Goal: Task Accomplishment & Management: Manage account settings

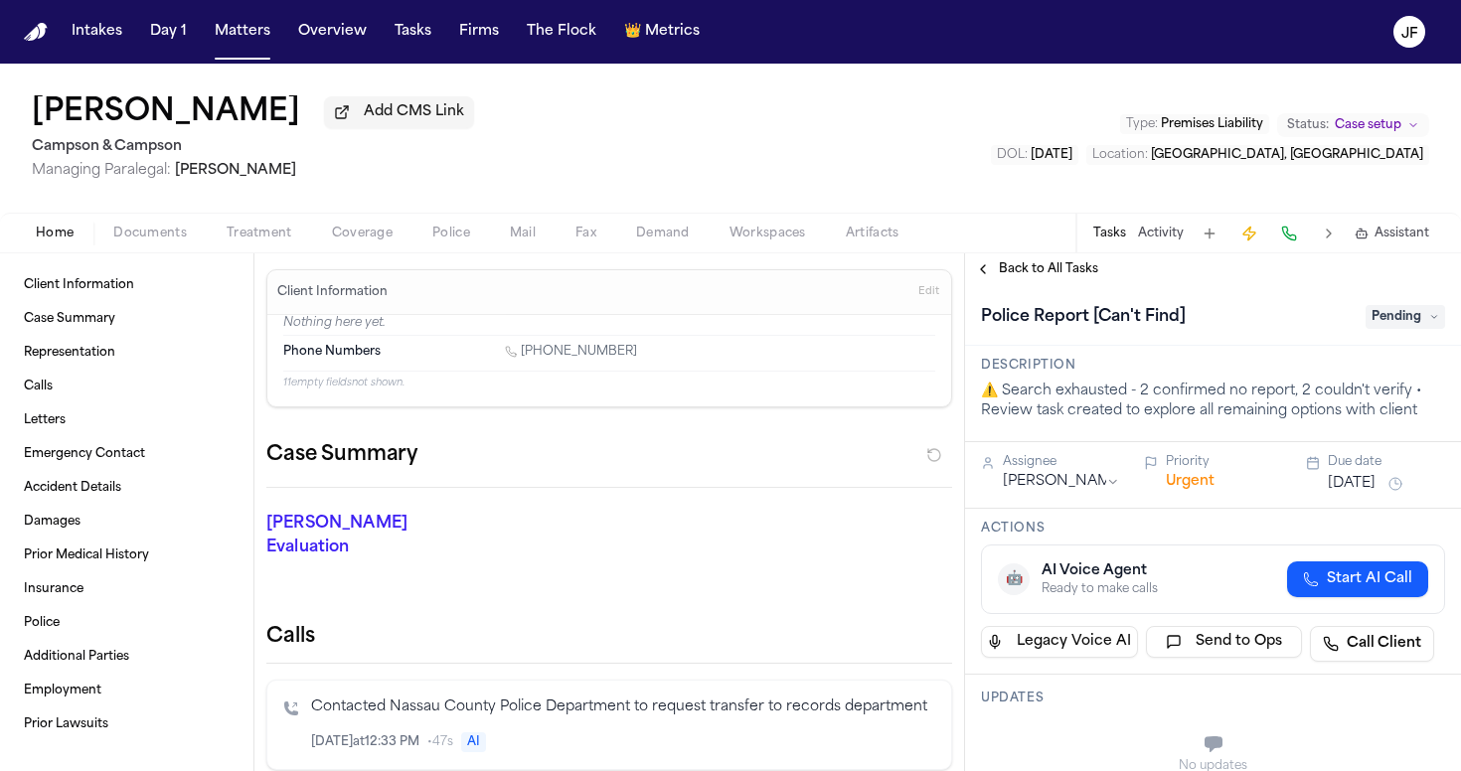
click at [1068, 266] on span "Back to All Tasks" at bounding box center [1048, 269] width 99 height 16
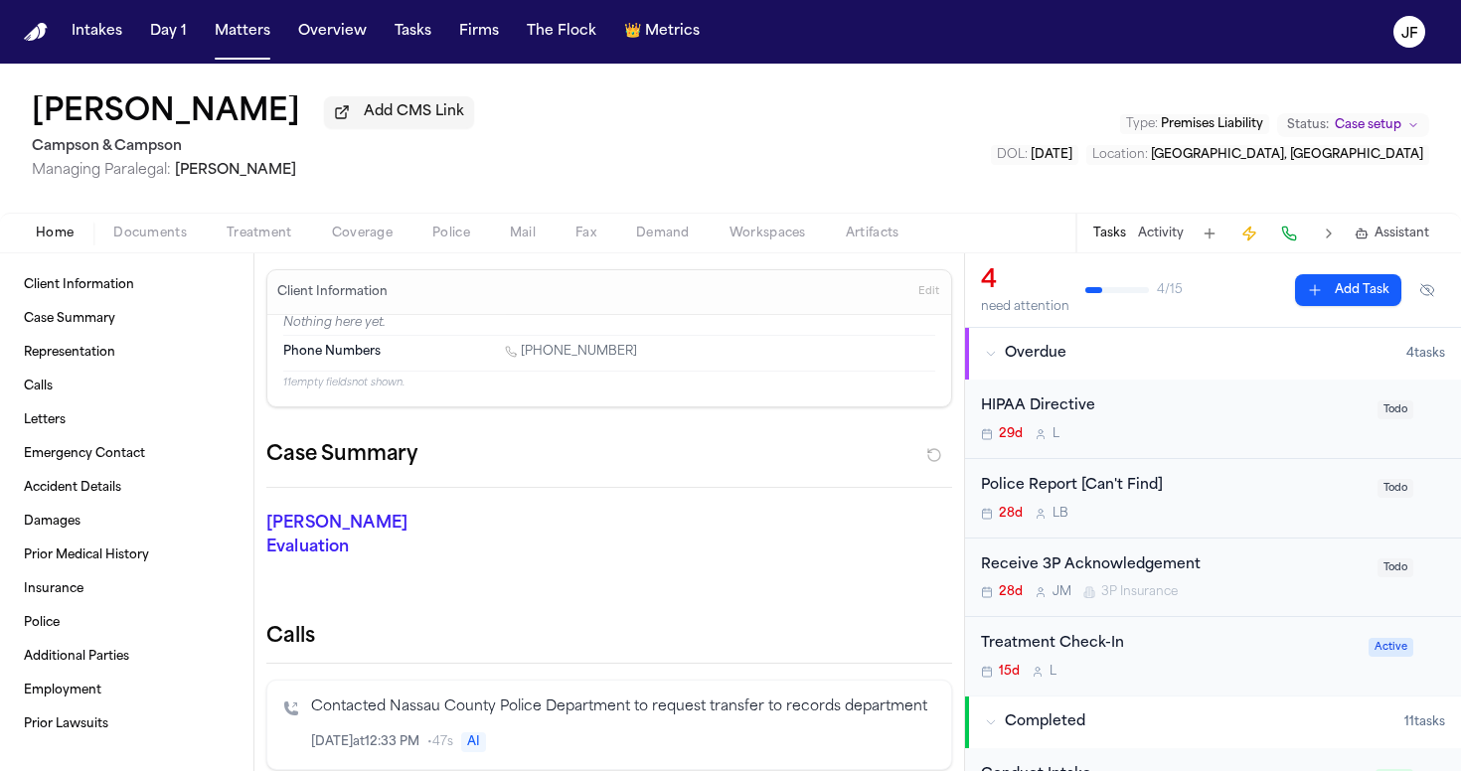
click at [1141, 501] on div "Police Report [Can't Find] 28d L B" at bounding box center [1173, 498] width 385 height 47
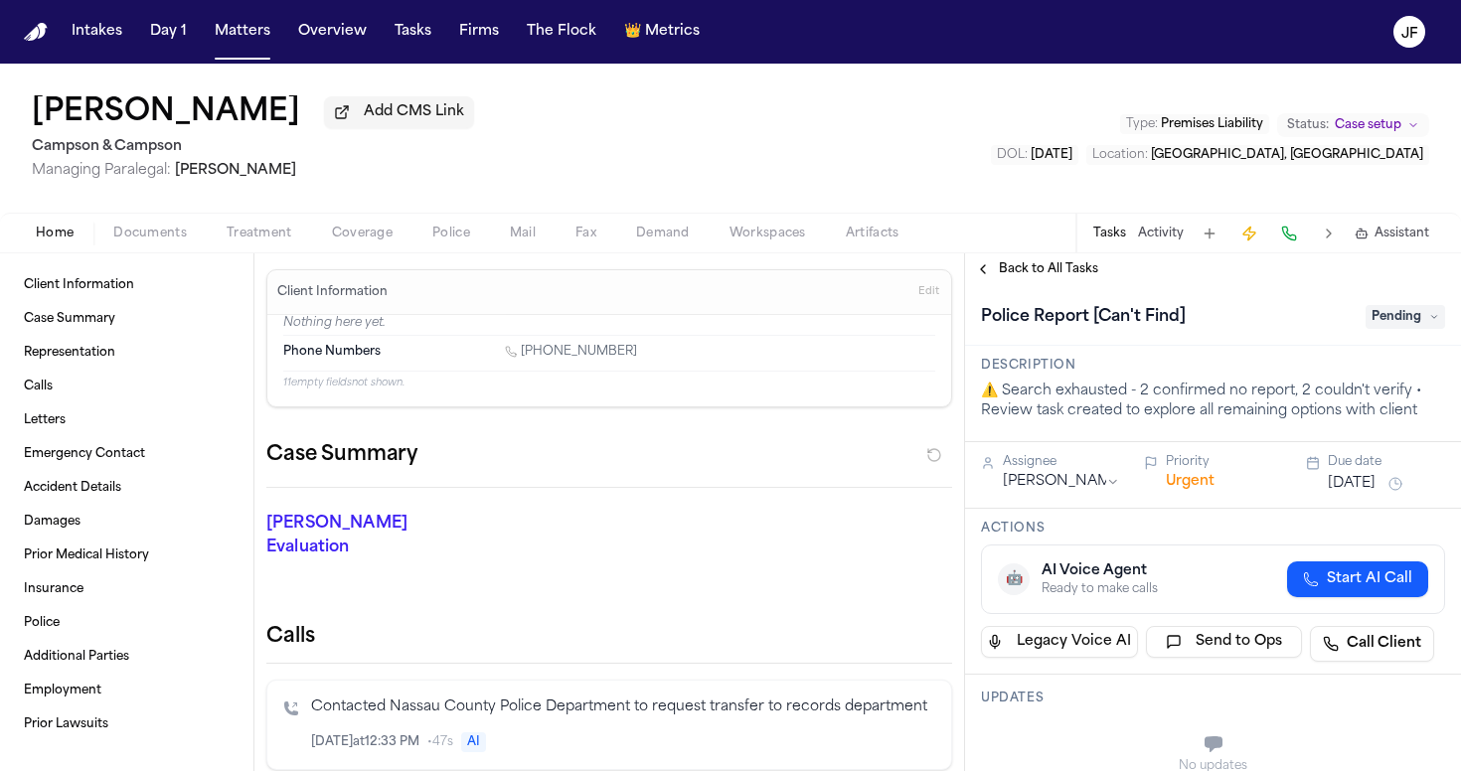
click at [1390, 309] on span "Pending" at bounding box center [1404, 317] width 79 height 24
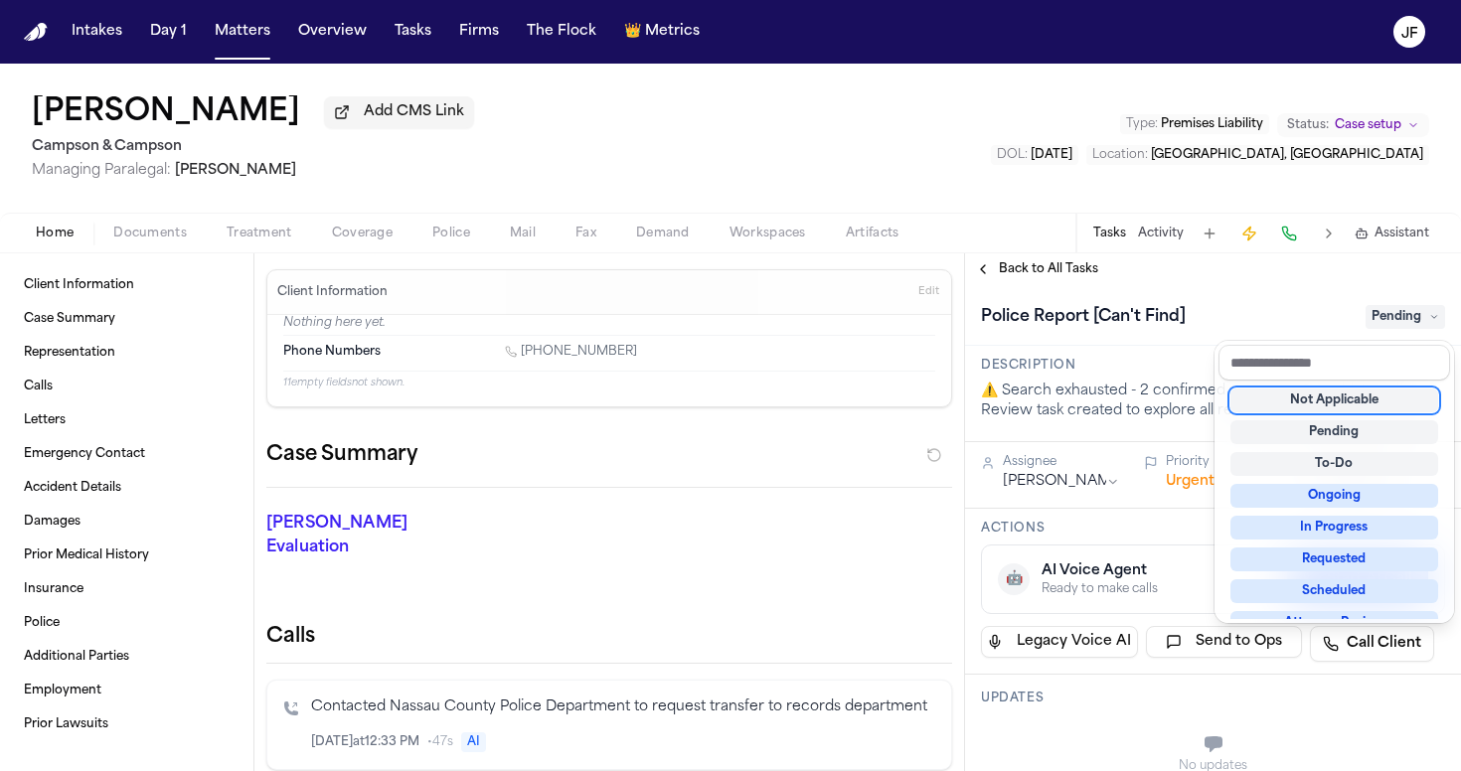
click at [1338, 403] on div "Not Applicable" at bounding box center [1334, 401] width 208 height 24
click at [1063, 283] on div "**********" at bounding box center [1213, 512] width 496 height 518
click at [1063, 277] on span "Back to All Tasks" at bounding box center [1048, 269] width 99 height 16
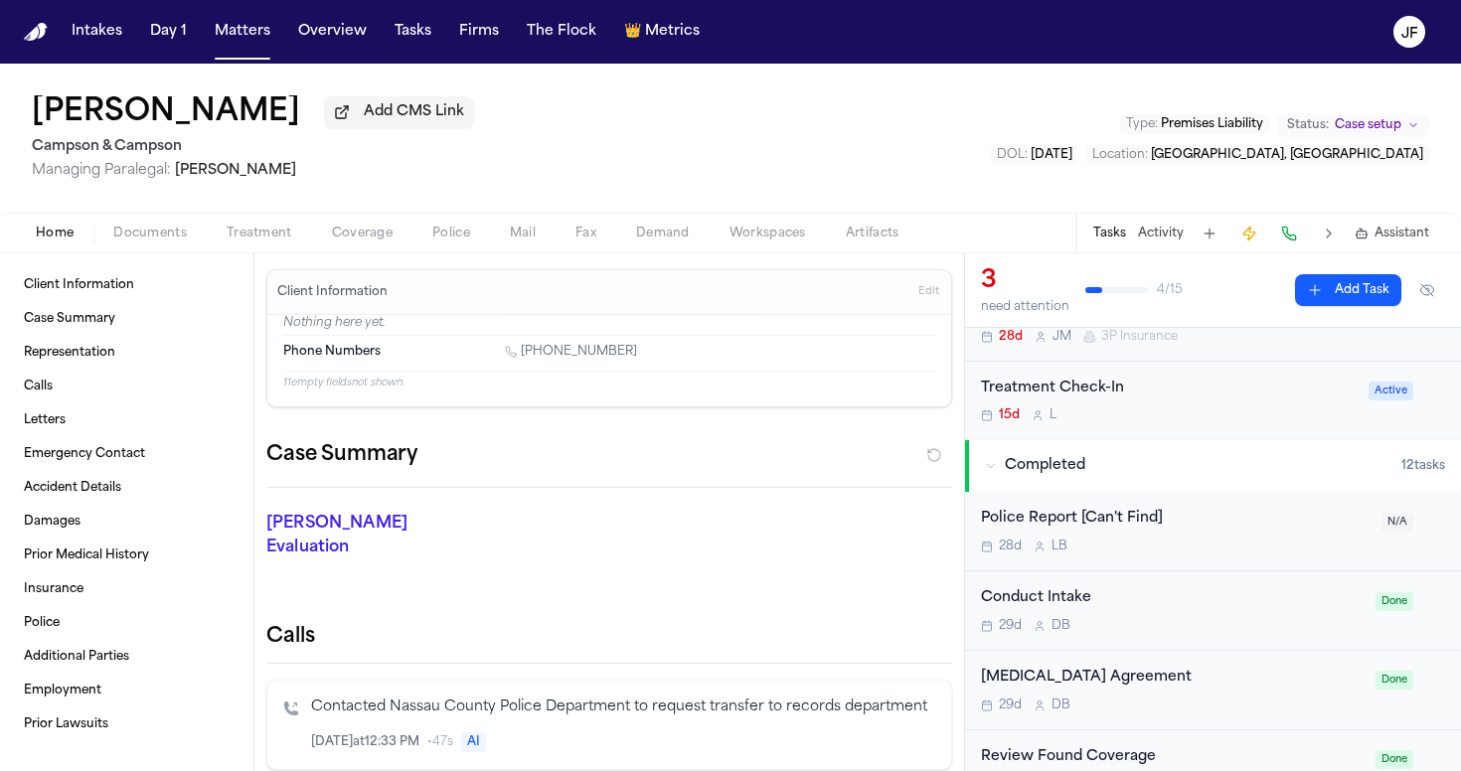
scroll to position [193, 0]
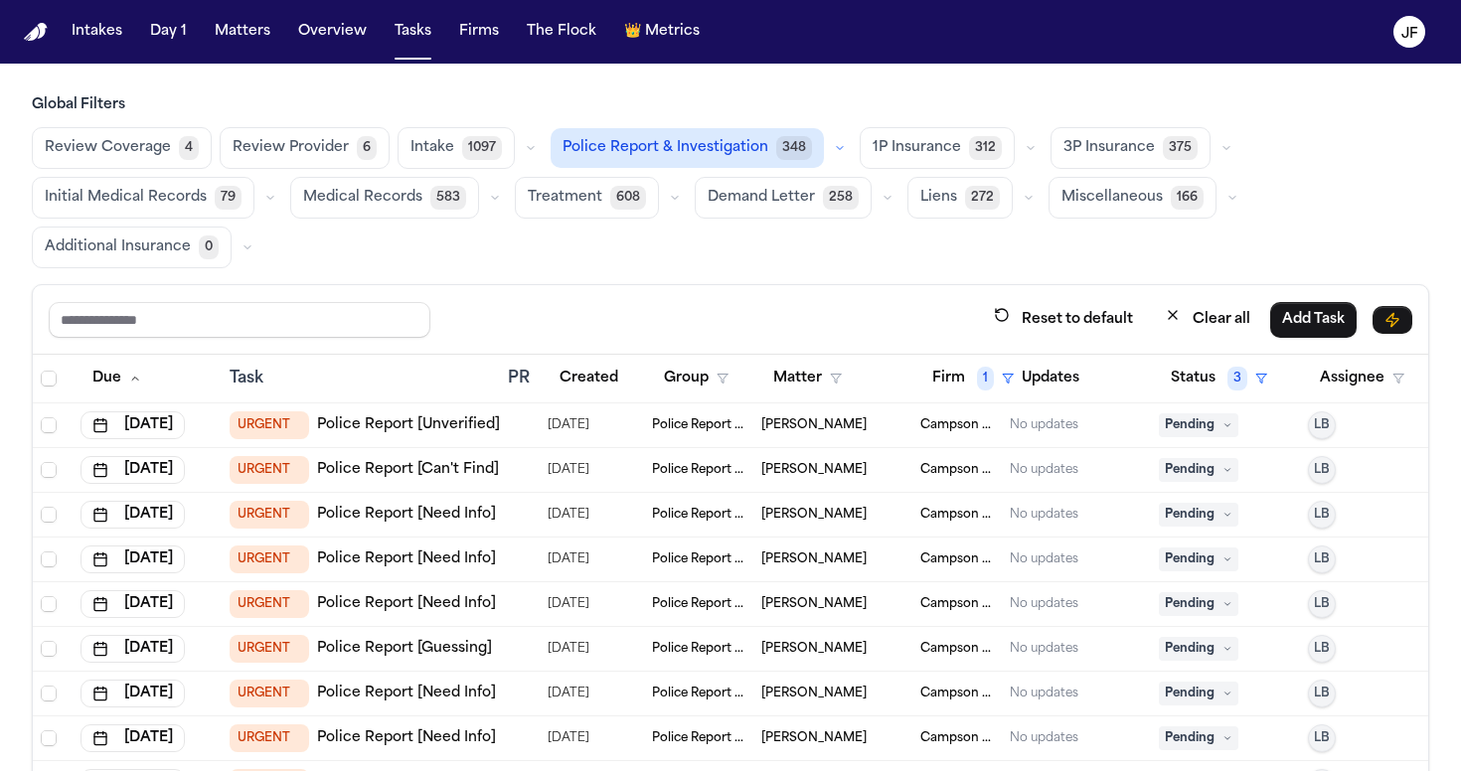
scroll to position [93, 0]
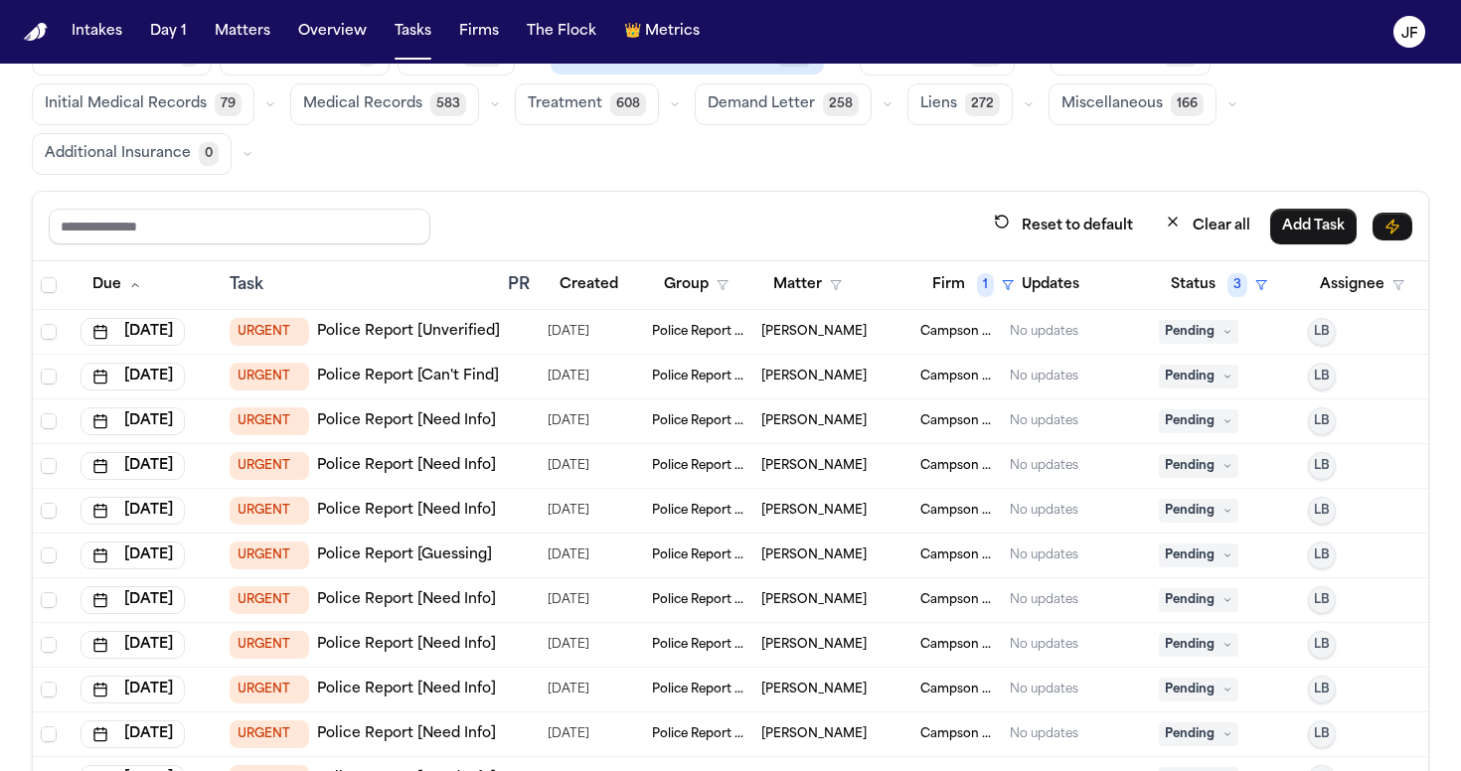
click at [1215, 384] on span "Pending" at bounding box center [1198, 377] width 79 height 24
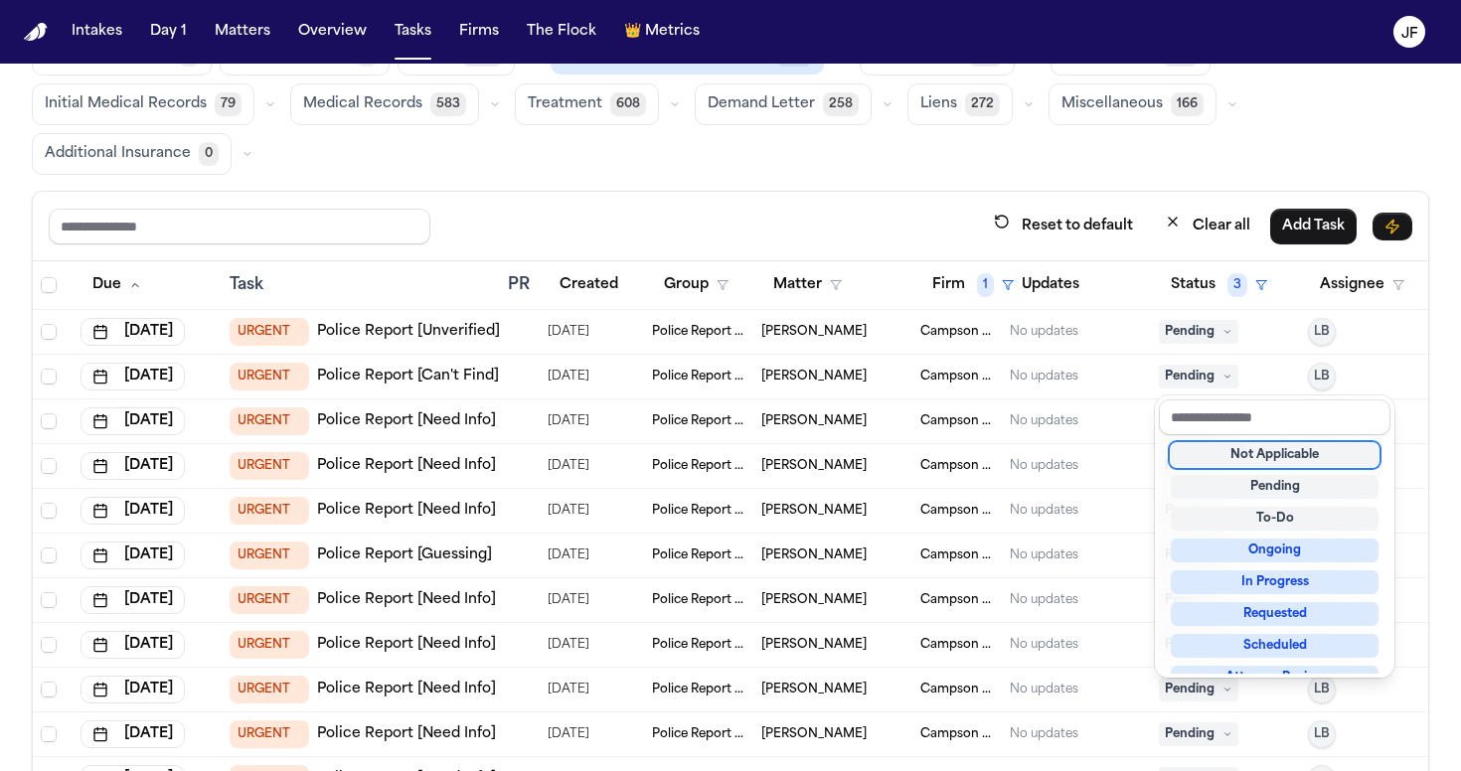
click at [1210, 454] on div "Not Applicable" at bounding box center [1275, 455] width 208 height 24
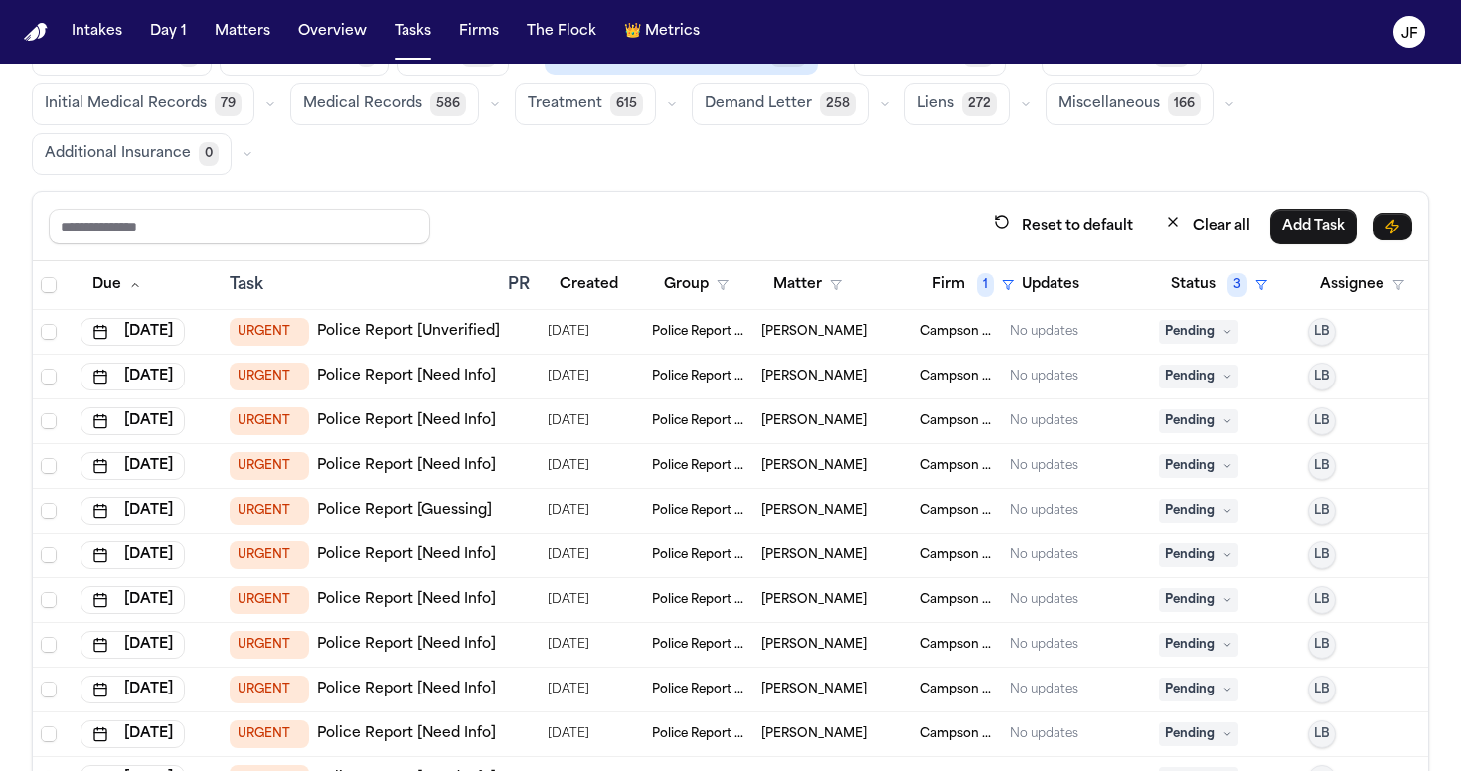
click at [454, 384] on link "Police Report [Need Info]" at bounding box center [406, 377] width 179 height 20
click at [1233, 360] on td "Pending" at bounding box center [1225, 377] width 149 height 45
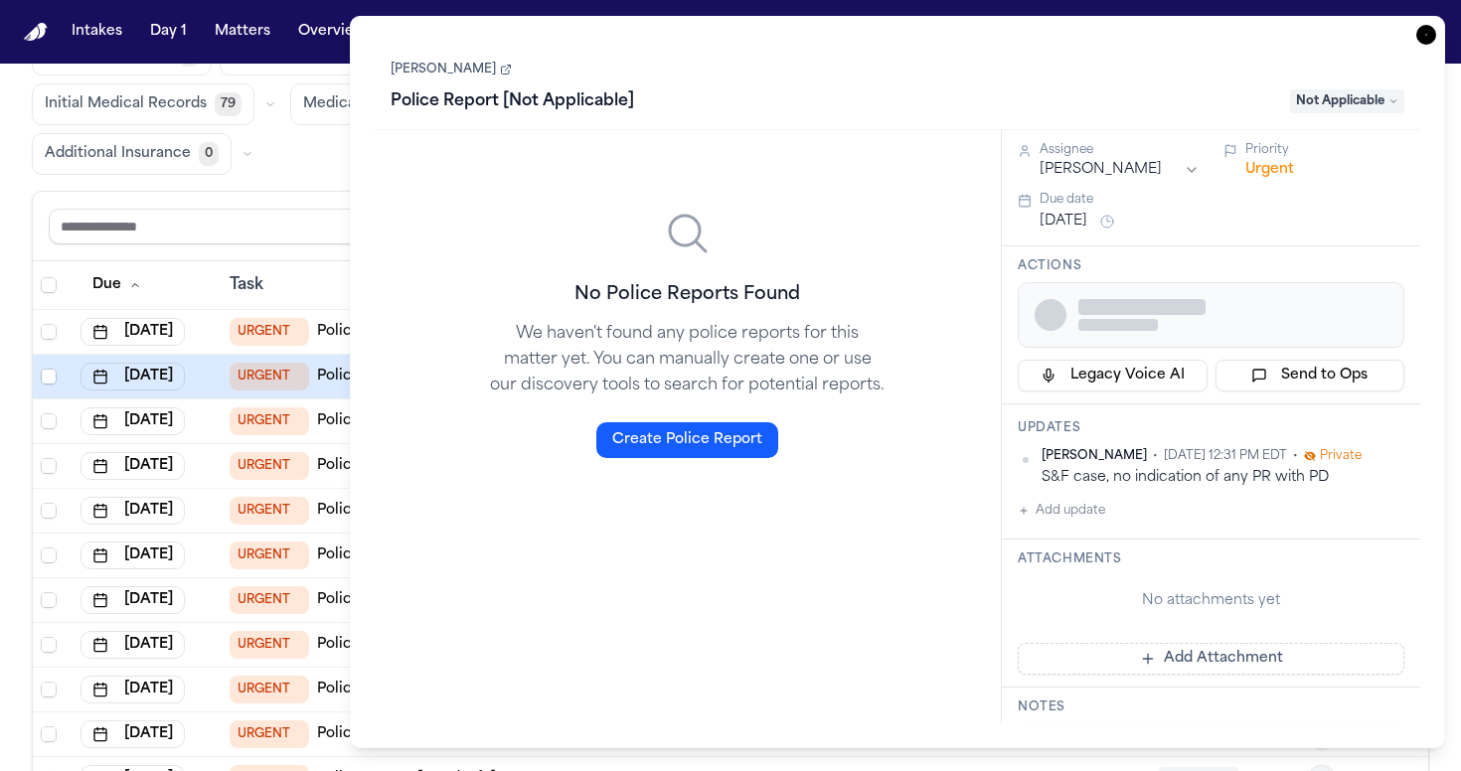
click at [1215, 374] on button "Send to Ops" at bounding box center [1310, 376] width 190 height 32
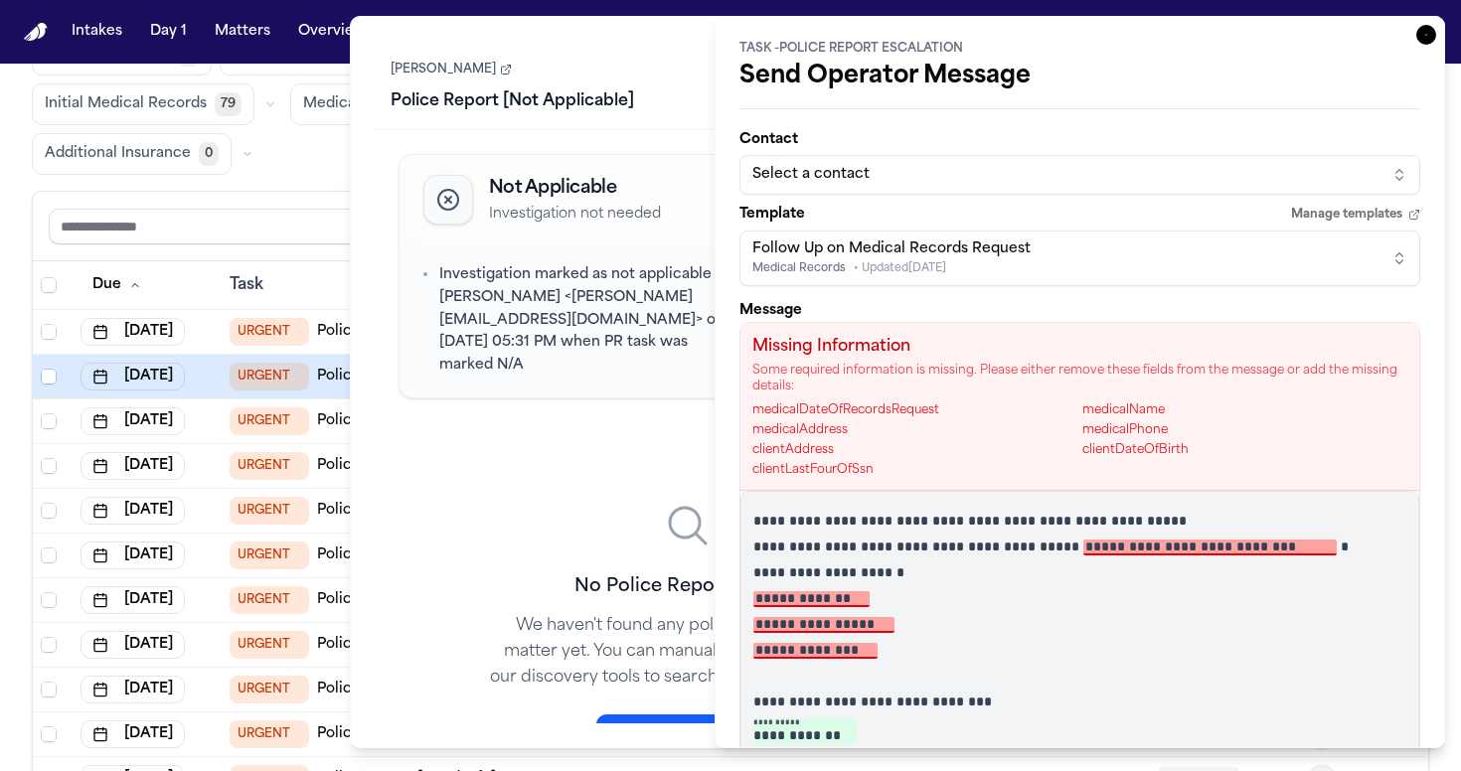
click at [1413, 48] on div "**********" at bounding box center [1079, 382] width 730 height 732
click at [1416, 36] on icon "button" at bounding box center [1426, 35] width 20 height 20
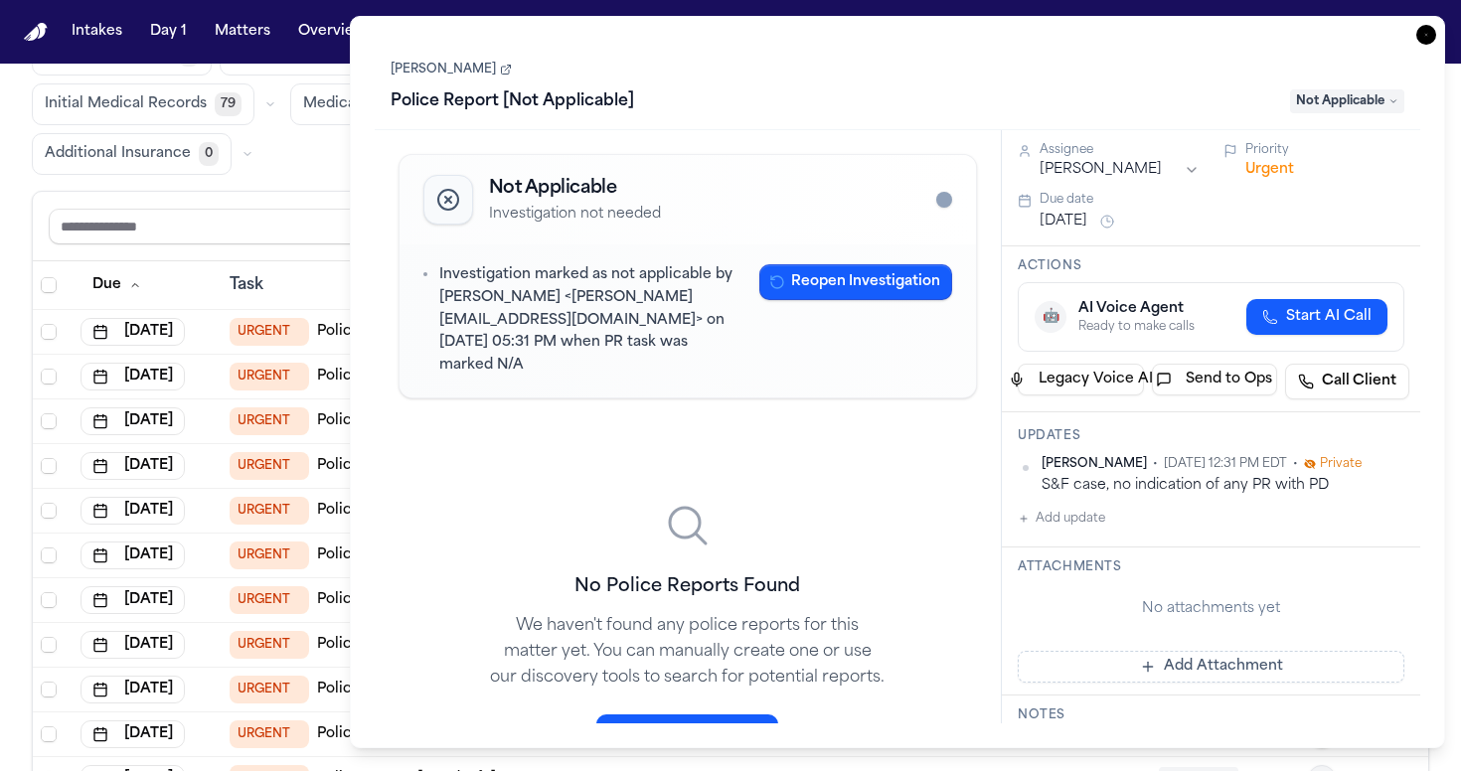
click at [1425, 35] on icon "button" at bounding box center [1426, 35] width 20 height 20
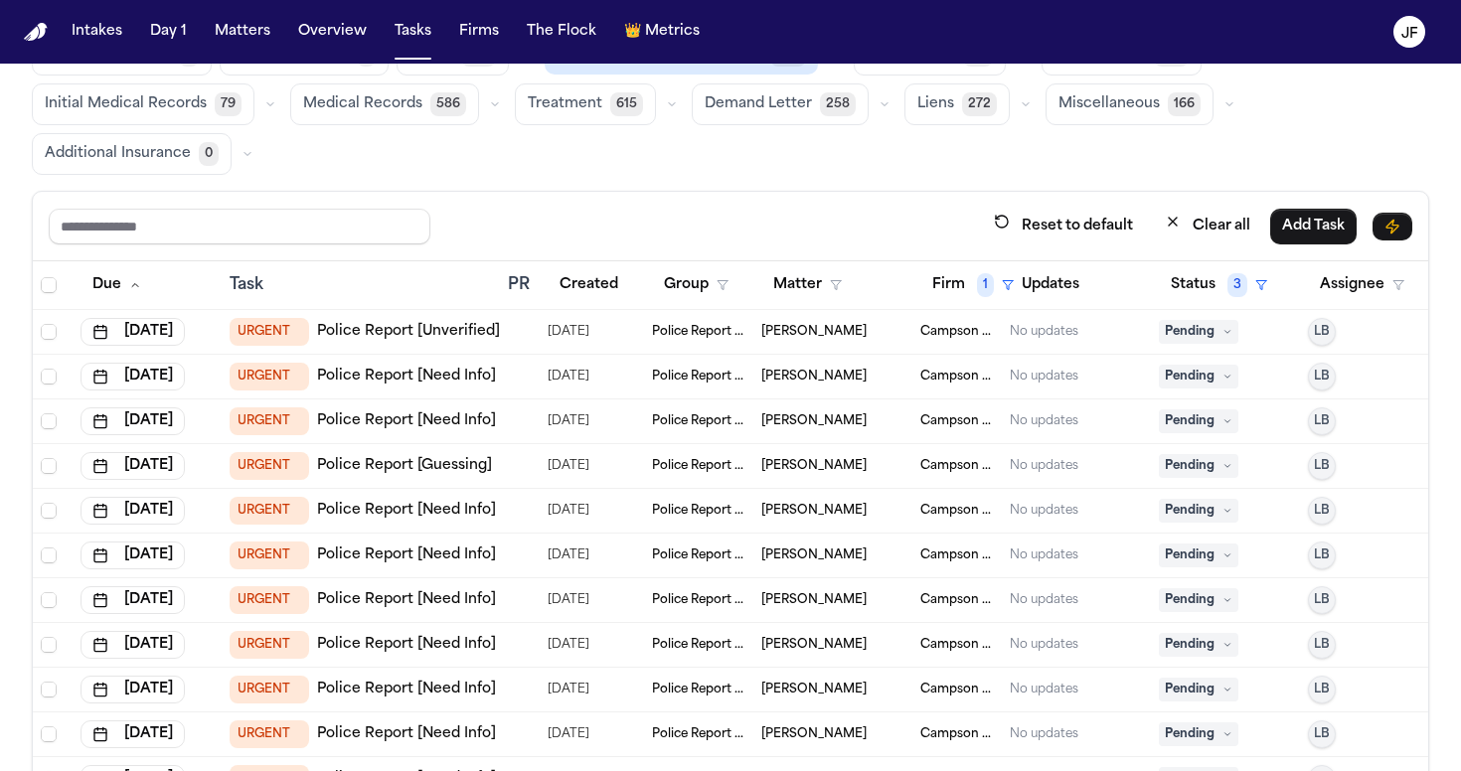
click at [358, 374] on link "Police Report [Need Info]" at bounding box center [406, 377] width 179 height 20
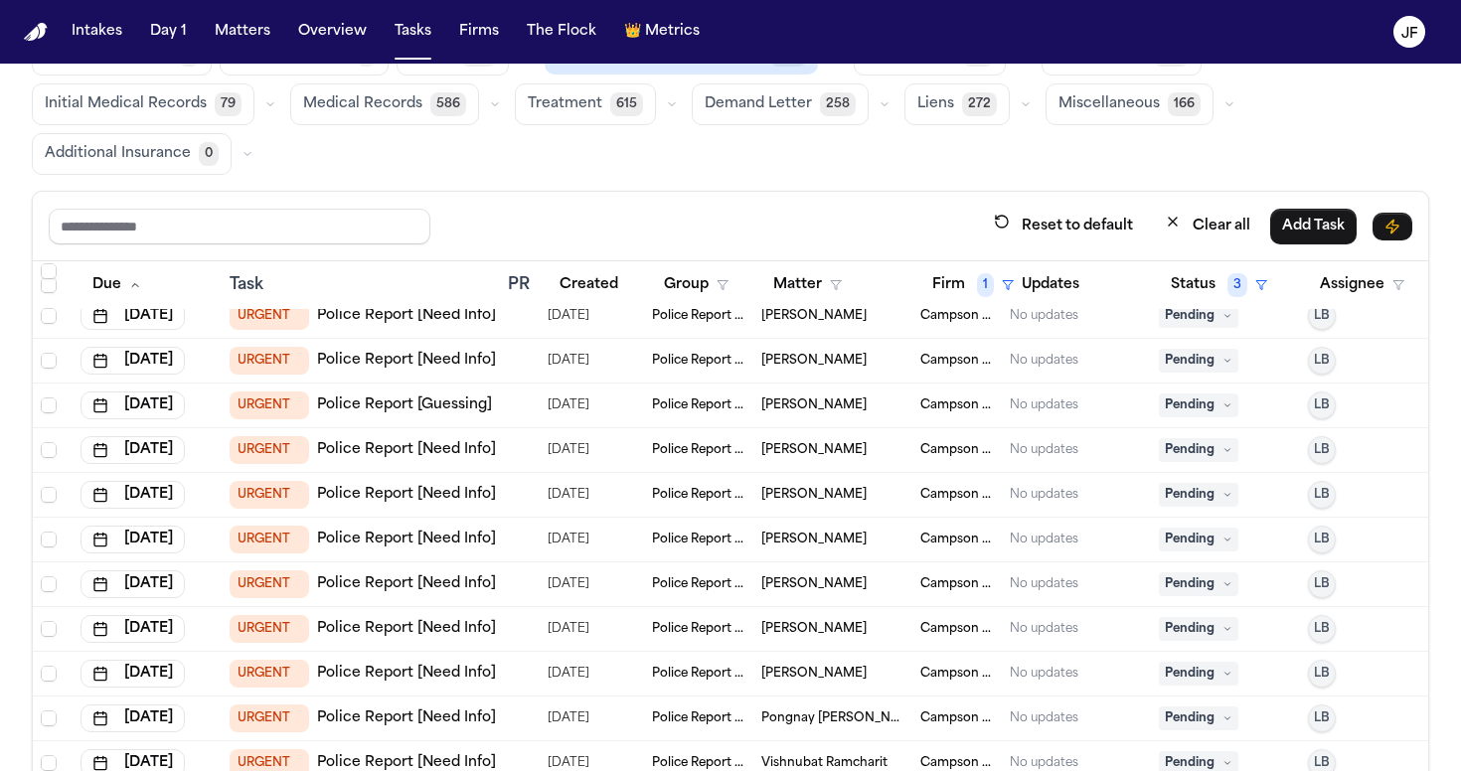
scroll to position [70, 0]
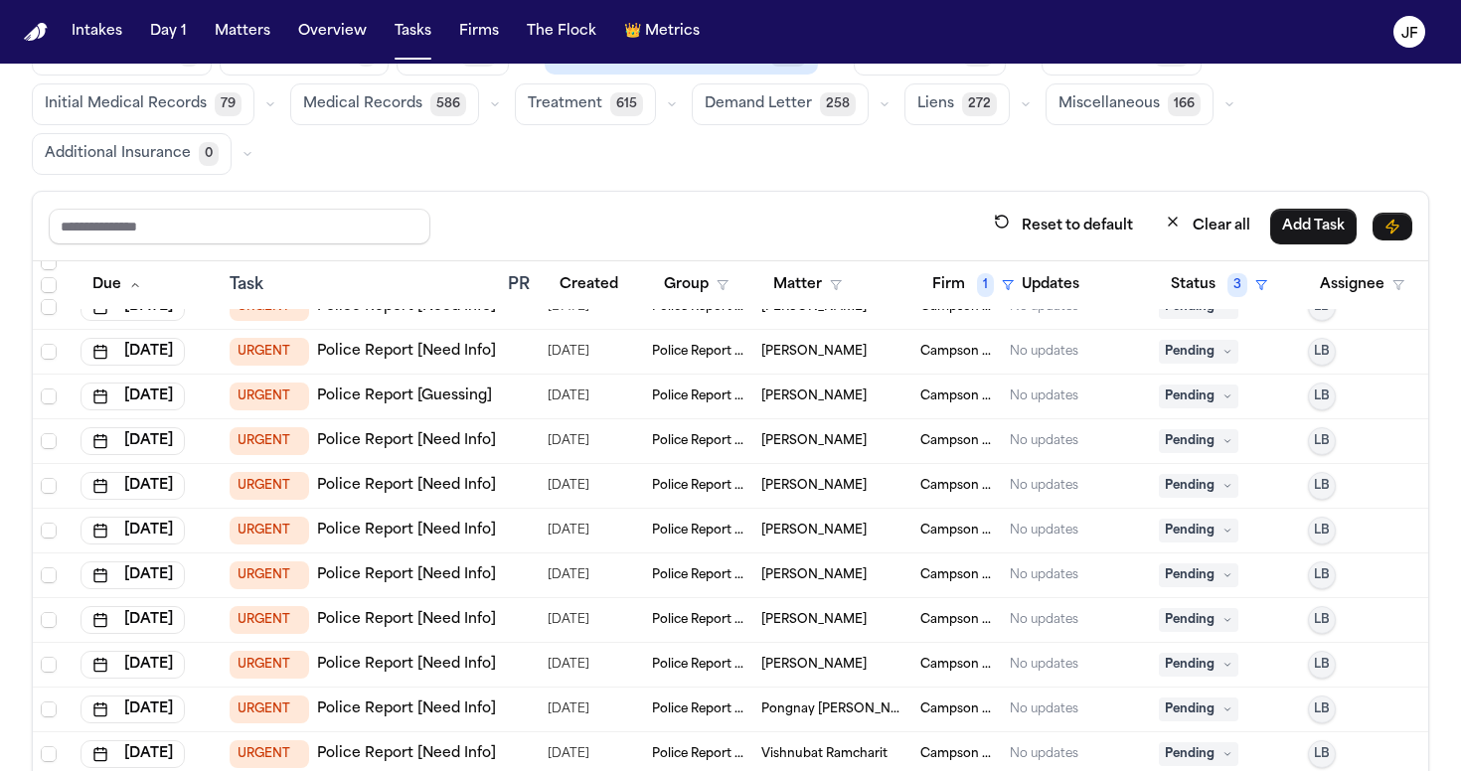
click at [437, 342] on link "Police Report [Need Info]" at bounding box center [406, 352] width 179 height 20
click at [1218, 359] on span "Pending" at bounding box center [1198, 352] width 79 height 24
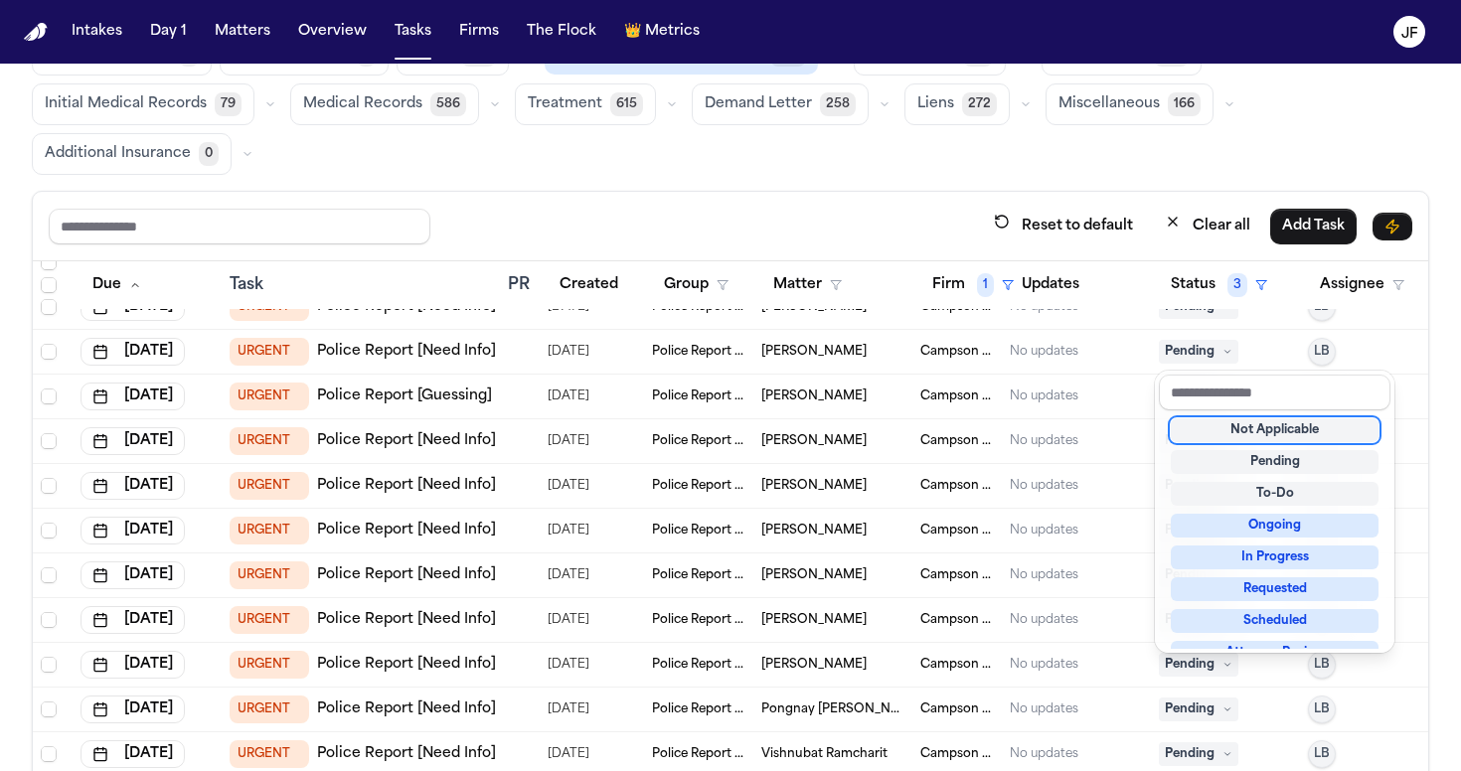
click at [1226, 435] on div "Not Applicable" at bounding box center [1275, 430] width 208 height 24
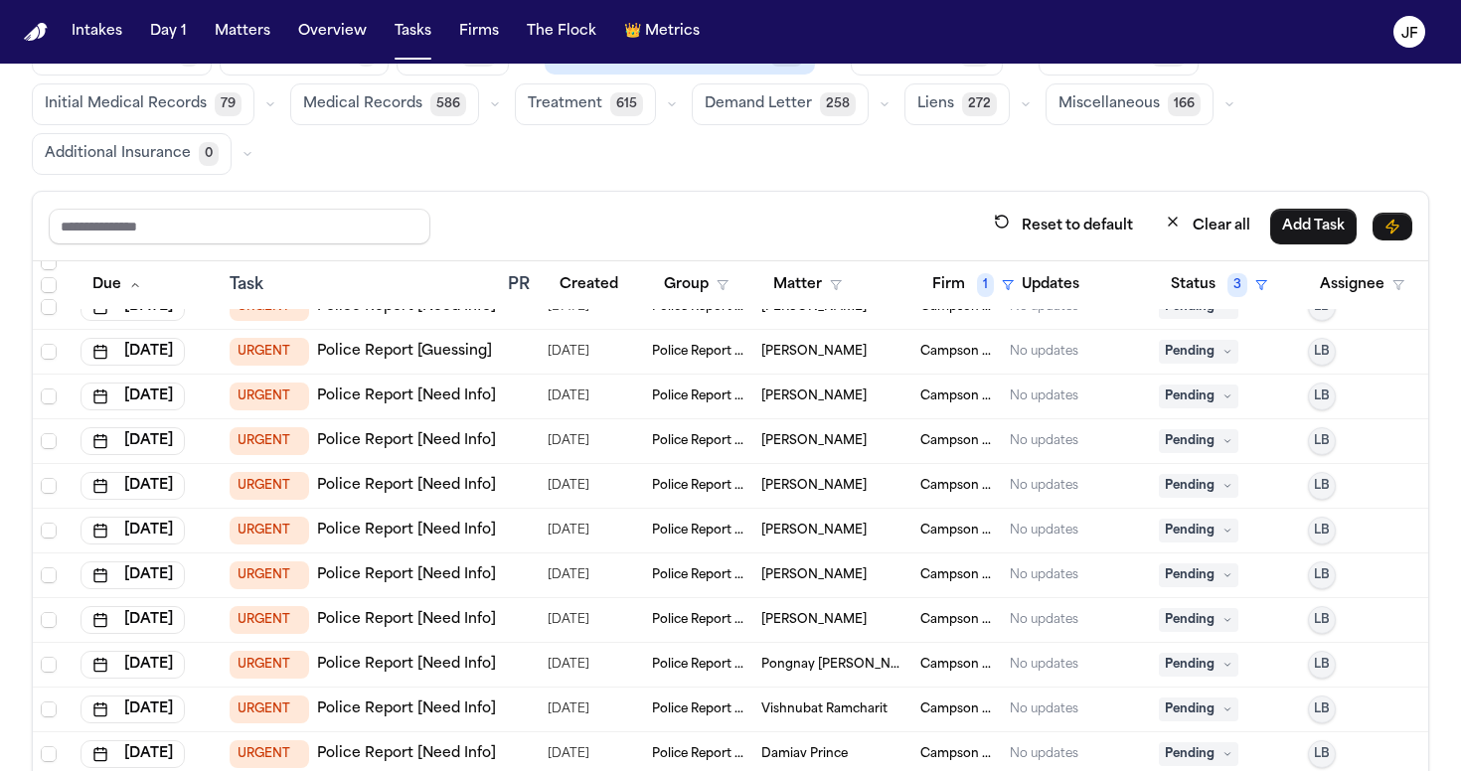
click at [478, 355] on link "Police Report [Guessing]" at bounding box center [404, 352] width 175 height 20
click at [1220, 360] on span "Pending" at bounding box center [1198, 352] width 79 height 24
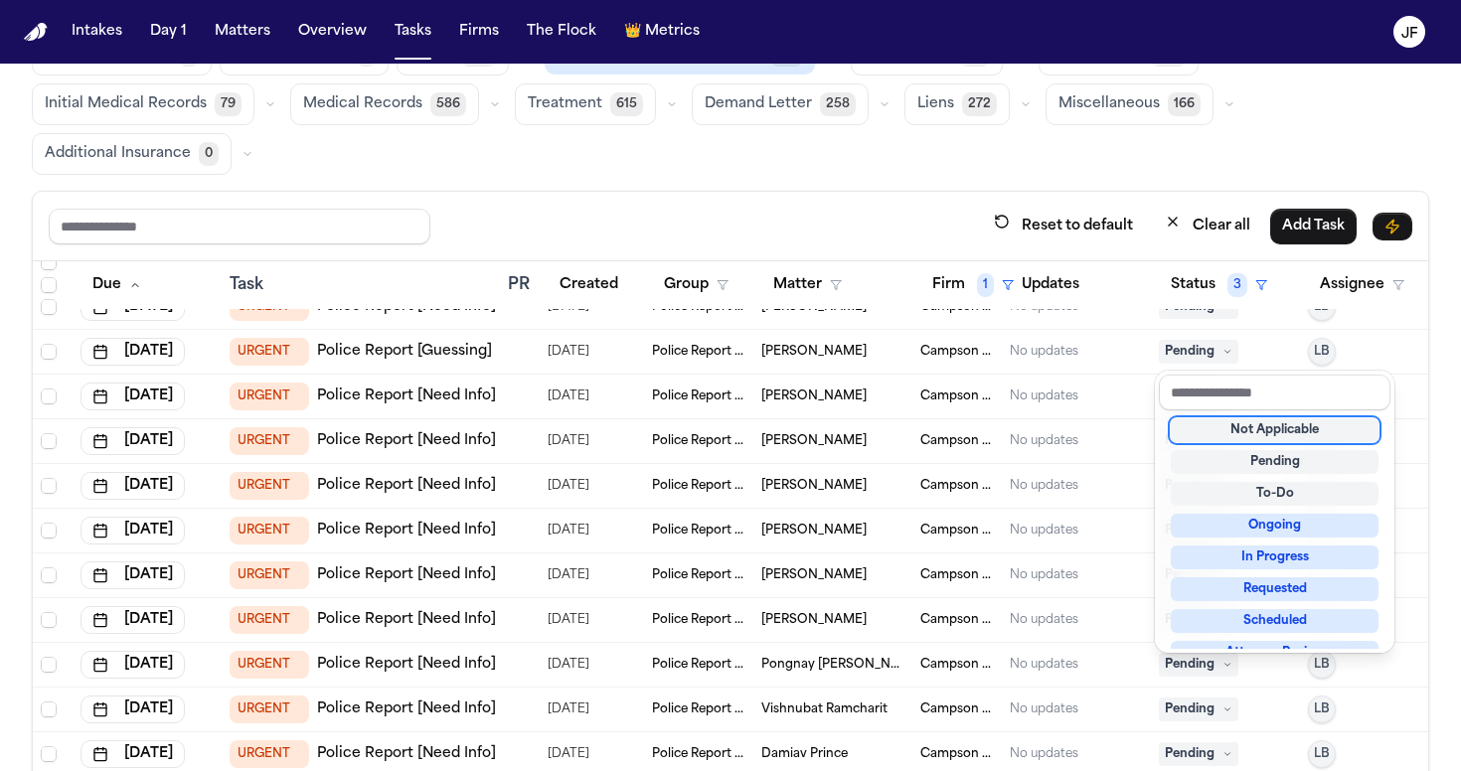
click at [1214, 434] on div "Not Applicable" at bounding box center [1275, 430] width 208 height 24
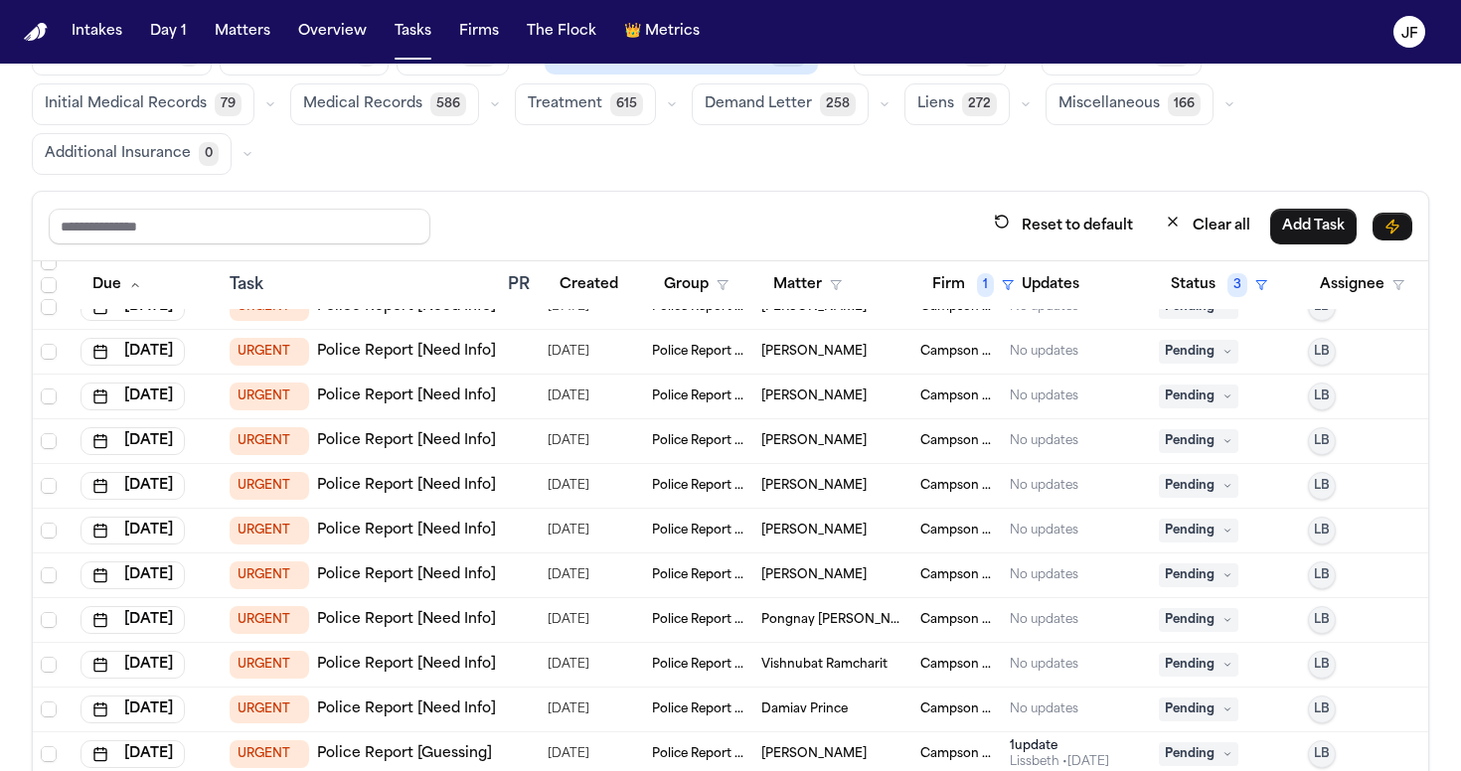
click at [468, 356] on link "Police Report [Need Info]" at bounding box center [406, 352] width 179 height 20
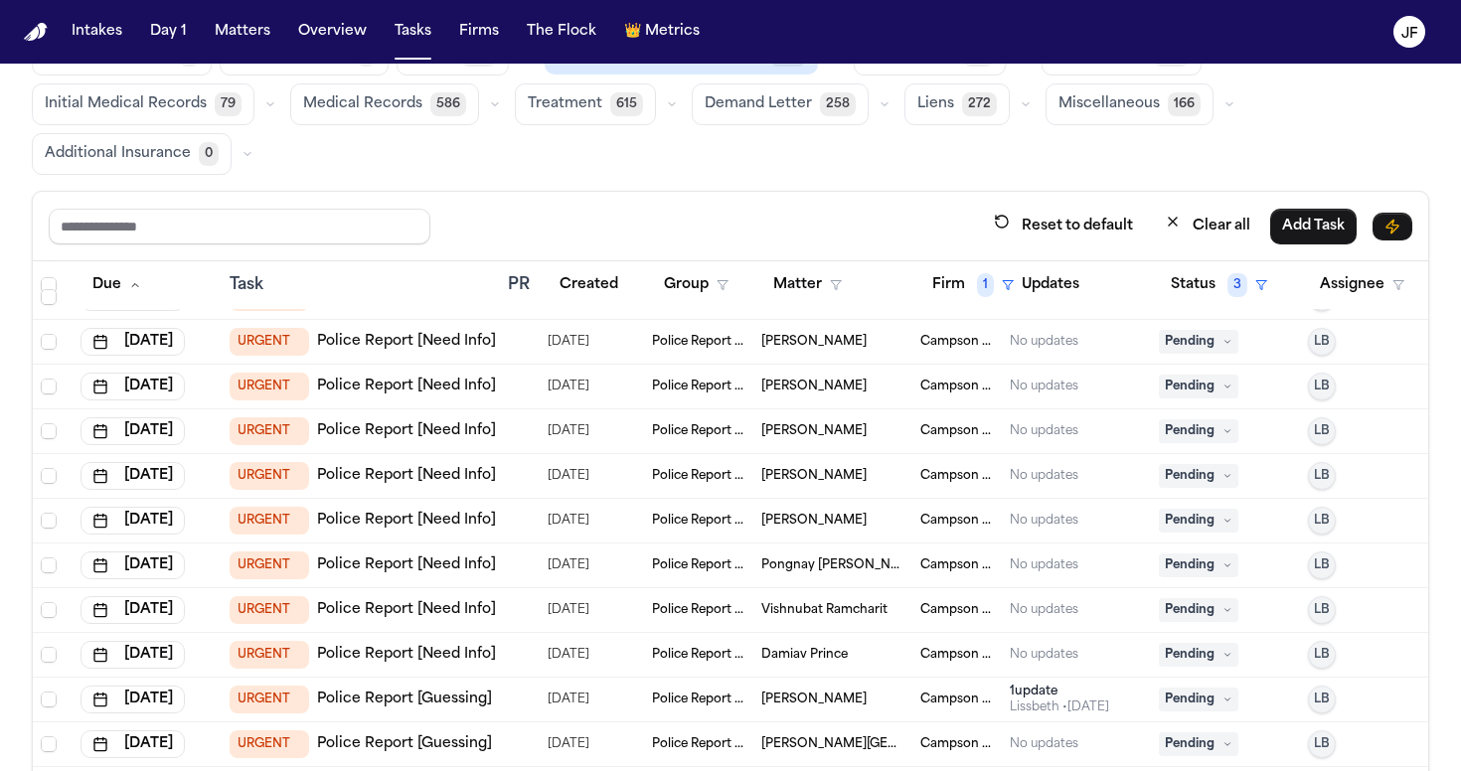
scroll to position [125, 0]
click at [466, 345] on link "Police Report [Need Info]" at bounding box center [406, 341] width 179 height 20
click at [905, 339] on td "Charles Burke" at bounding box center [832, 341] width 159 height 45
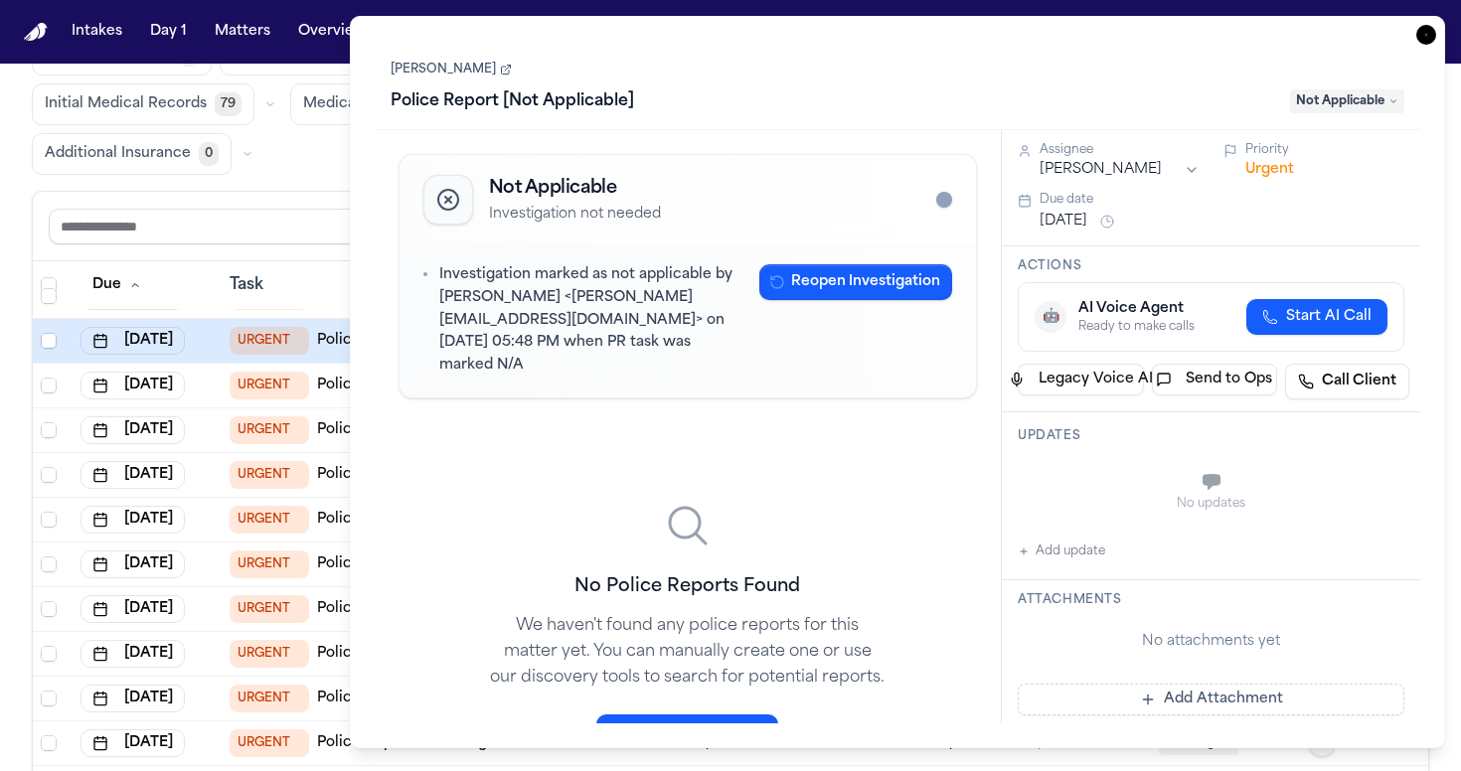
click at [1417, 39] on icon "button" at bounding box center [1426, 35] width 20 height 20
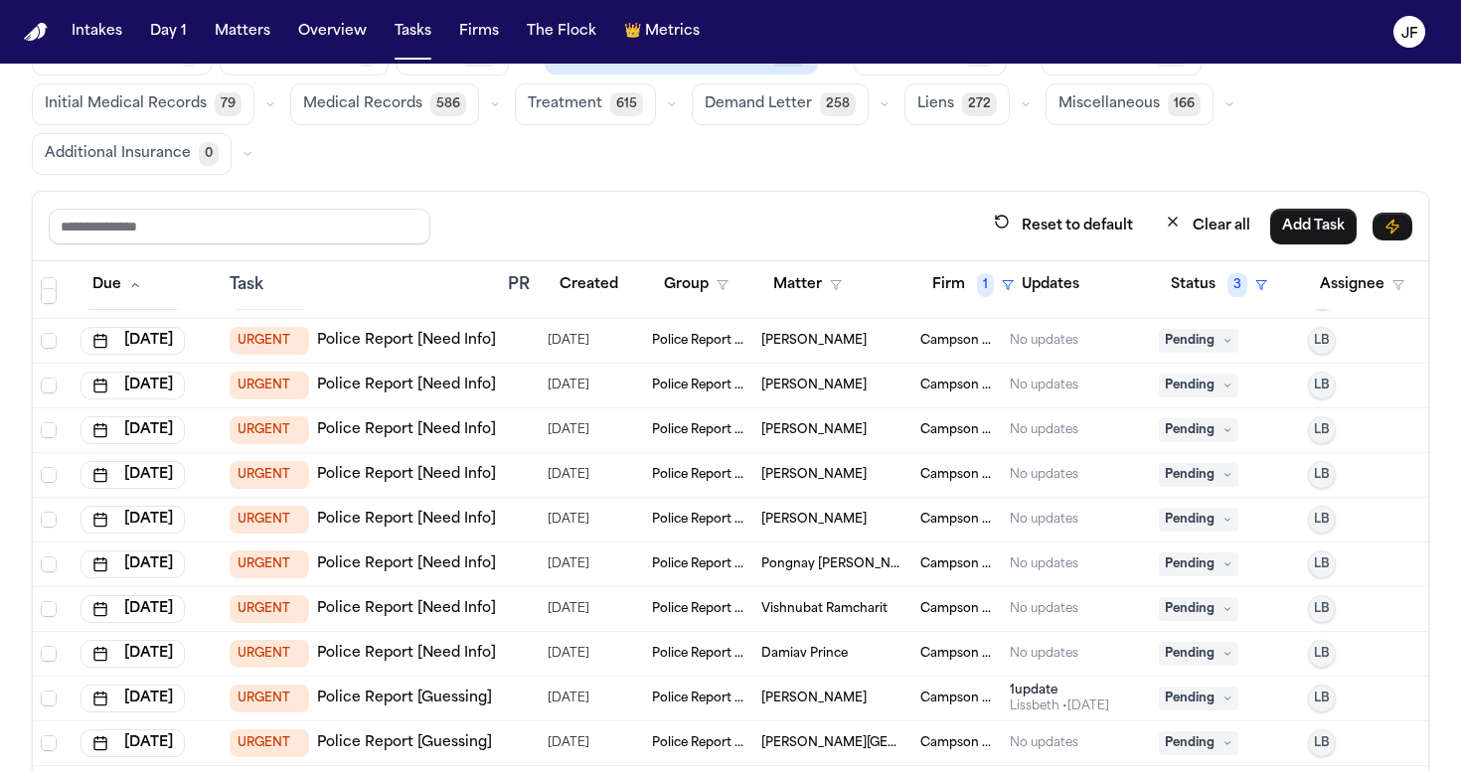
click at [1214, 340] on span "Pending" at bounding box center [1198, 341] width 79 height 24
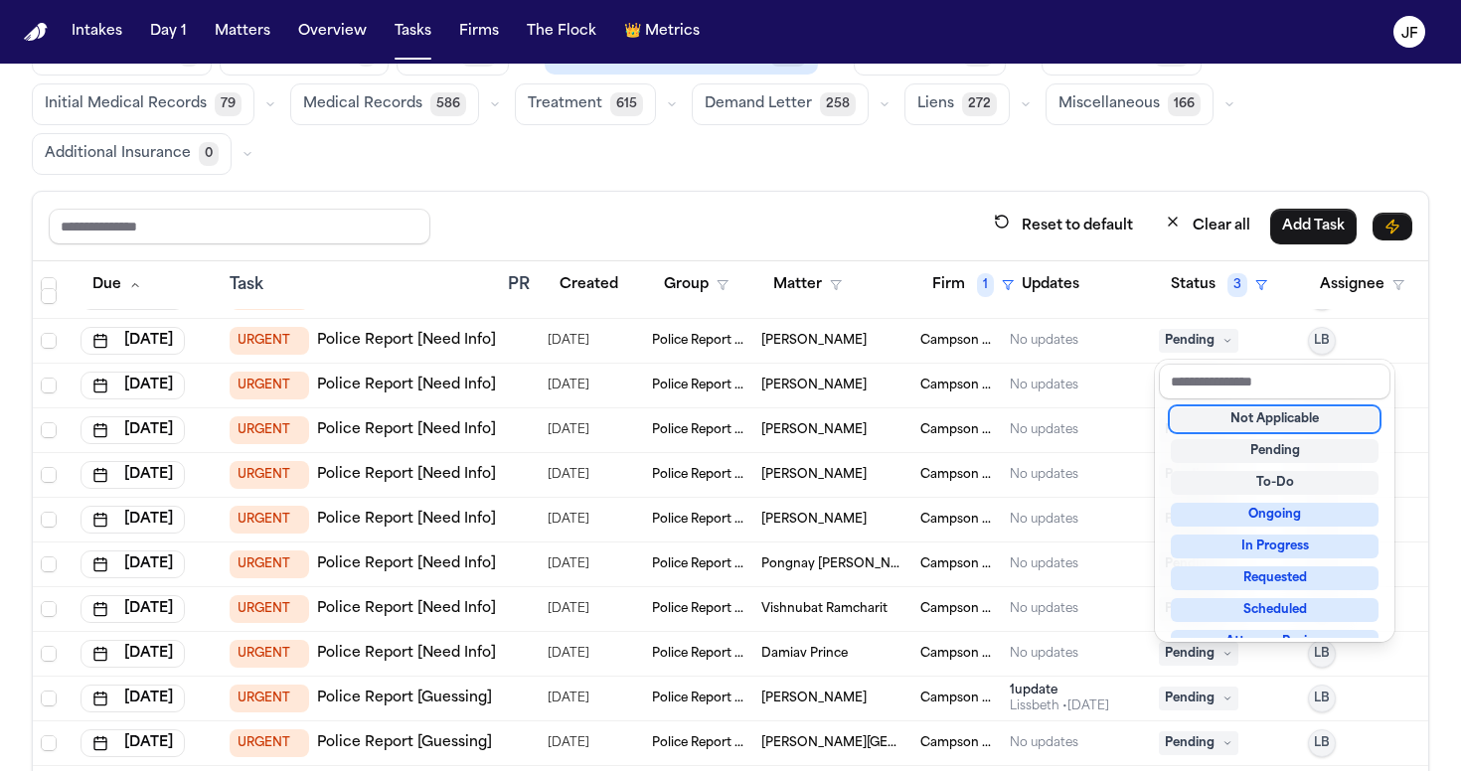
click at [1212, 421] on div "Not Applicable" at bounding box center [1275, 419] width 208 height 24
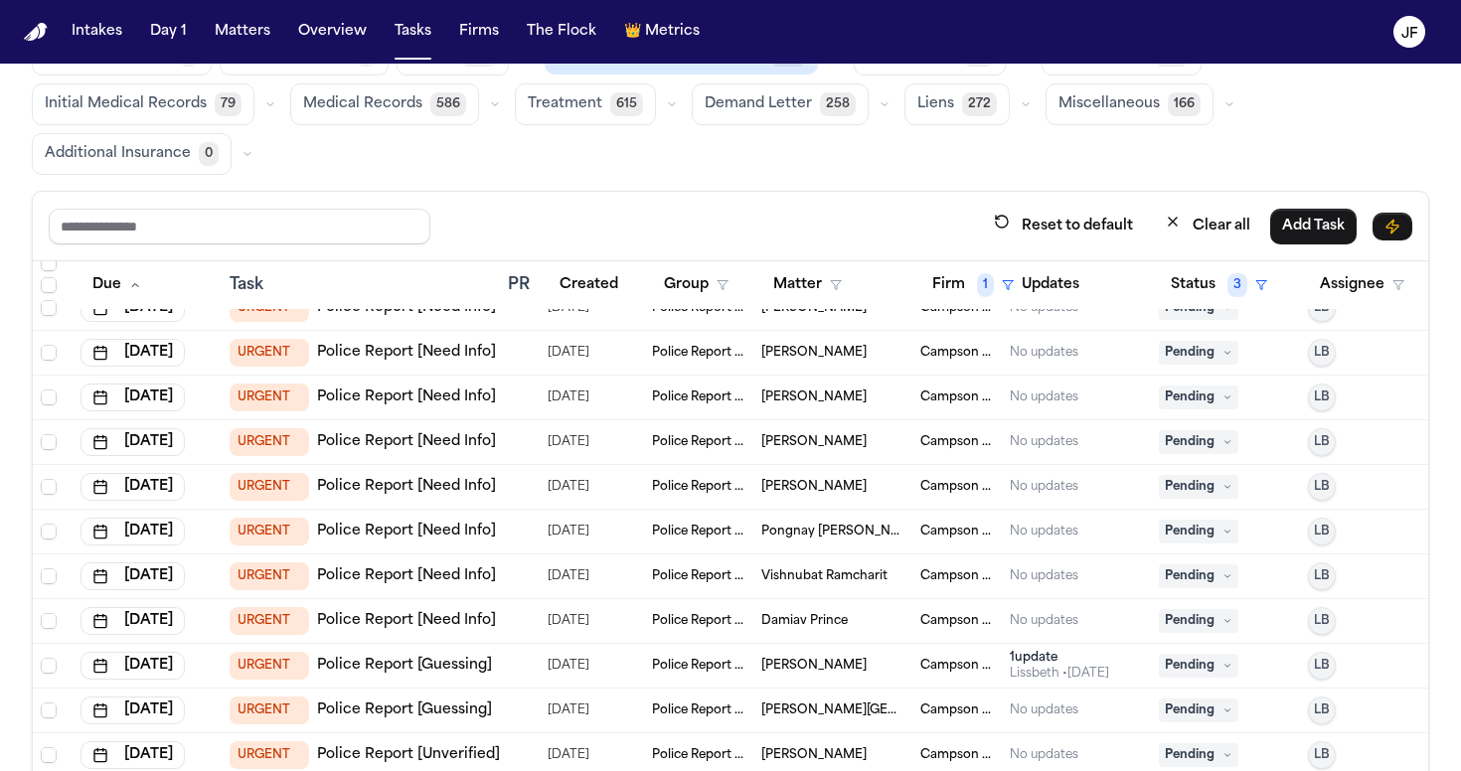
scroll to position [63, 0]
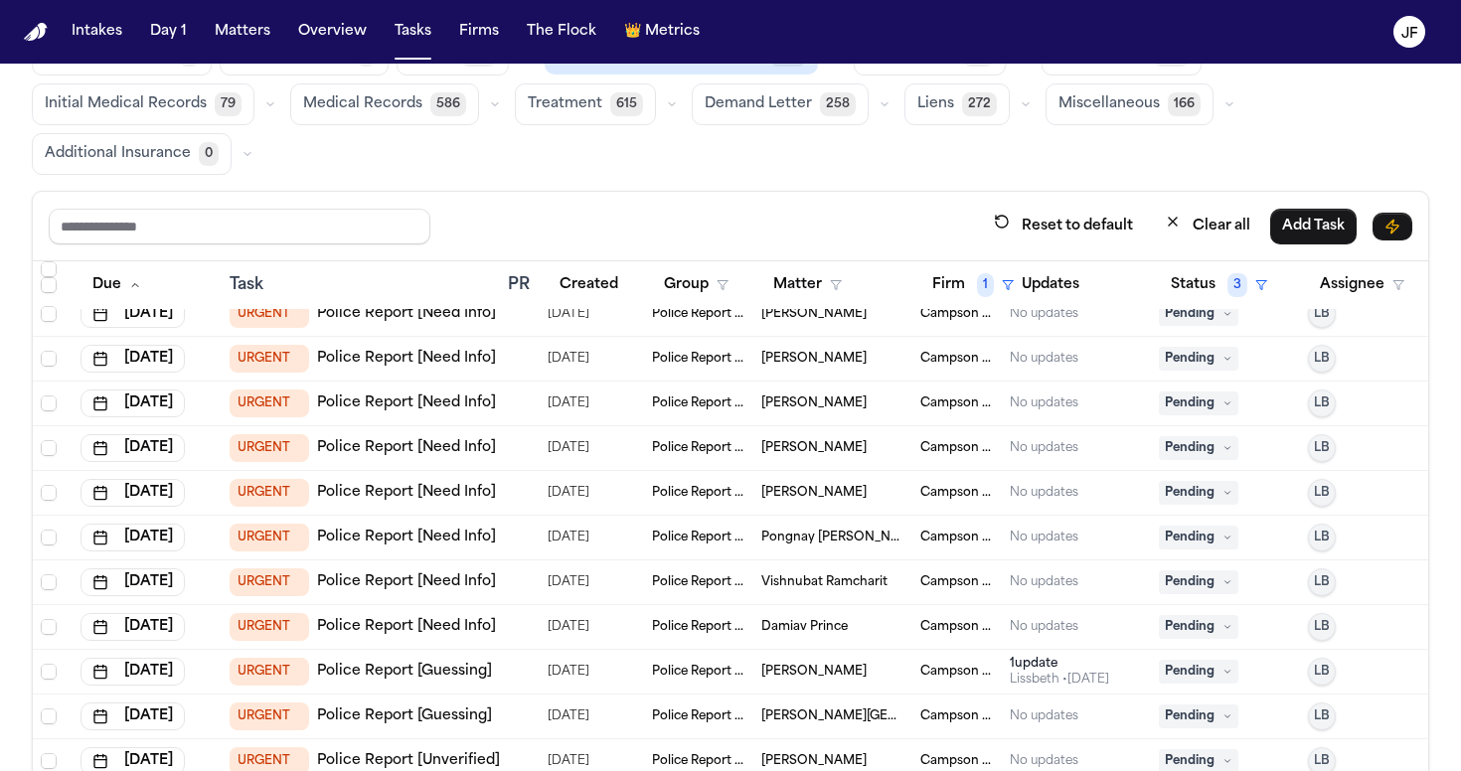
click at [470, 359] on link "Police Report [Need Info]" at bounding box center [406, 359] width 179 height 20
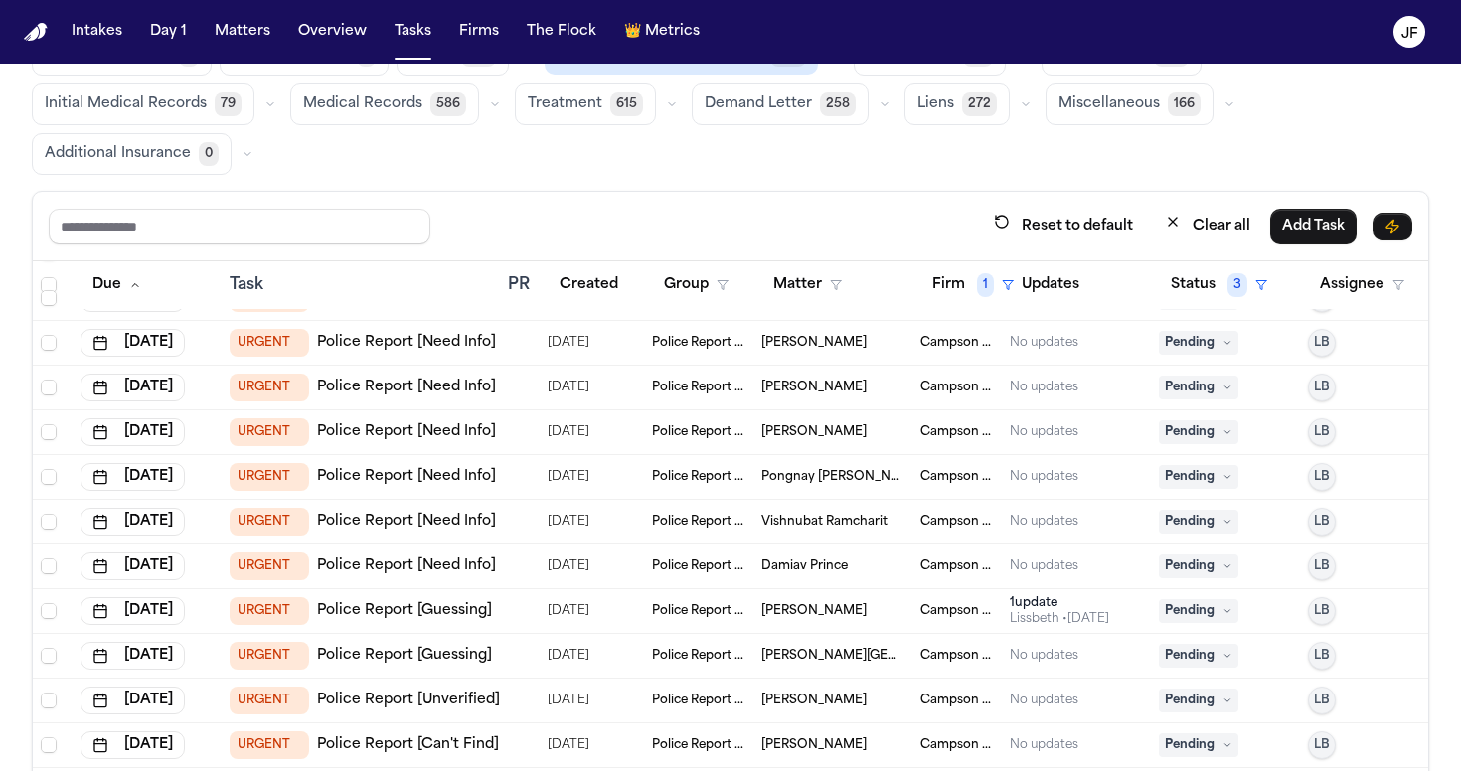
scroll to position [125, 0]
click at [467, 352] on div "URGENT Police Report [Need Info]" at bounding box center [363, 341] width 266 height 28
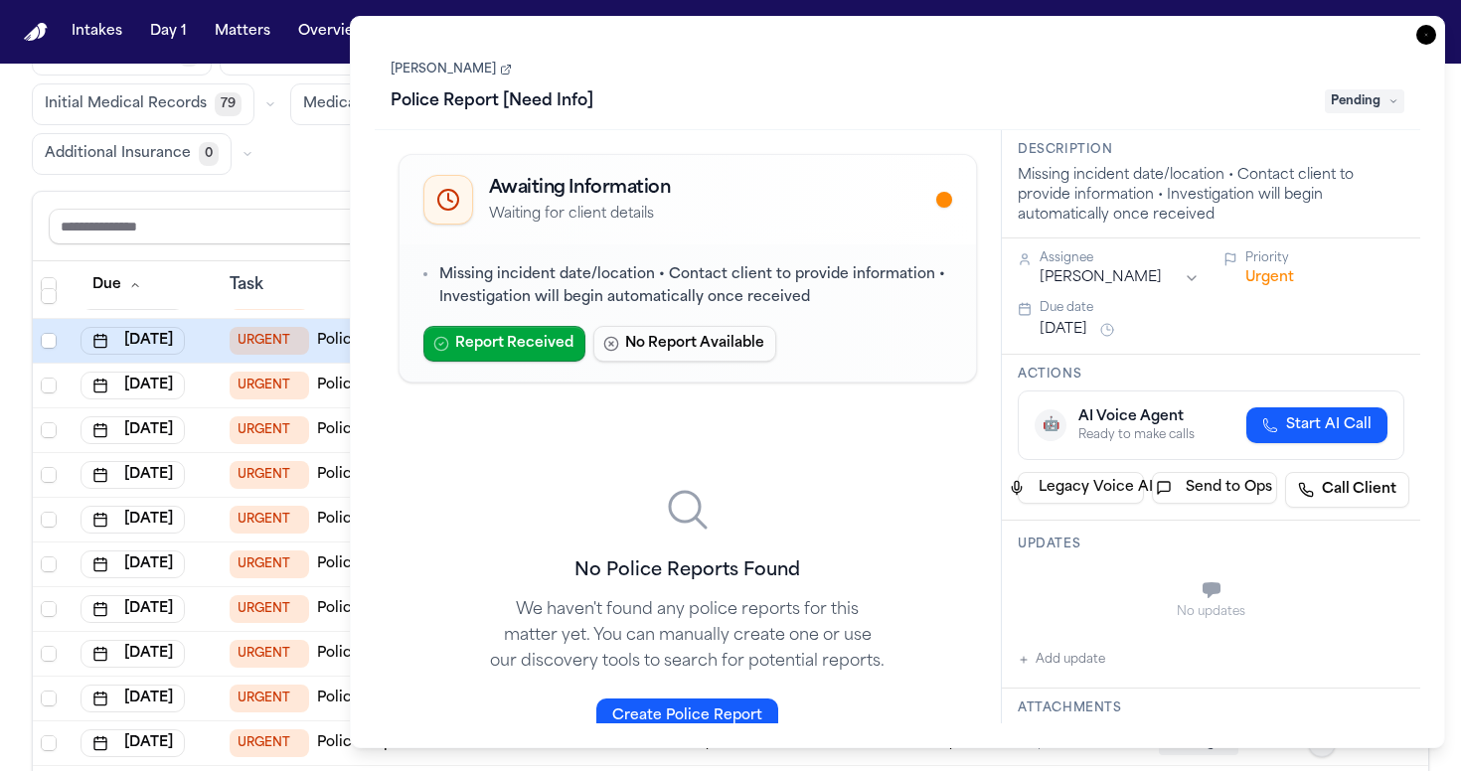
click at [1423, 40] on icon "button" at bounding box center [1426, 35] width 20 height 20
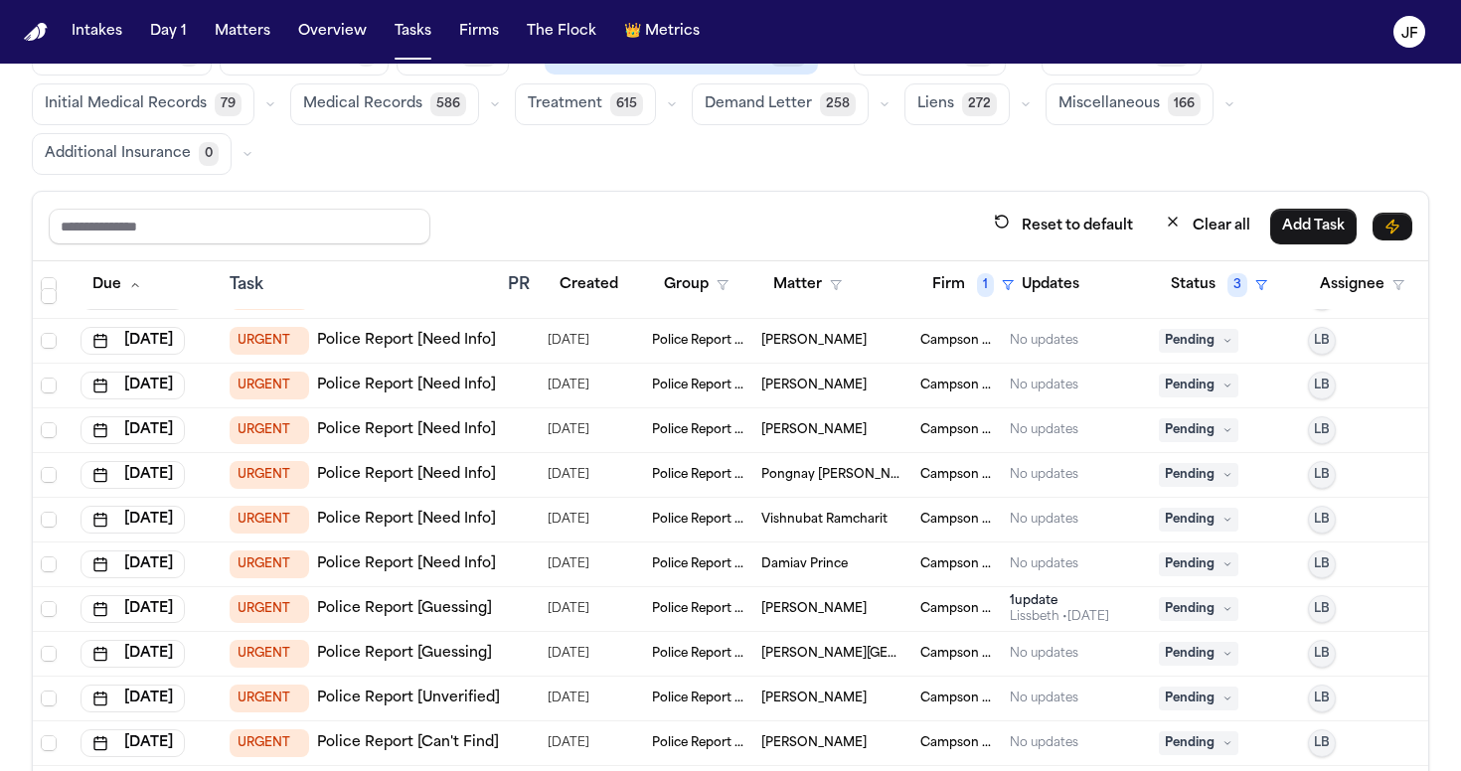
click at [462, 338] on link "Police Report [Need Info]" at bounding box center [406, 341] width 179 height 20
click at [1216, 347] on span "Pending" at bounding box center [1198, 341] width 79 height 24
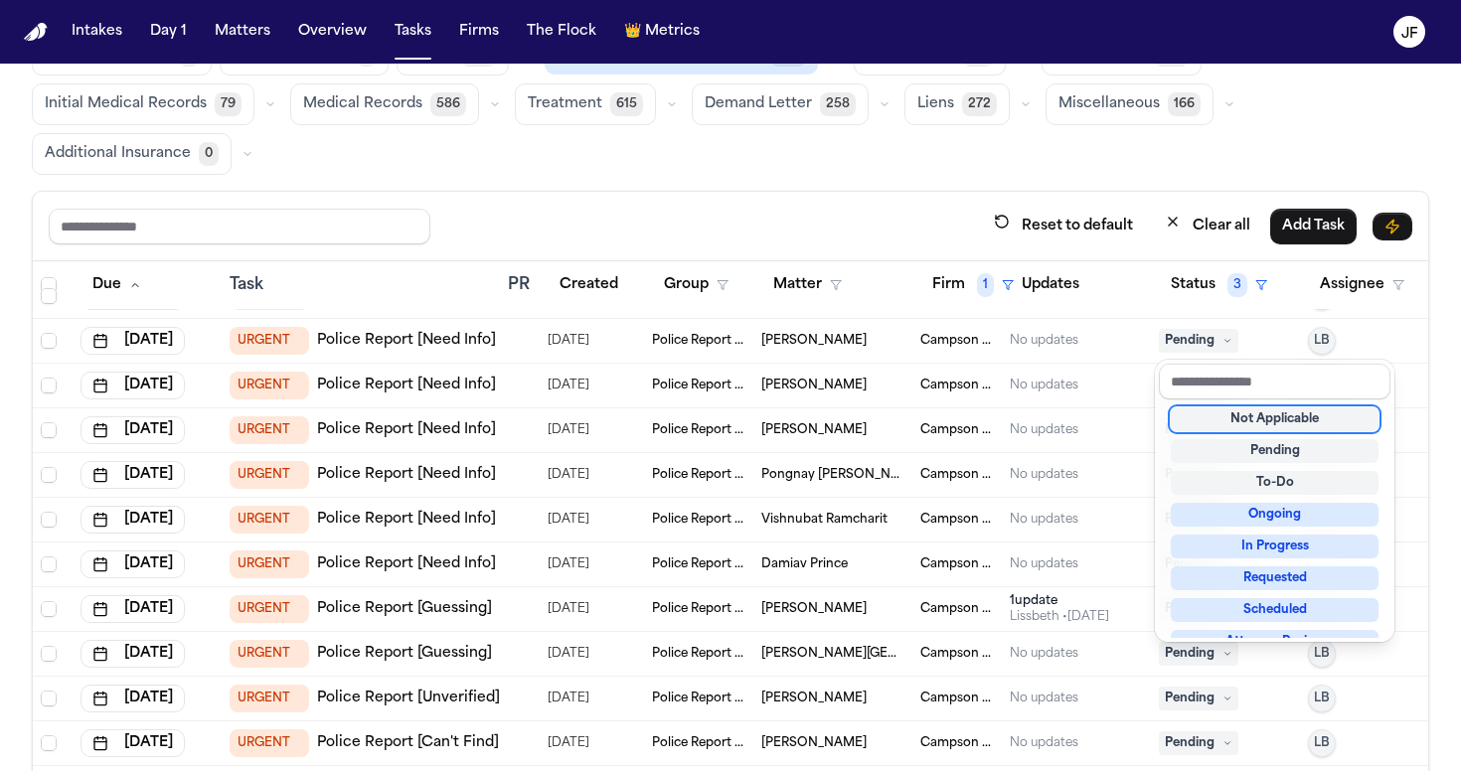
click at [1204, 413] on div "Not Applicable" at bounding box center [1275, 419] width 208 height 24
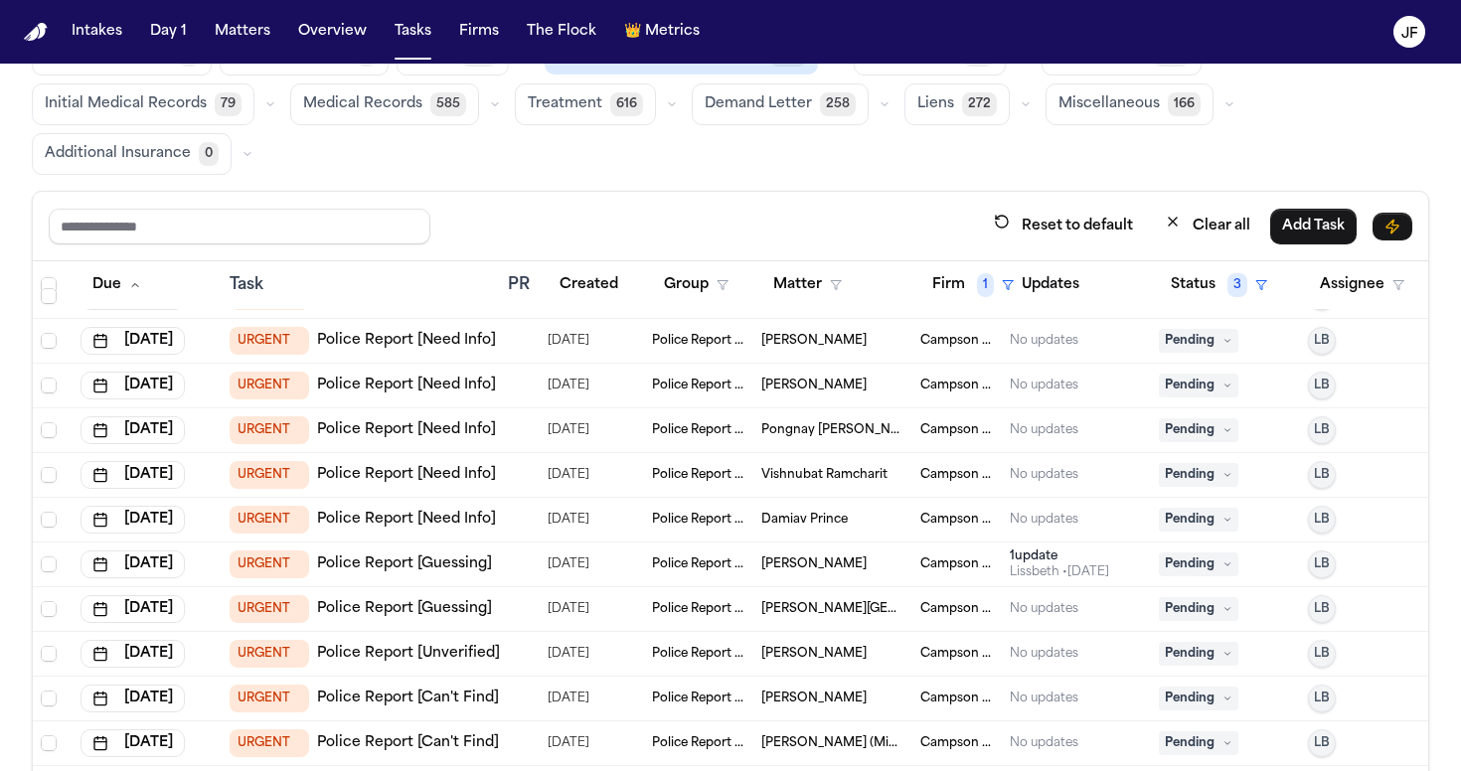
click at [1268, 186] on div "Global Filters Review Coverage 4 Review Provider 7 Intake 1118 Police Report & …" at bounding box center [730, 408] width 1397 height 813
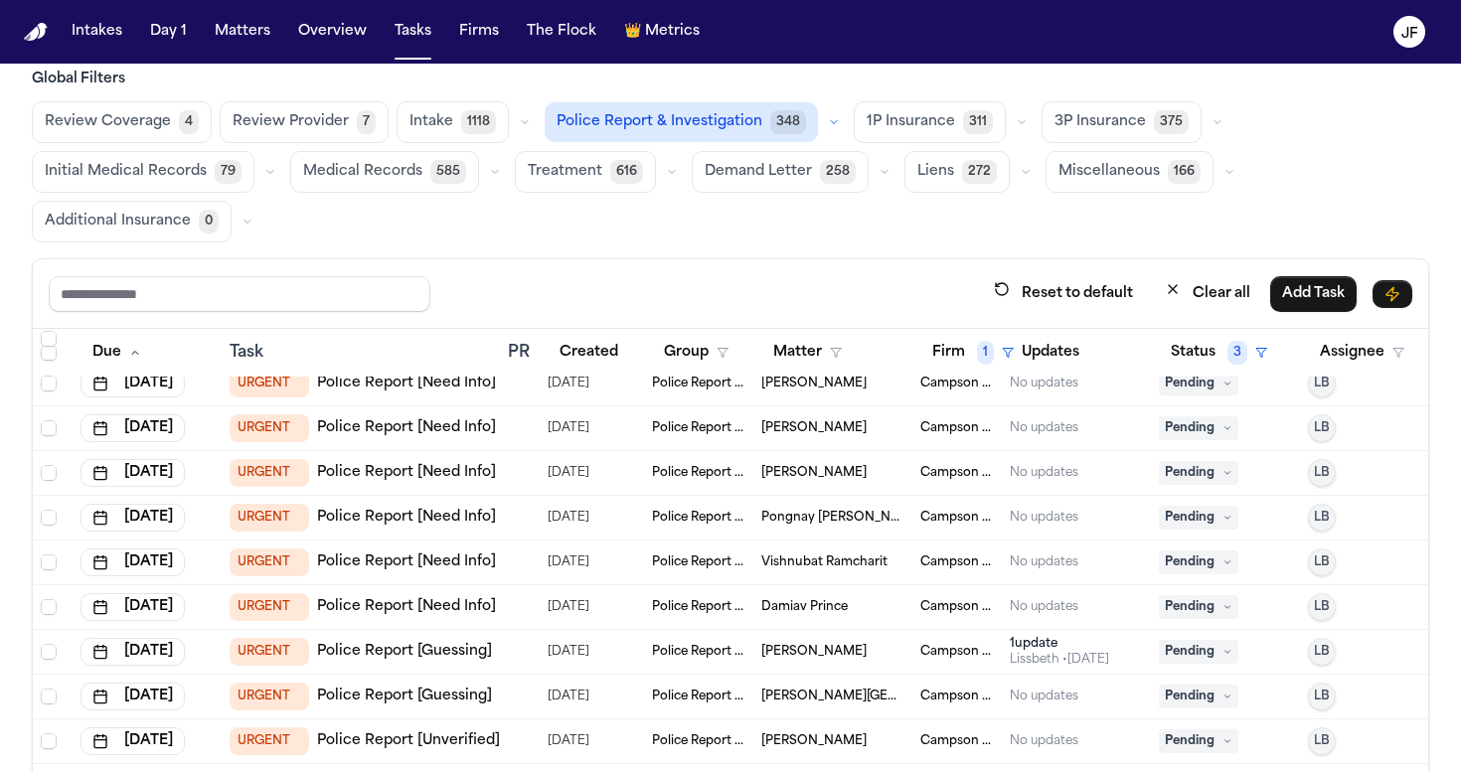
scroll to position [31, 0]
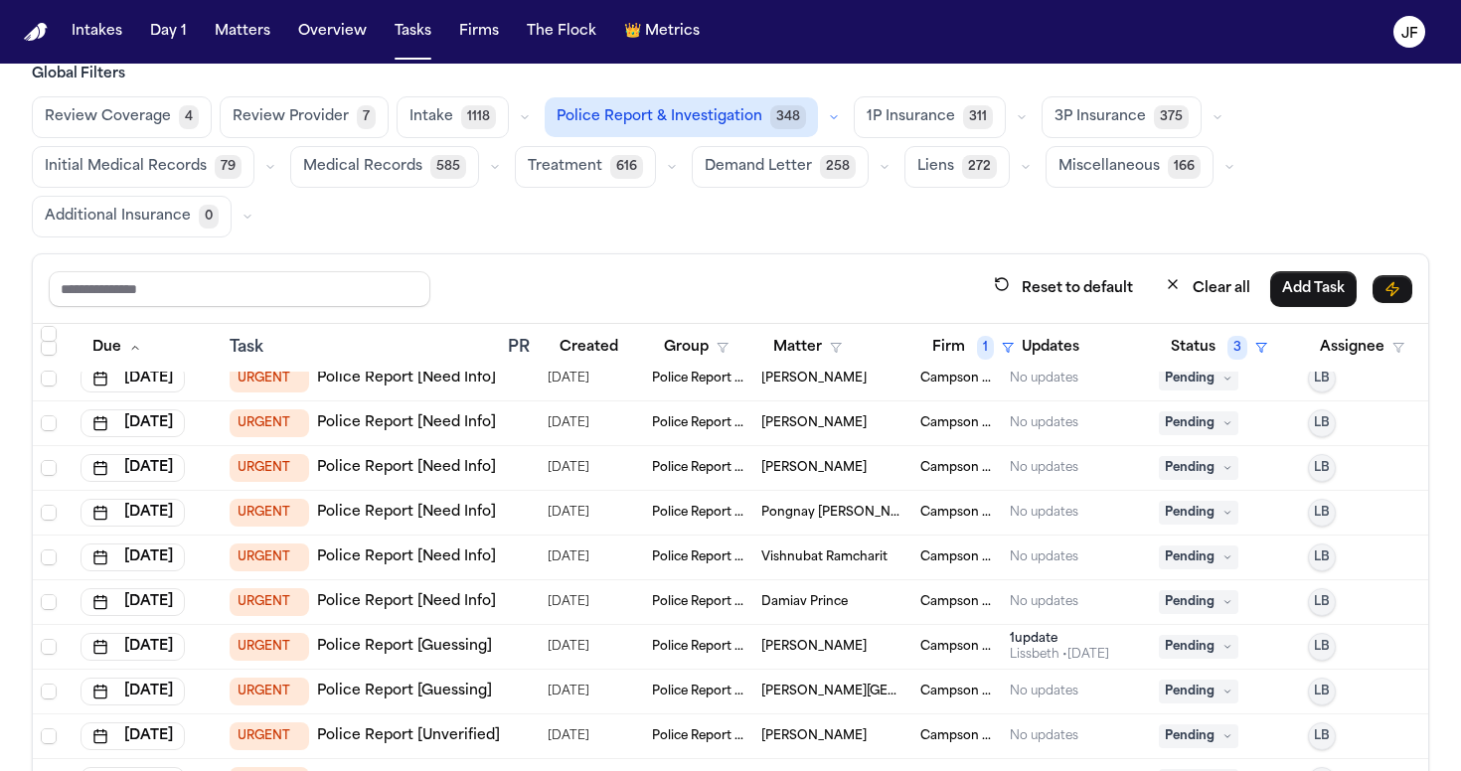
click at [1211, 121] on icon "button" at bounding box center [1217, 117] width 12 height 12
click at [1016, 114] on icon "button" at bounding box center [1022, 117] width 12 height 12
click at [903, 241] on div "Global Filters Review Coverage 4 Review Provider 7 Intake 1118 Police Report & …" at bounding box center [730, 471] width 1397 height 813
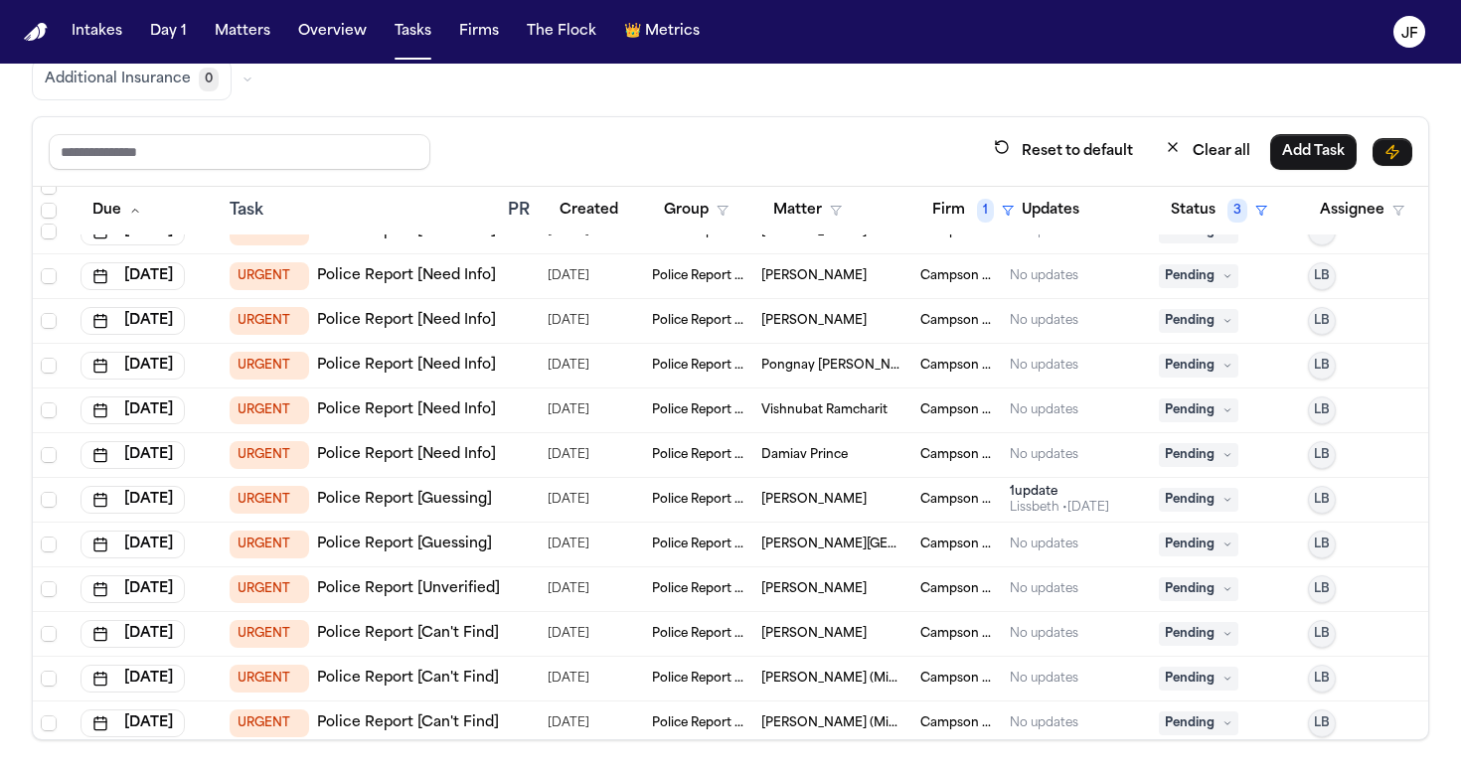
scroll to position [115, 2]
click at [449, 278] on link "Police Report [Need Info]" at bounding box center [404, 276] width 179 height 20
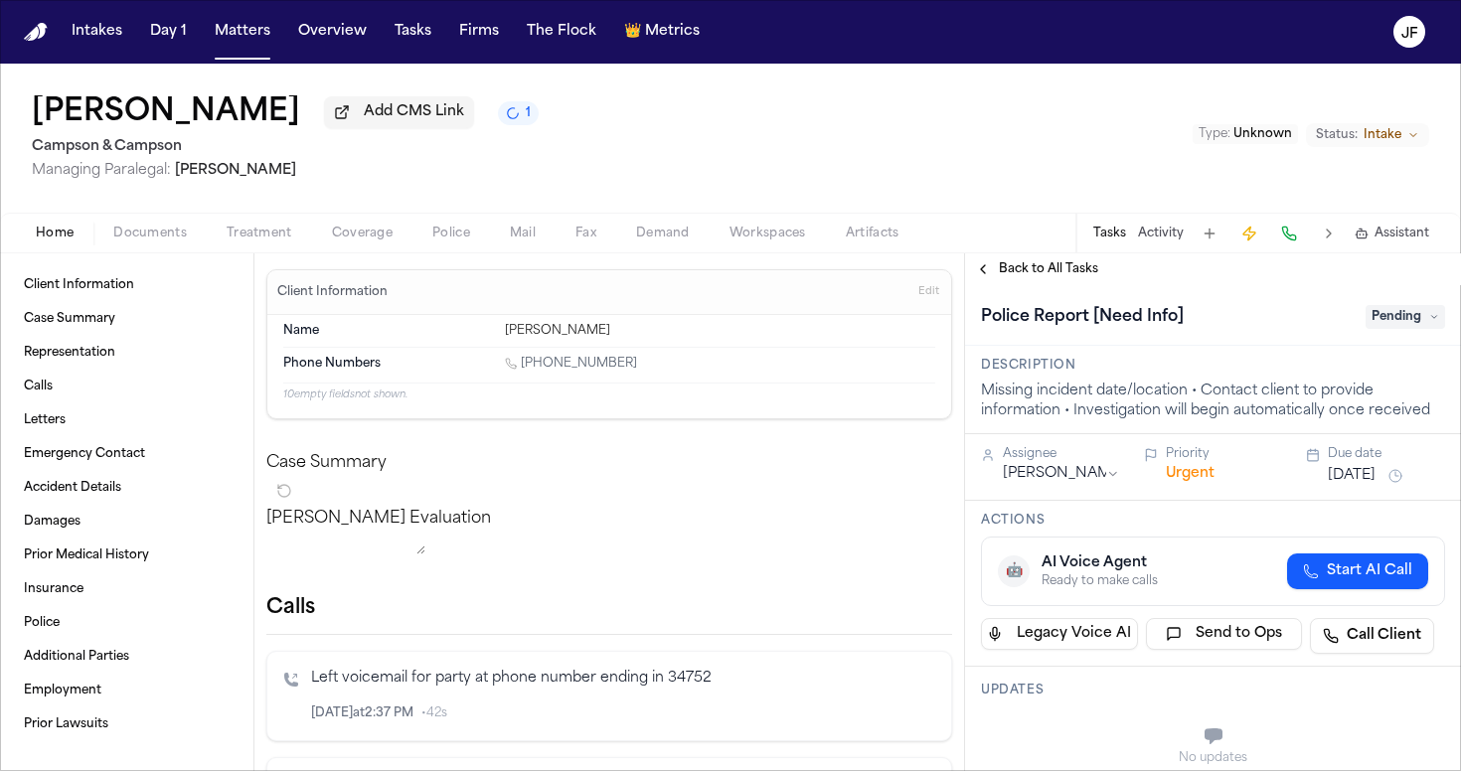
click at [1375, 327] on span "Pending" at bounding box center [1404, 317] width 79 height 24
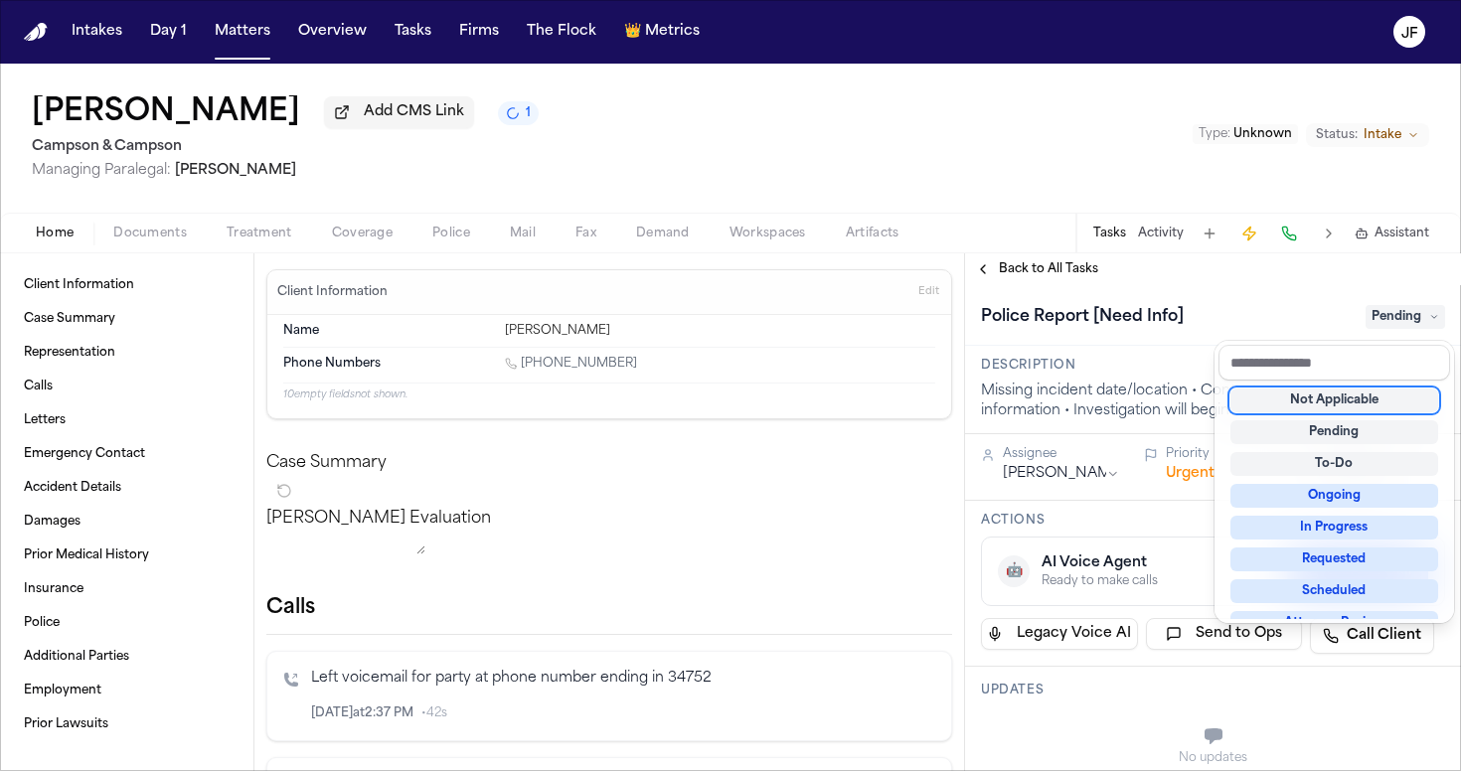
click at [1230, 322] on div "Police Report [Need Info] Pending" at bounding box center [1213, 317] width 464 height 32
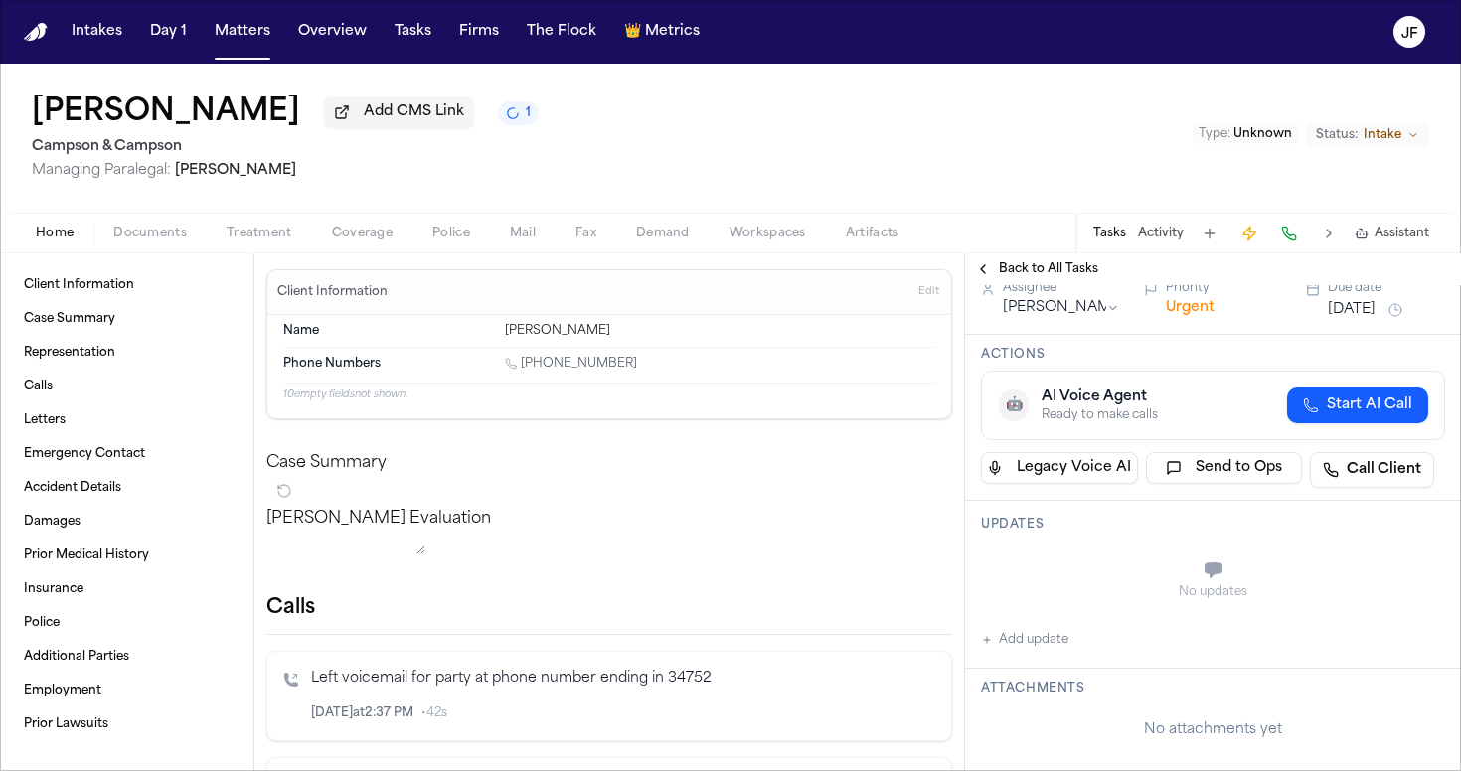
scroll to position [204, 0]
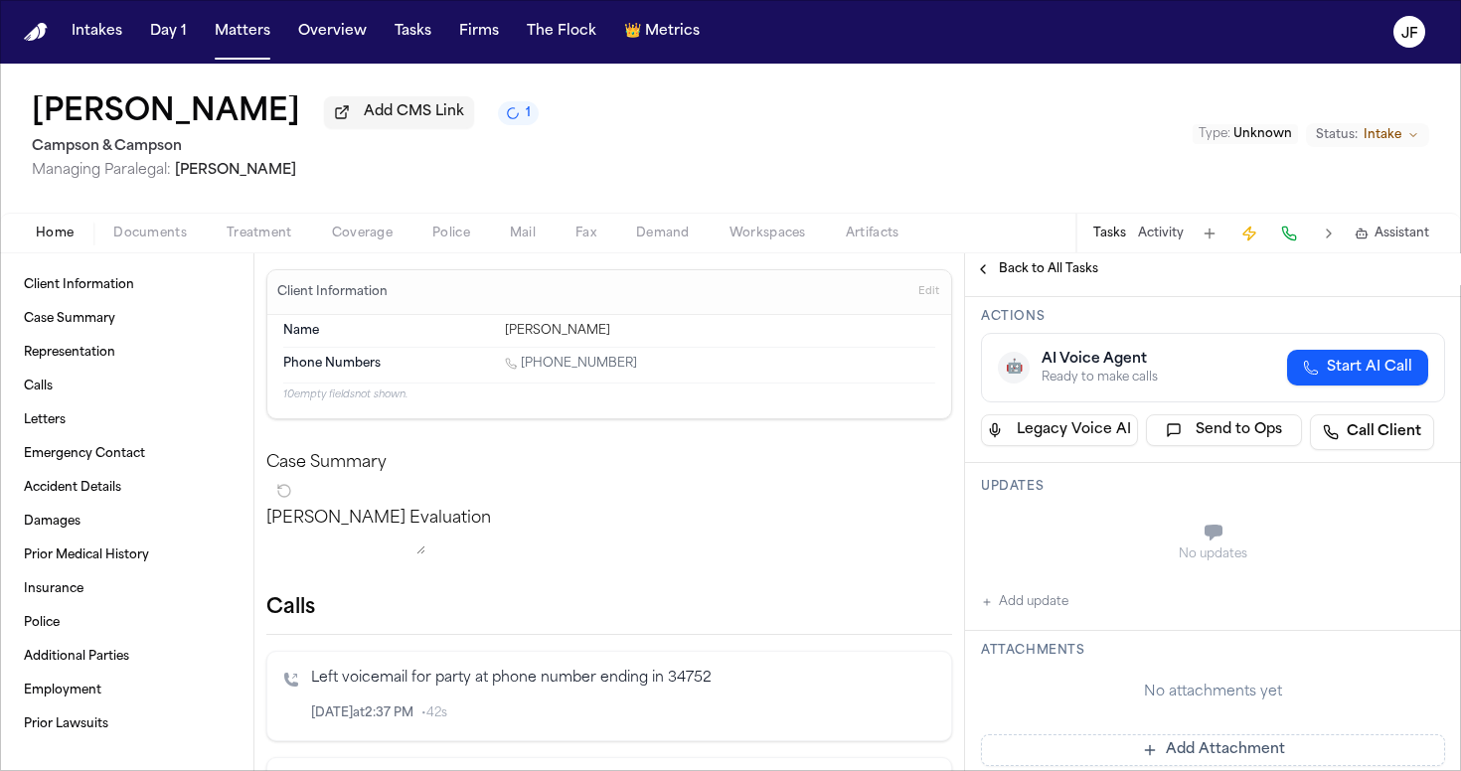
click at [1024, 605] on button "Add update" at bounding box center [1024, 602] width 87 height 24
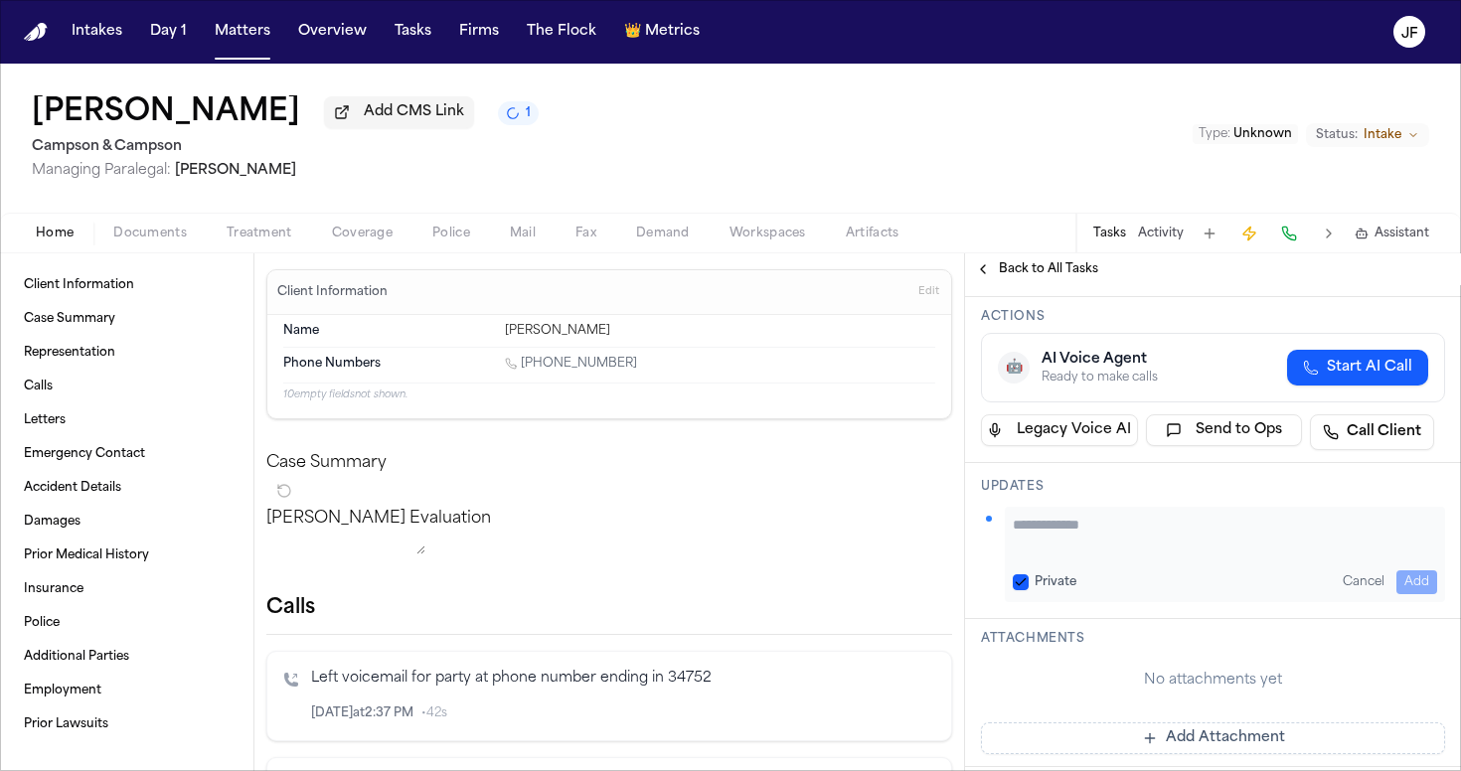
click at [1354, 558] on div "Private Cancel Add" at bounding box center [1225, 554] width 440 height 95
click at [1338, 543] on textarea "Add your update" at bounding box center [1225, 535] width 424 height 40
paste textarea "**********"
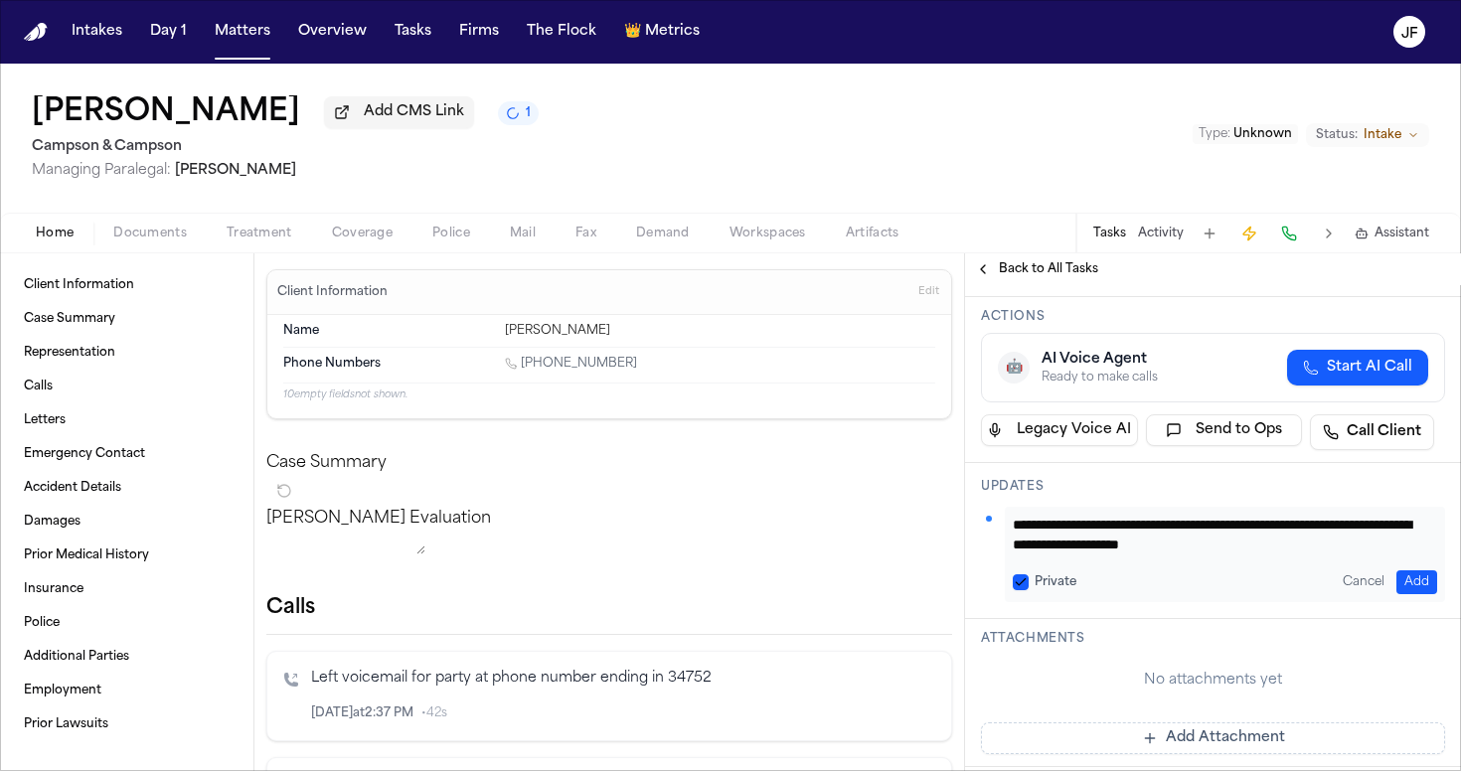
click at [1121, 530] on textarea "**********" at bounding box center [1217, 535] width 409 height 40
drag, startPoint x: 1108, startPoint y: 532, endPoint x: 1039, endPoint y: 529, distance: 68.6
click at [1039, 529] on textarea "**********" at bounding box center [1217, 535] width 409 height 40
drag, startPoint x: 1192, startPoint y: 533, endPoint x: 1099, endPoint y: 531, distance: 93.4
click at [1099, 531] on textarea "**********" at bounding box center [1217, 535] width 409 height 40
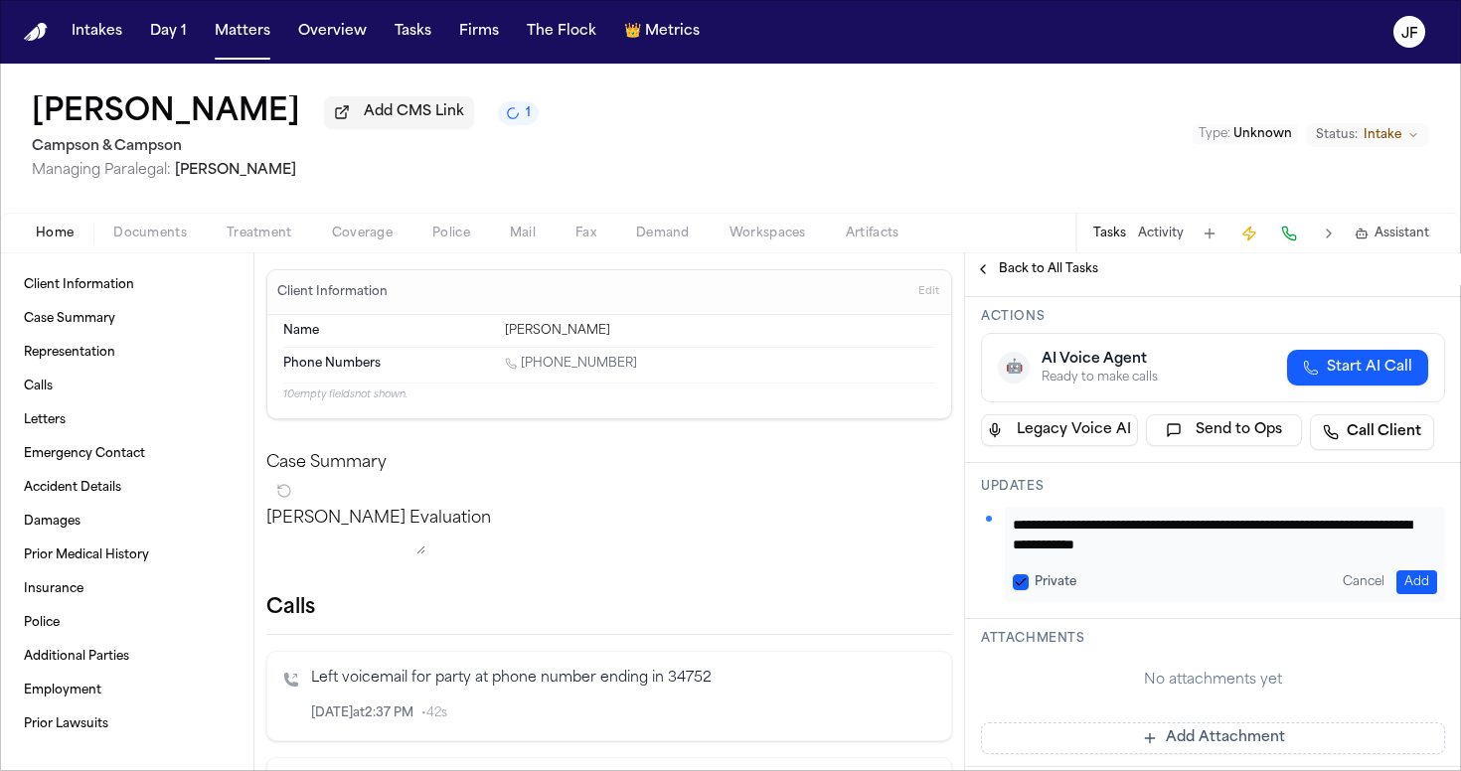
click at [1126, 545] on textarea "**********" at bounding box center [1217, 535] width 409 height 40
click at [1073, 528] on textarea "**********" at bounding box center [1217, 535] width 409 height 40
drag, startPoint x: 1080, startPoint y: 527, endPoint x: 1194, endPoint y: 555, distance: 117.9
click at [1194, 554] on textarea "**********" at bounding box center [1217, 535] width 409 height 40
type textarea "**********"
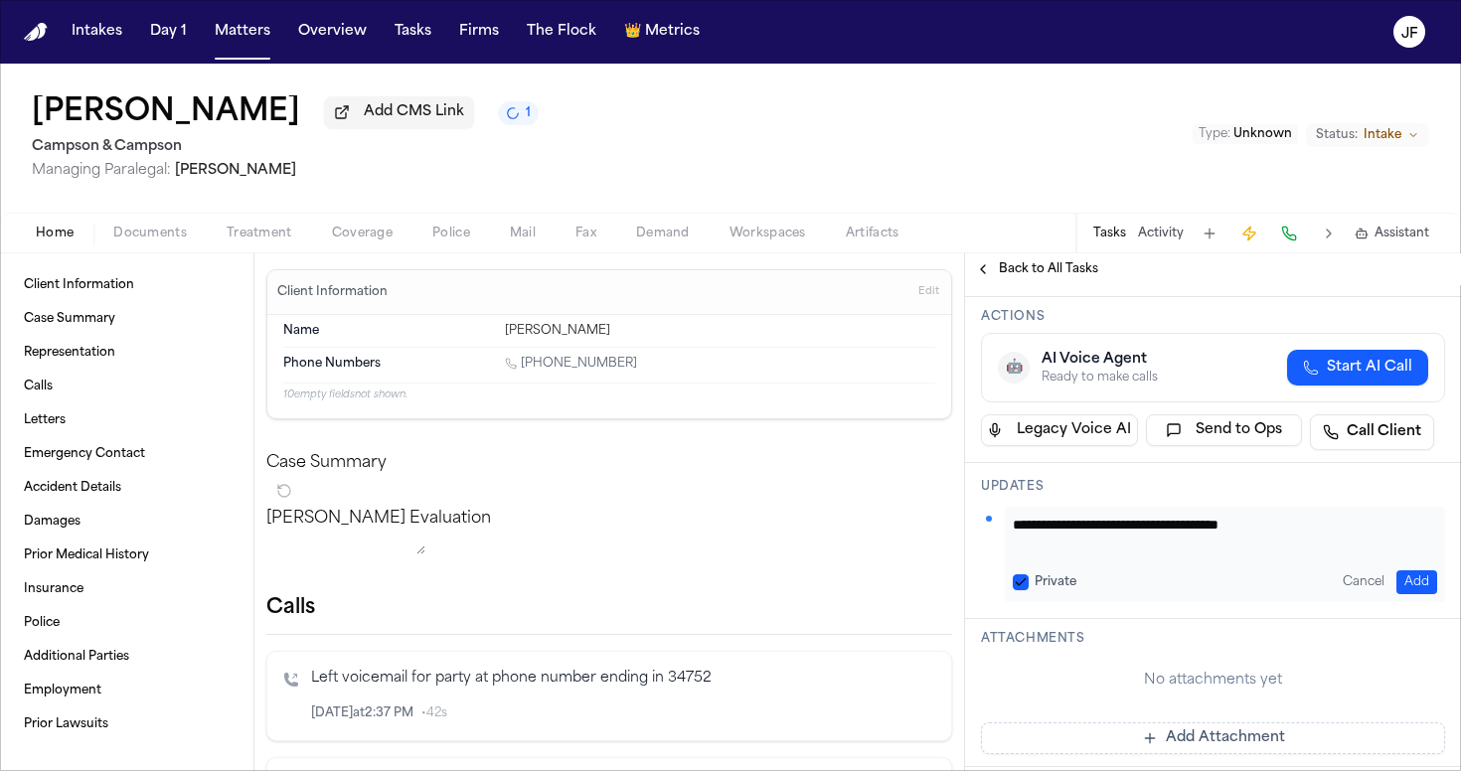
click at [1397, 579] on button "Add" at bounding box center [1416, 582] width 41 height 24
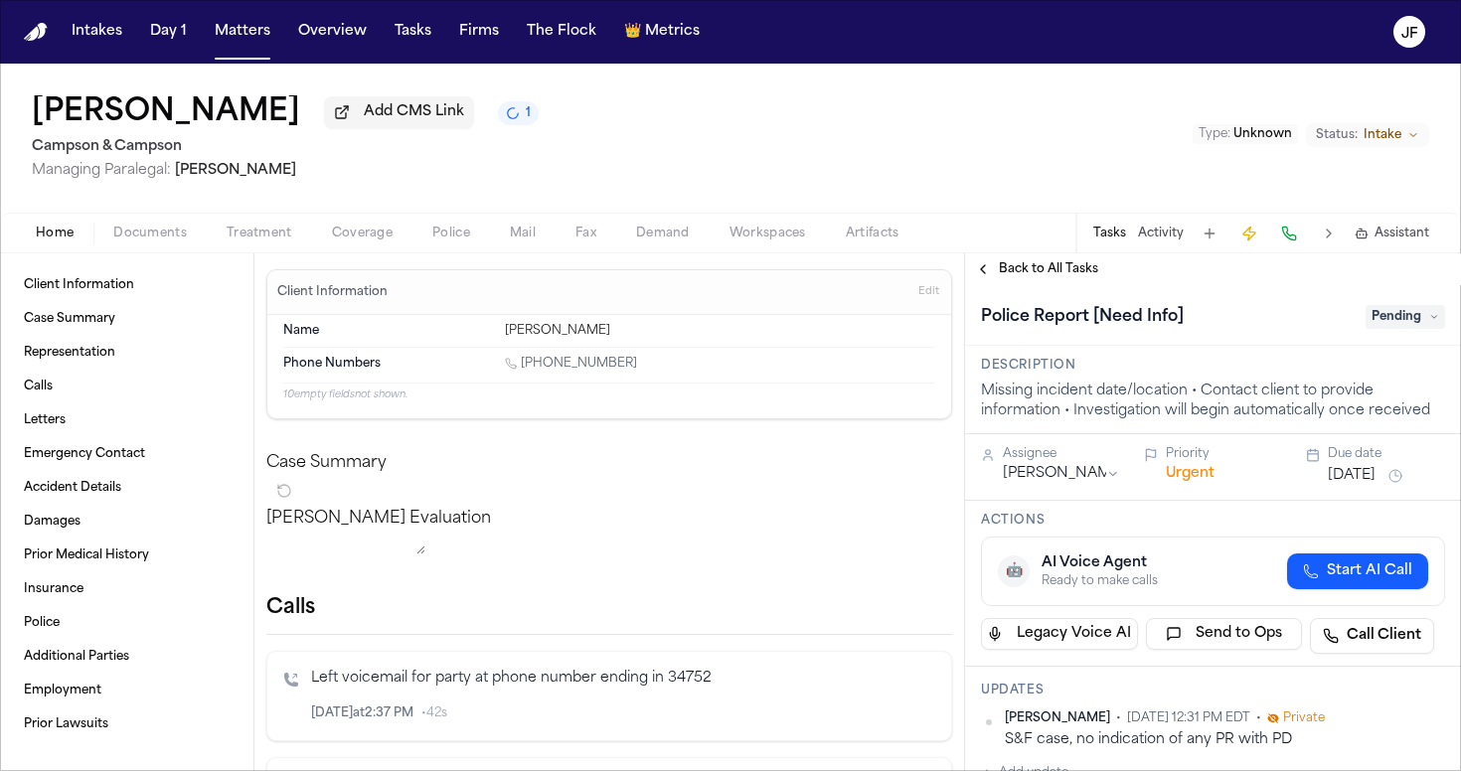
scroll to position [0, 0]
click at [1390, 329] on span "Pending" at bounding box center [1404, 317] width 79 height 24
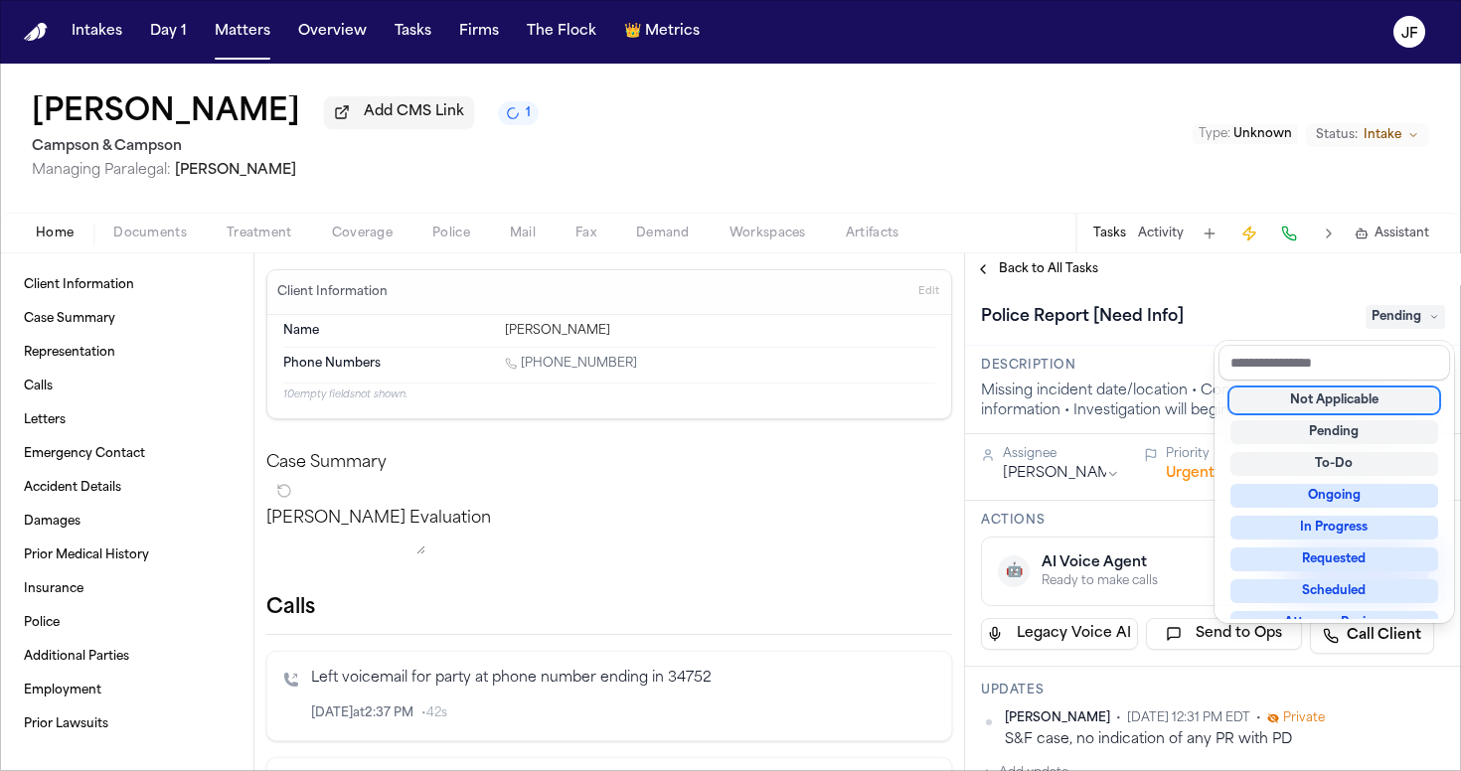
click at [1323, 402] on div "Not Applicable" at bounding box center [1334, 401] width 208 height 24
click at [1082, 265] on div "**********" at bounding box center [1213, 512] width 496 height 518
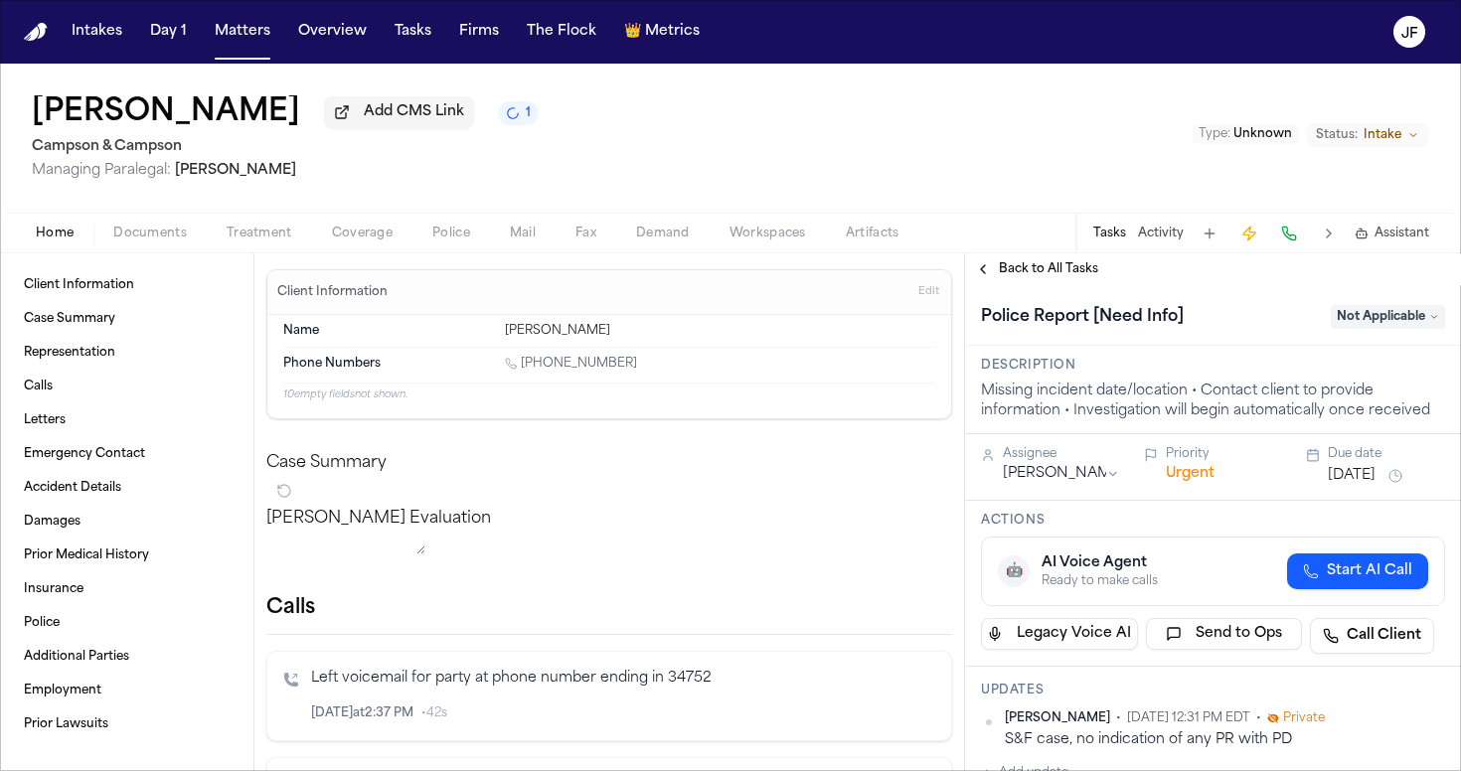
click at [1071, 267] on span "Back to All Tasks" at bounding box center [1048, 269] width 99 height 16
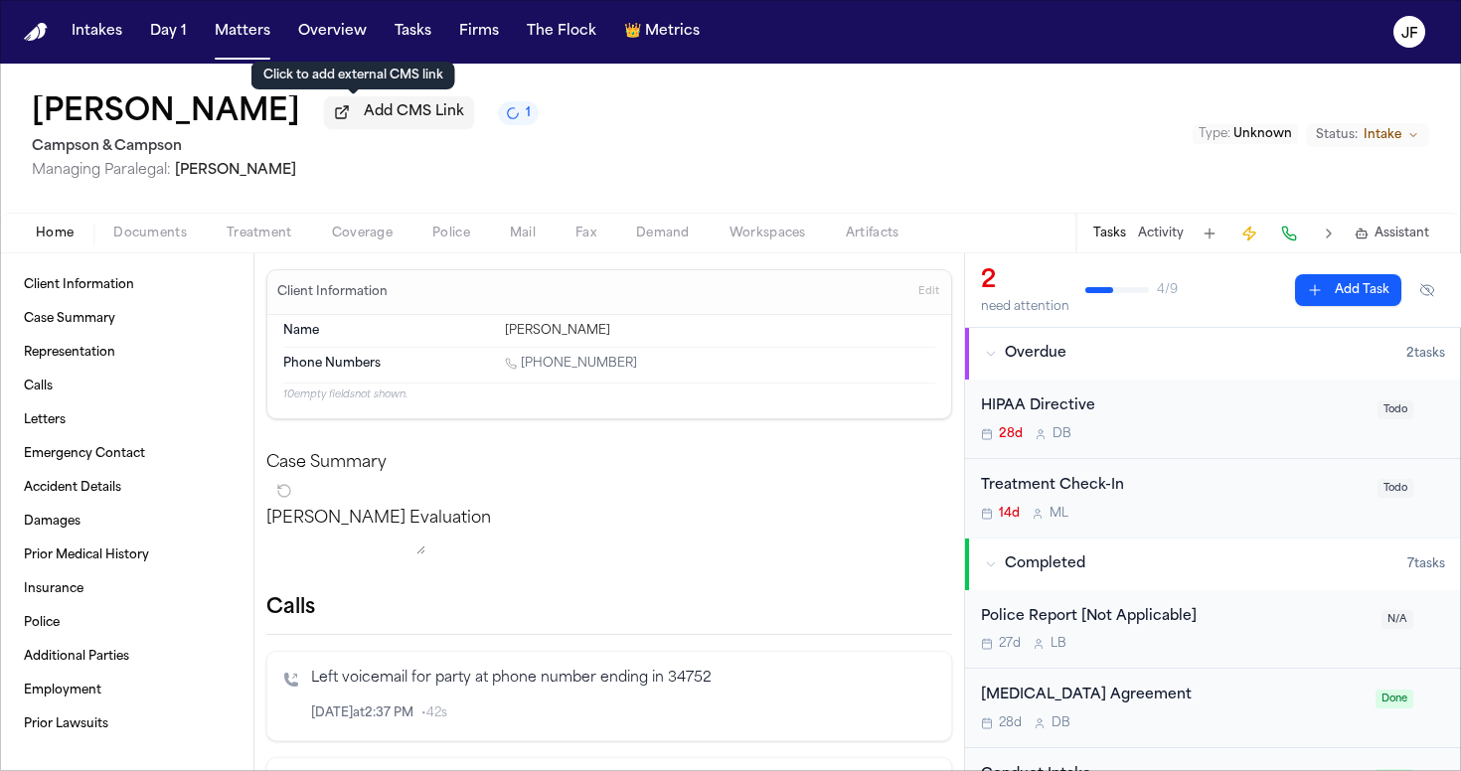
click at [373, 122] on span "Add CMS Link" at bounding box center [414, 112] width 100 height 20
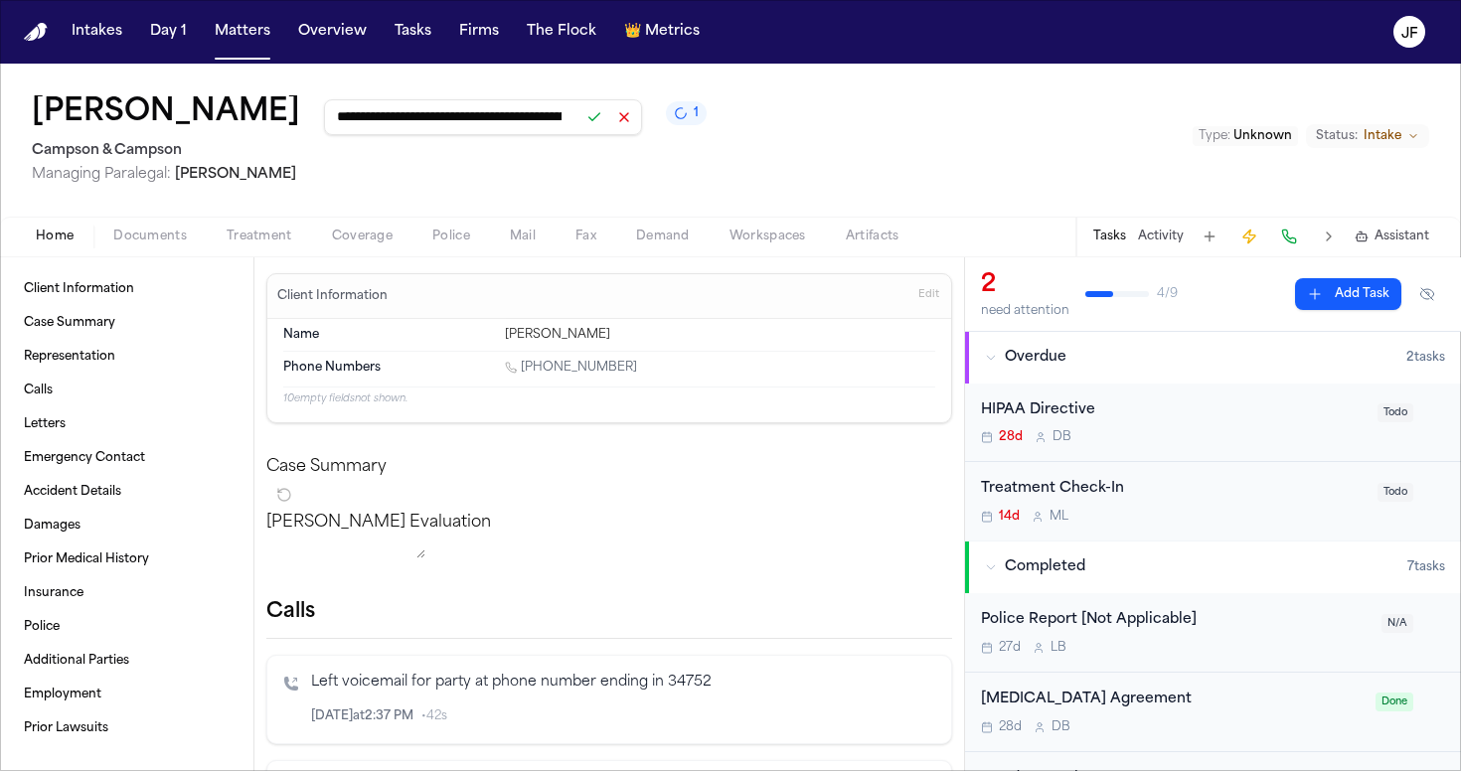
type input "**********"
click at [580, 130] on button at bounding box center [594, 117] width 28 height 28
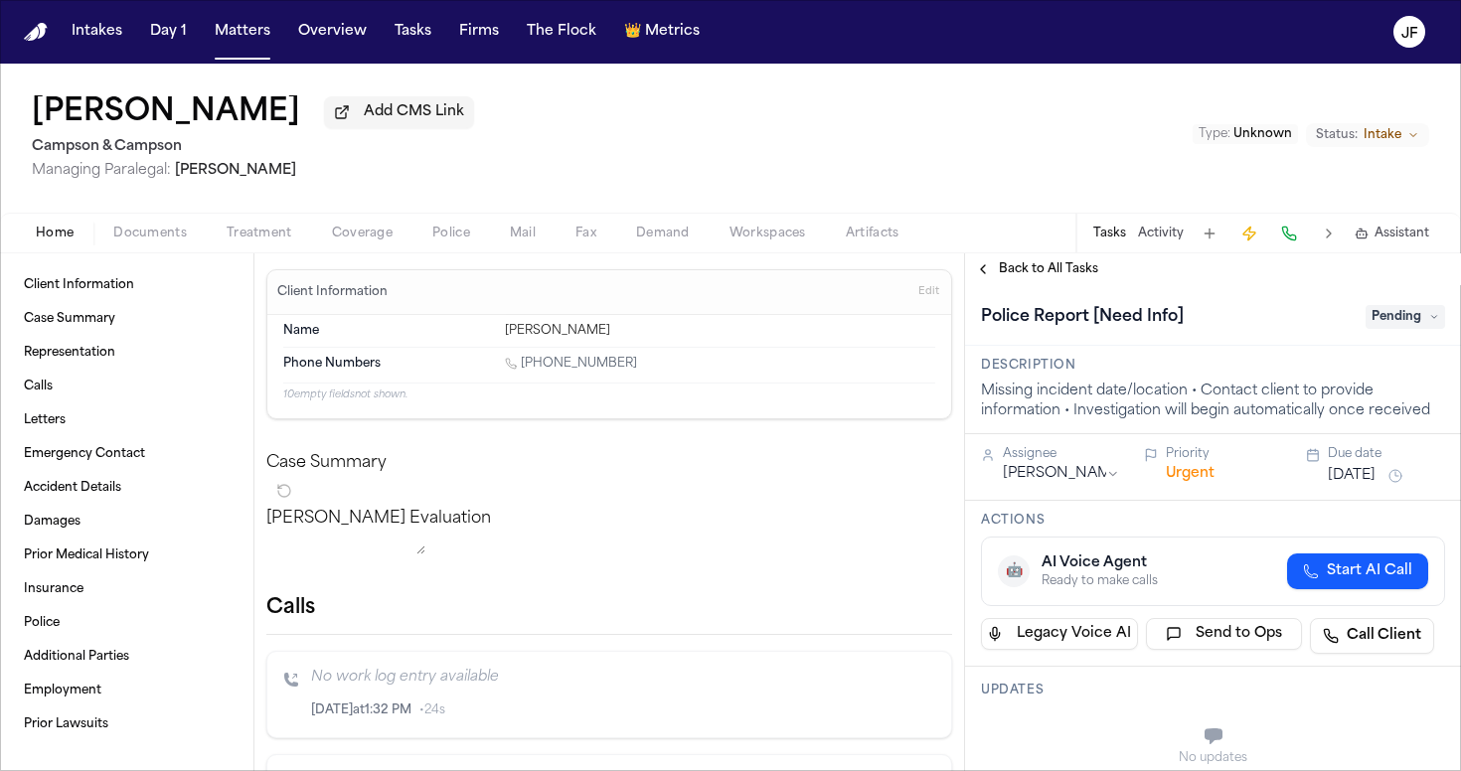
click at [364, 119] on span "Add CMS Link" at bounding box center [414, 112] width 100 height 20
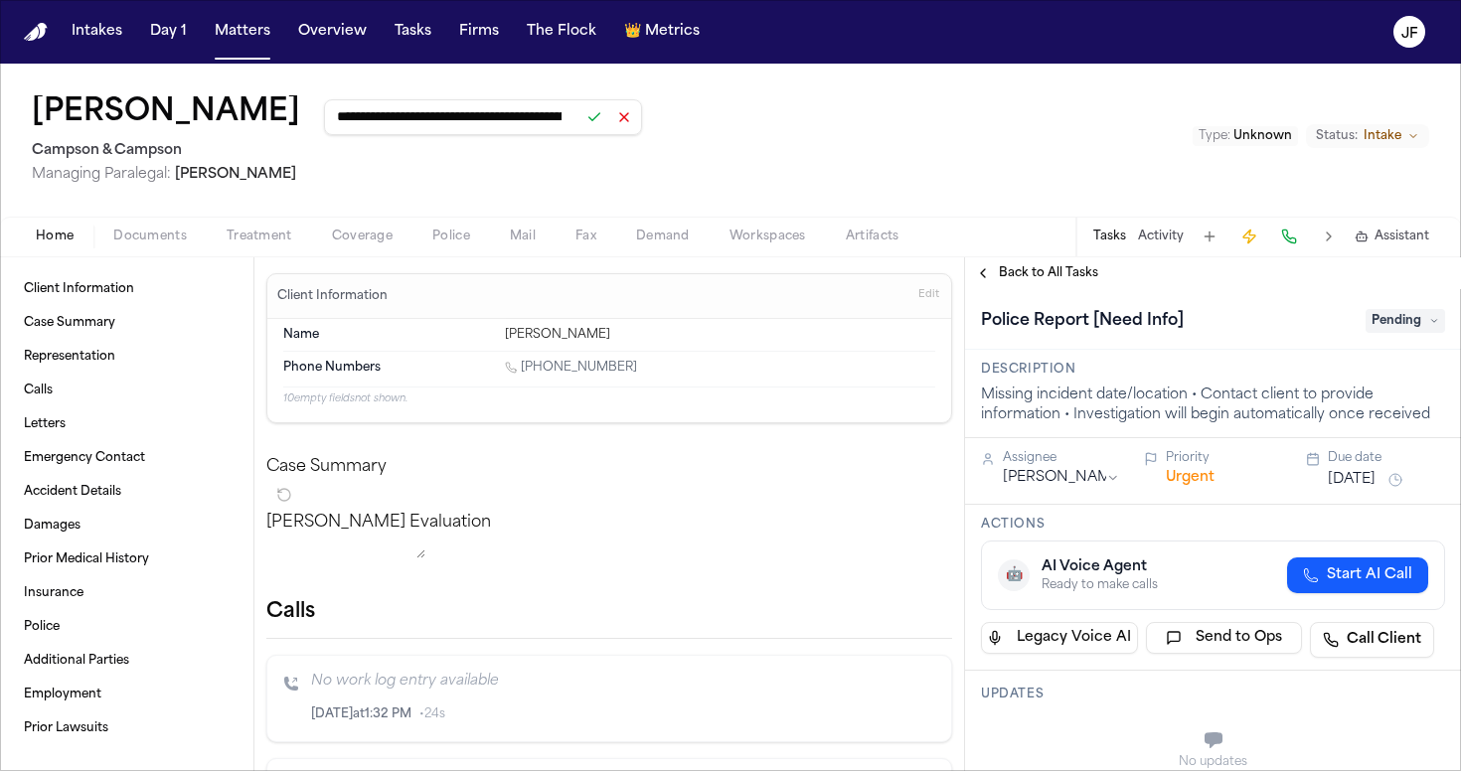
scroll to position [0, 260]
type input "**********"
click at [580, 120] on button at bounding box center [594, 117] width 28 height 28
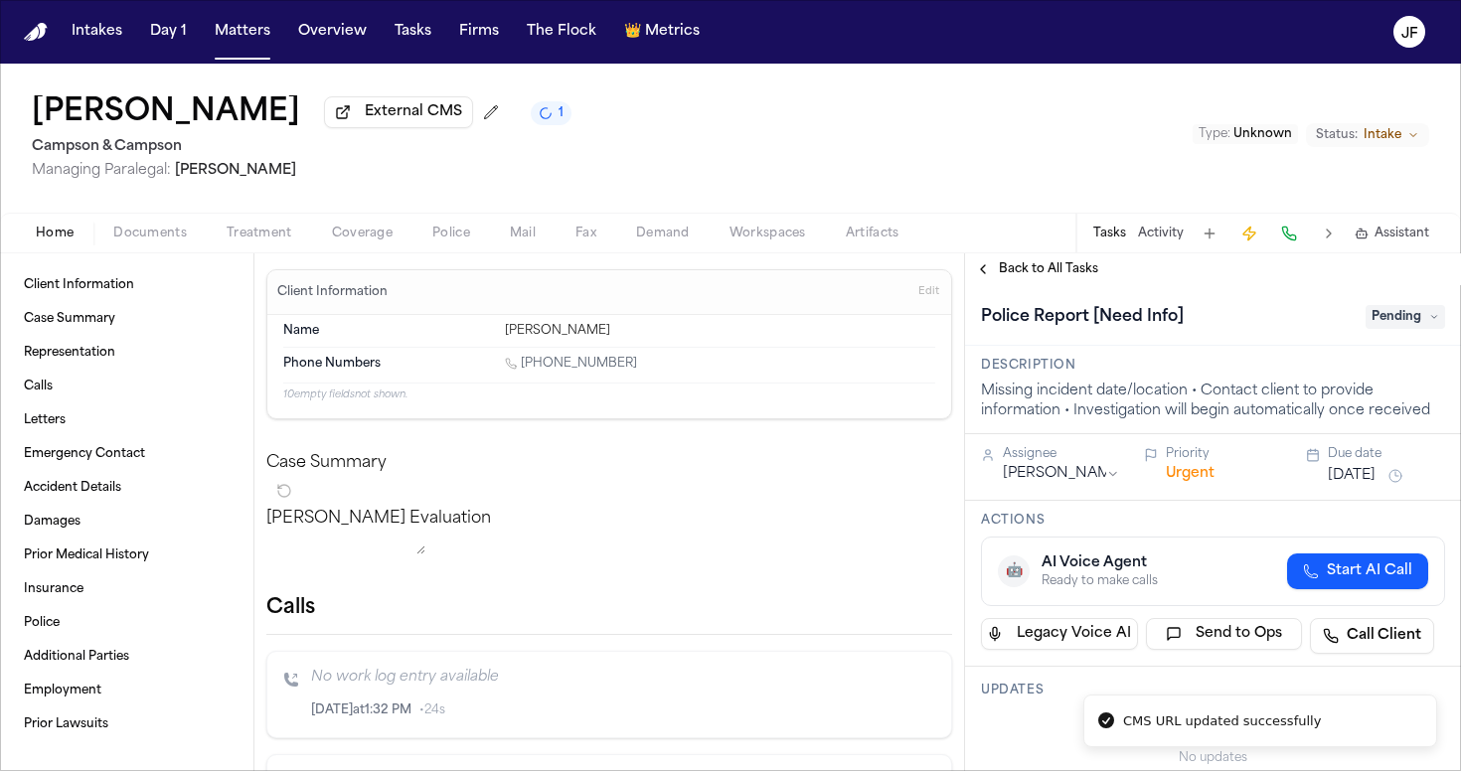
click at [143, 226] on button "Documents" at bounding box center [149, 234] width 113 height 24
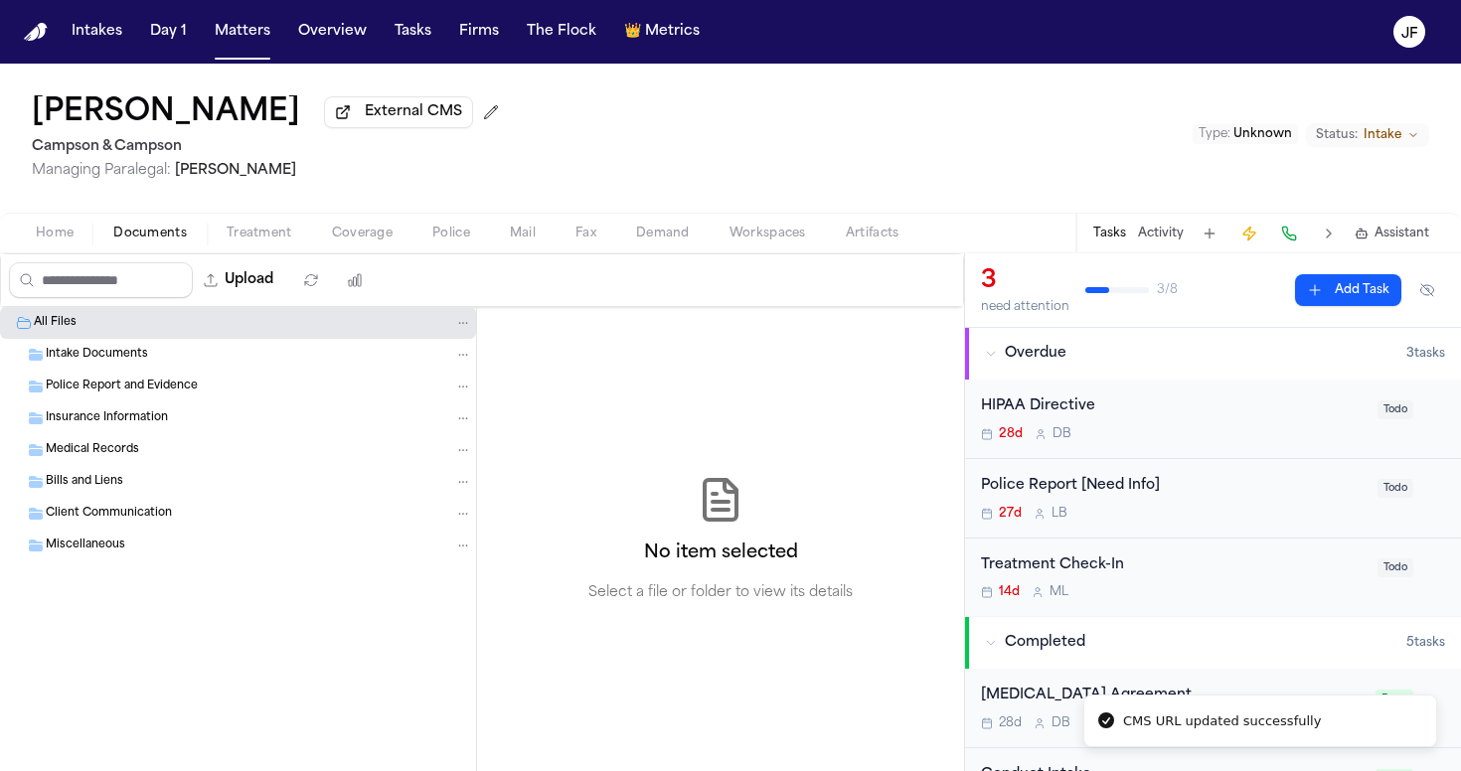
click at [73, 241] on span "Home" at bounding box center [55, 234] width 38 height 16
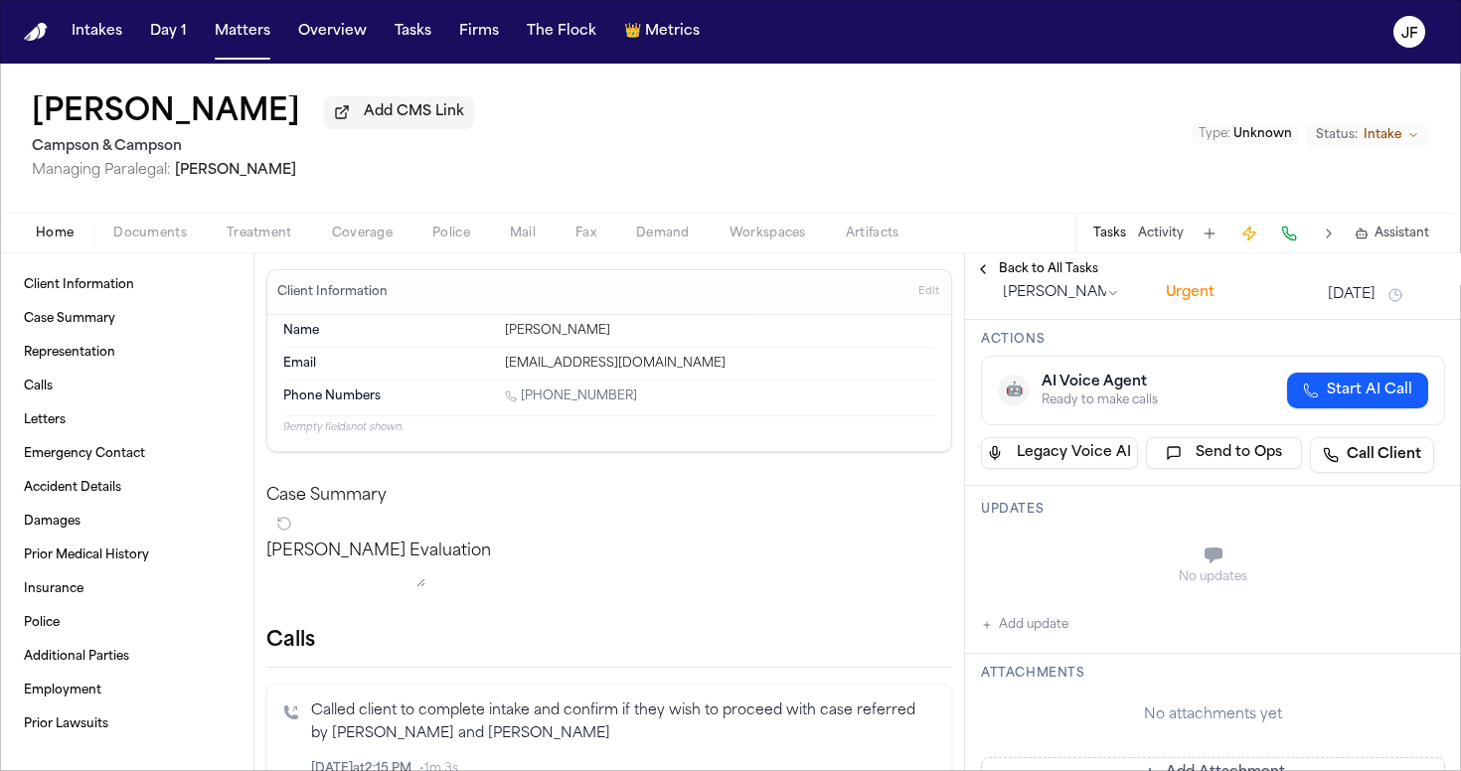
scroll to position [267, 0]
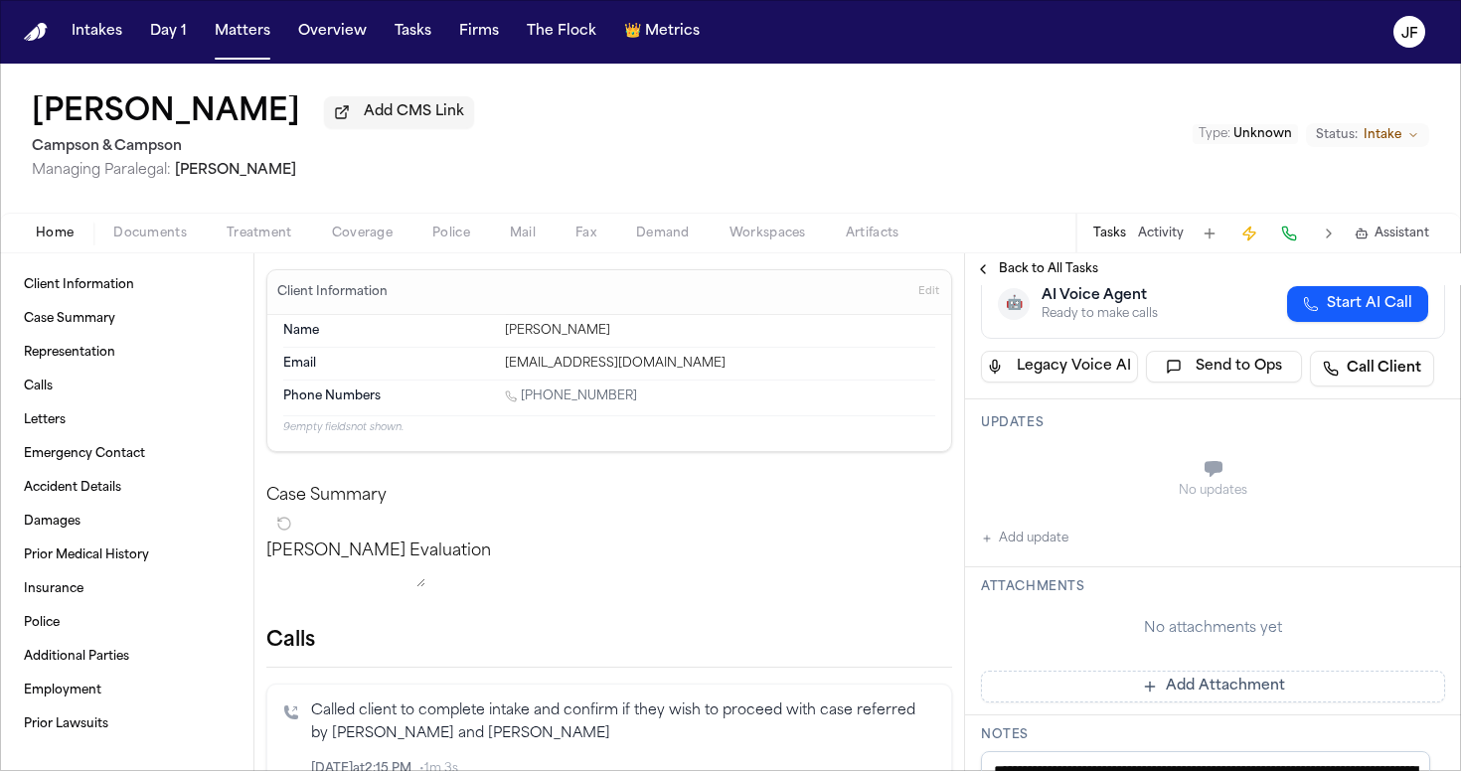
click at [1018, 538] on button "Add update" at bounding box center [1024, 539] width 87 height 24
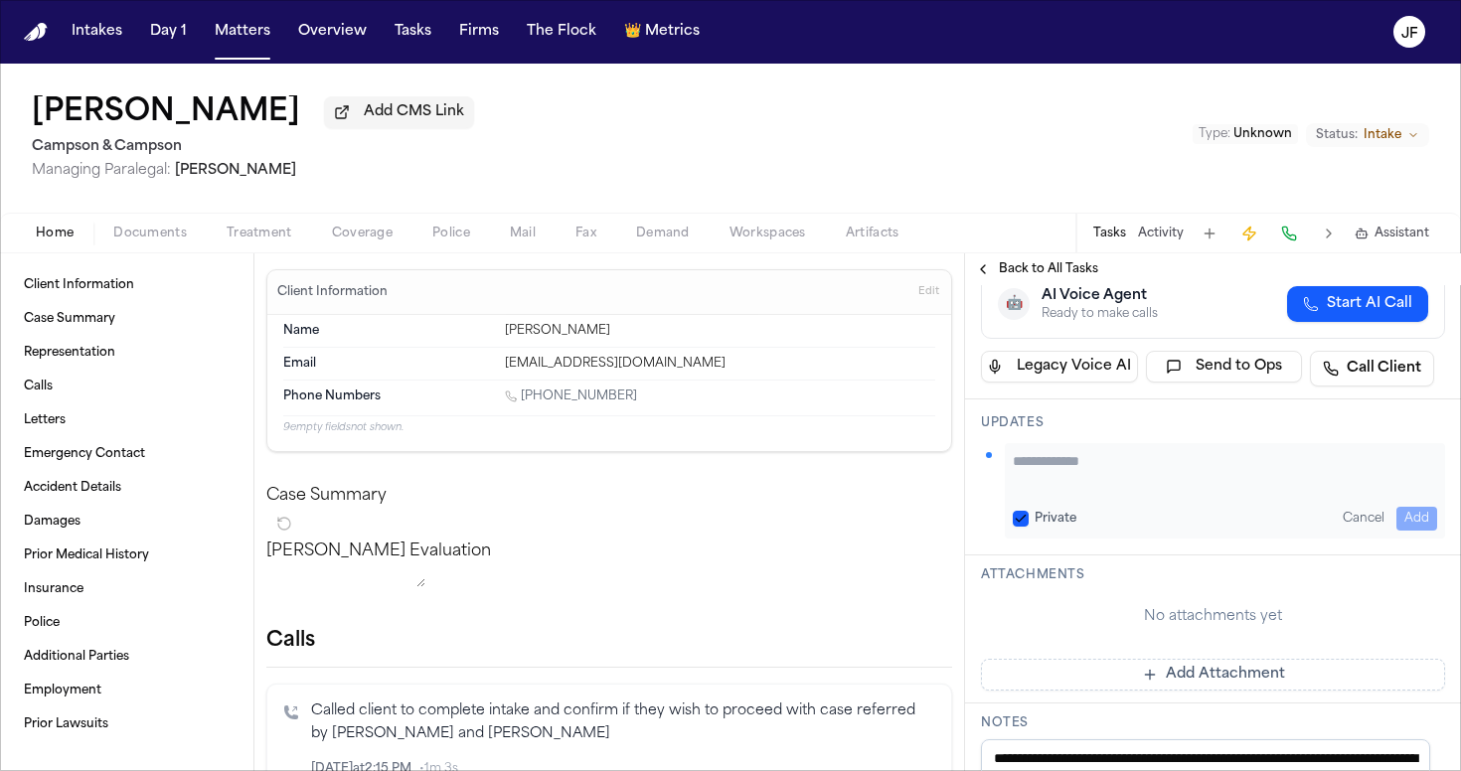
click at [1077, 477] on textarea "Add your update" at bounding box center [1225, 471] width 424 height 40
paste textarea "**********"
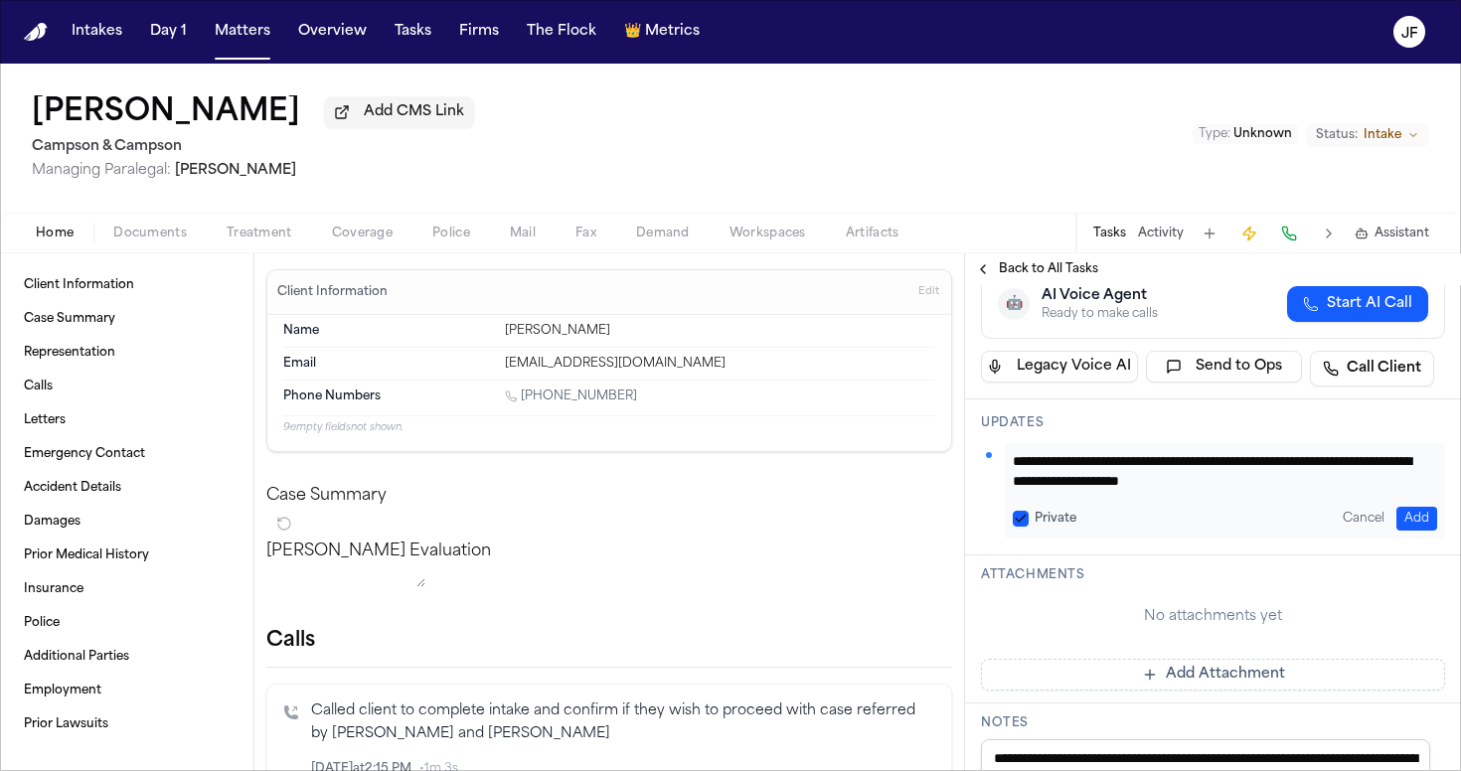
type textarea "**********"
click at [1409, 509] on button "Add" at bounding box center [1416, 519] width 41 height 24
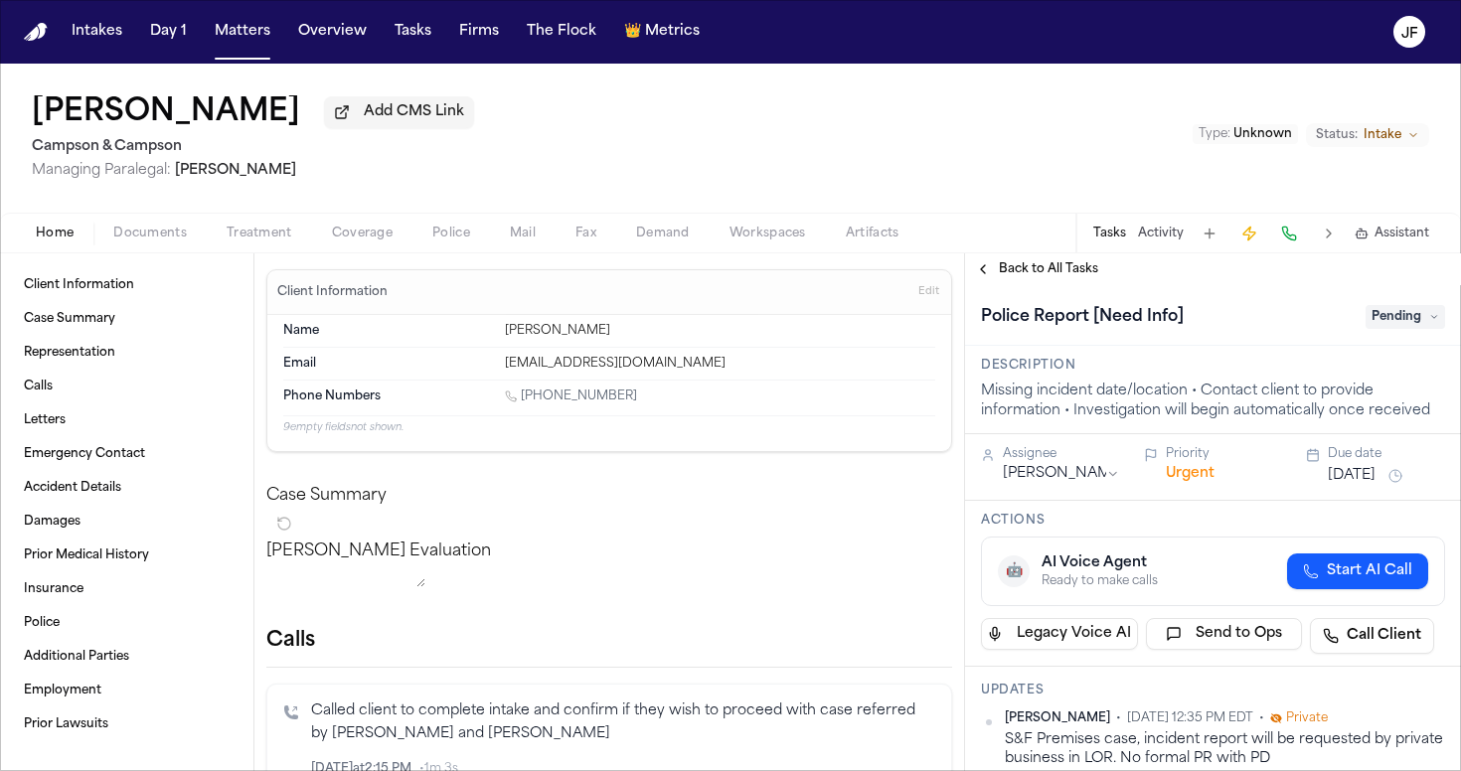
scroll to position [0, 0]
click at [1409, 304] on div "Police Report [Need Info] Pending" at bounding box center [1213, 315] width 496 height 61
click at [1409, 318] on span "Pending" at bounding box center [1404, 317] width 79 height 24
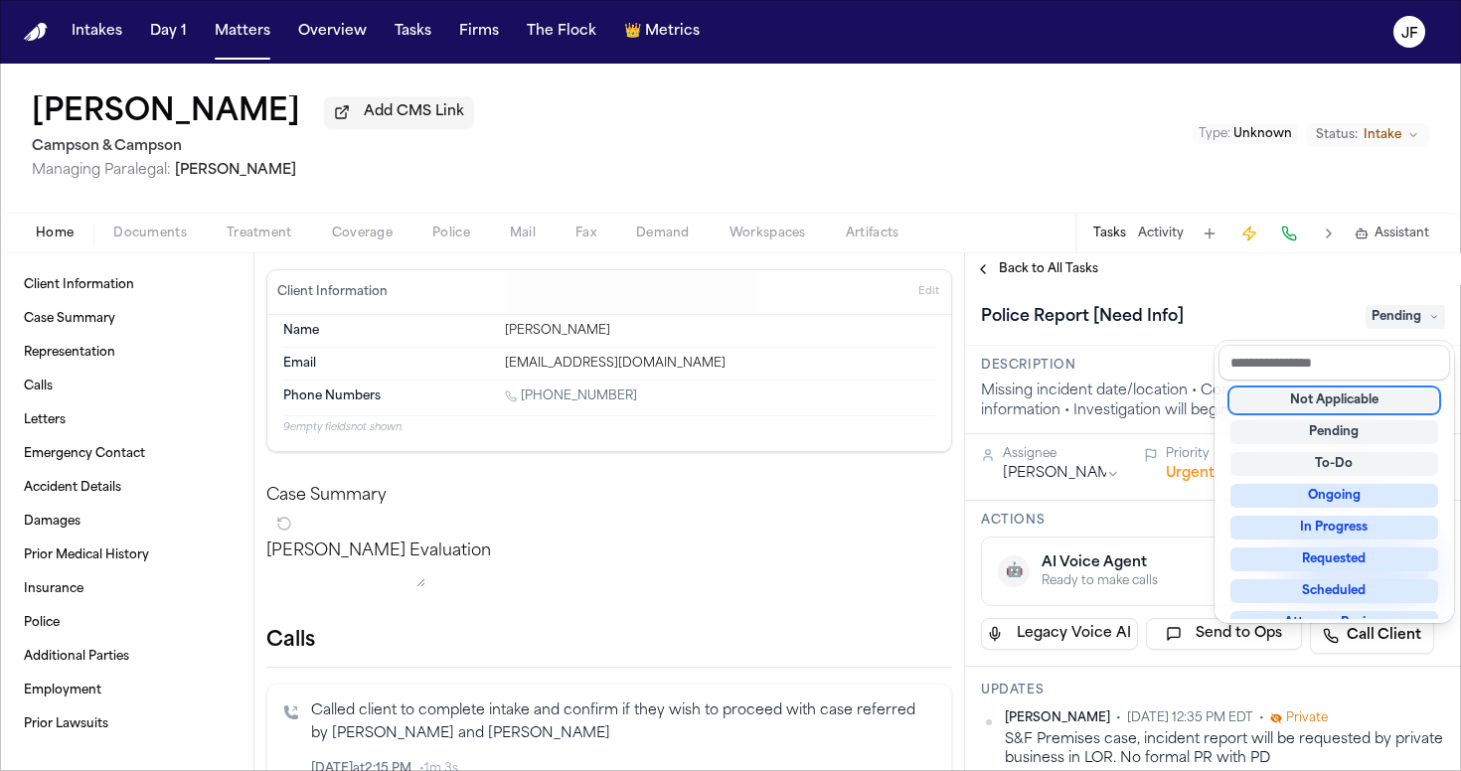
click at [1293, 402] on div "Not Applicable" at bounding box center [1334, 401] width 208 height 24
click at [1122, 283] on div "**********" at bounding box center [1213, 512] width 496 height 518
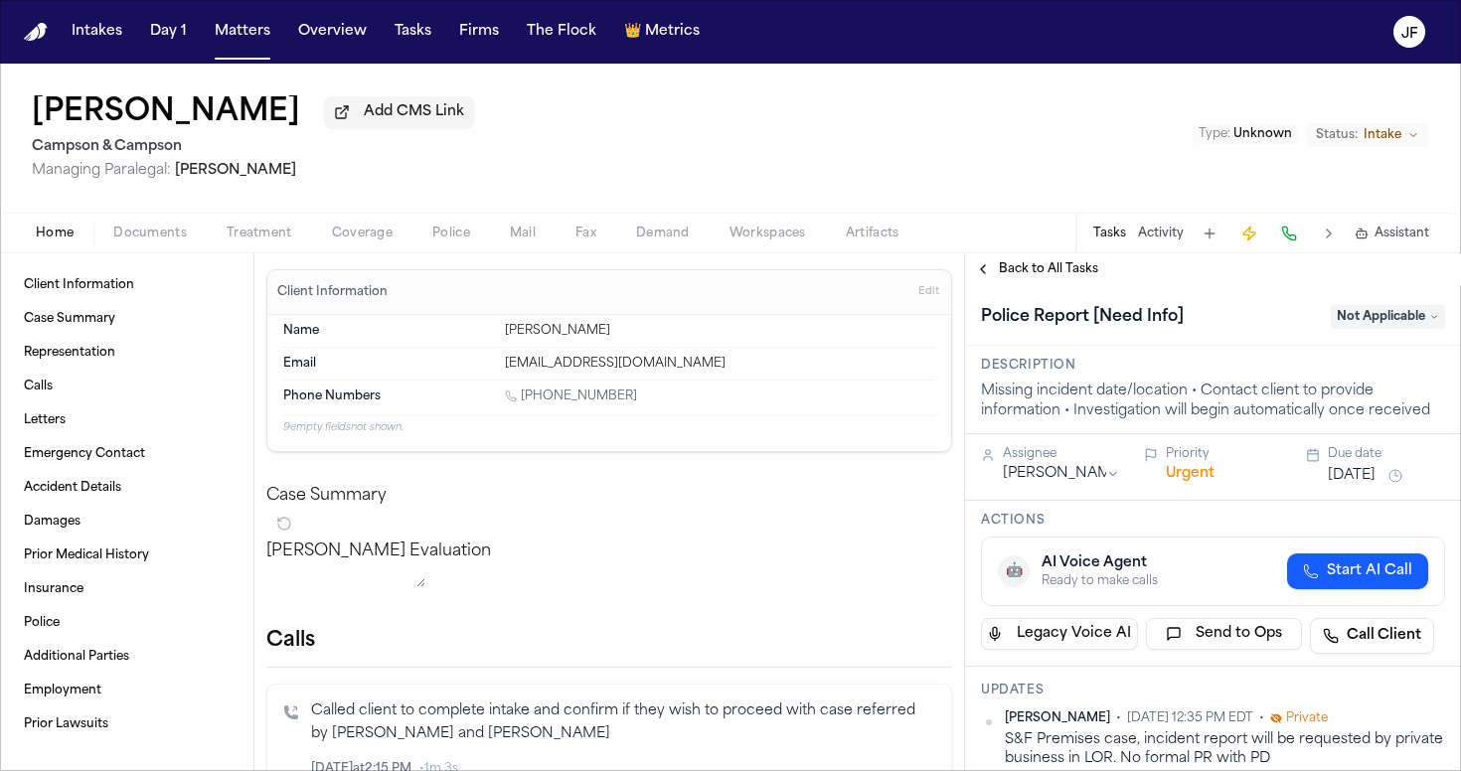
click at [1083, 283] on div "Back to All Tasks" at bounding box center [1213, 269] width 496 height 32
click at [1083, 274] on span "Back to All Tasks" at bounding box center [1048, 269] width 99 height 16
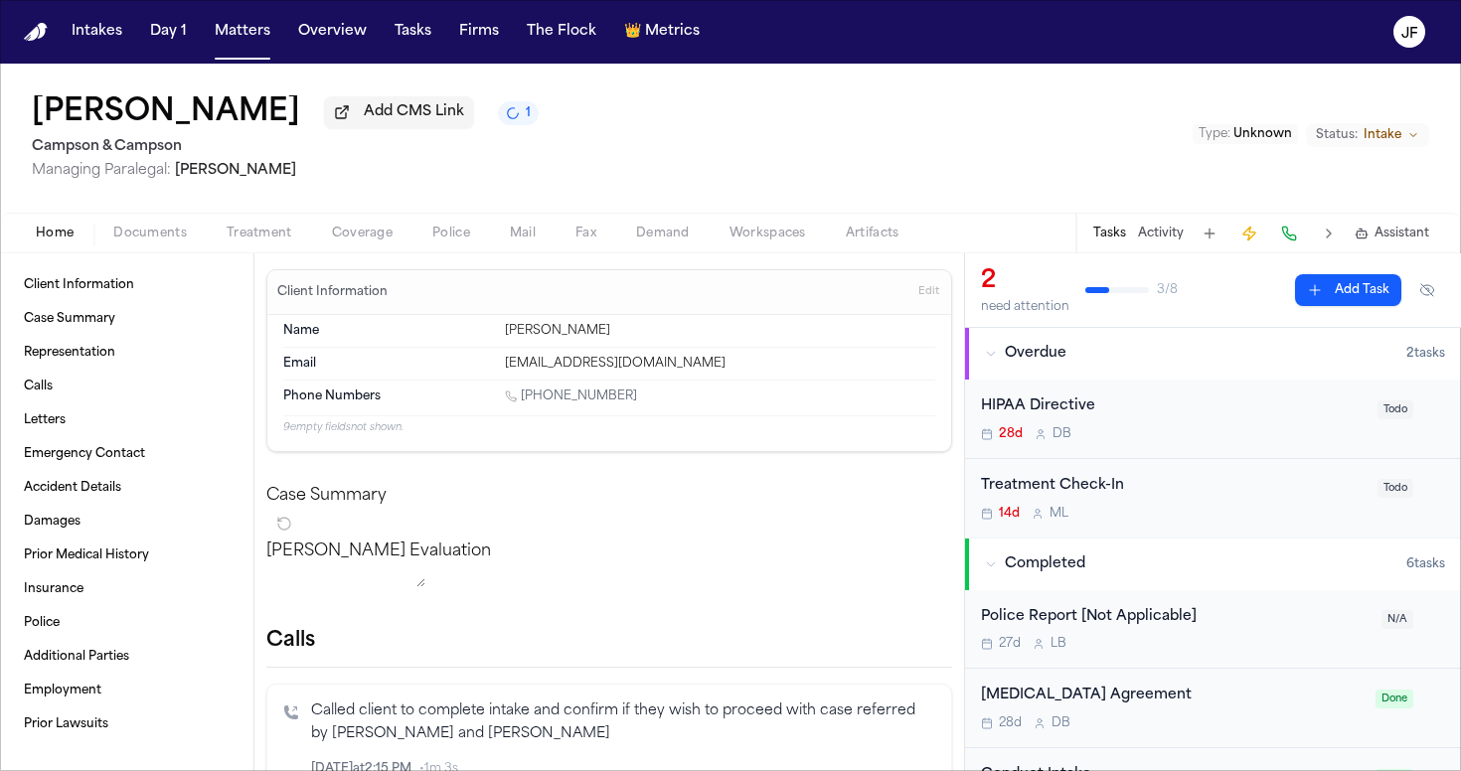
click at [324, 125] on button "Add CMS Link" at bounding box center [399, 112] width 150 height 32
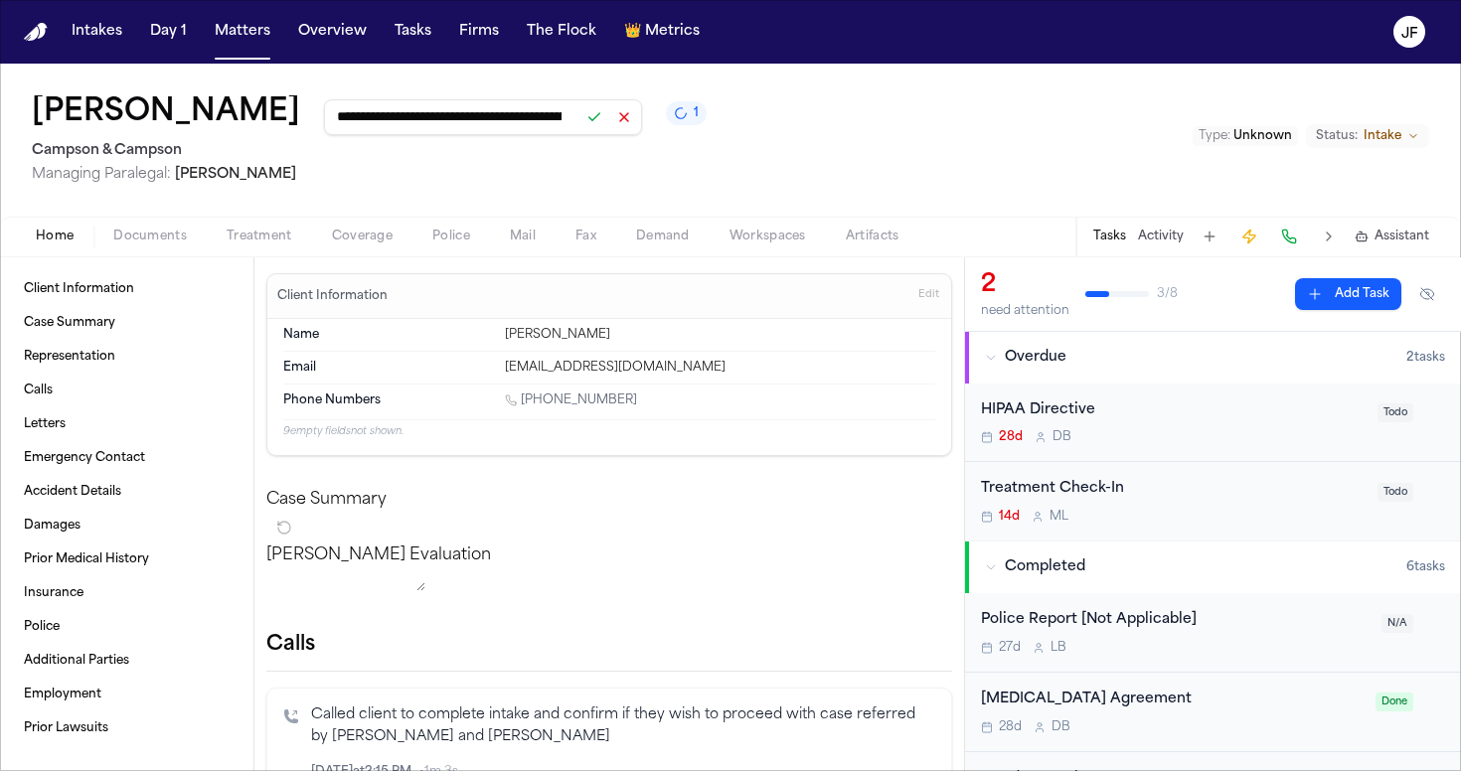
type input "**********"
click at [580, 122] on button at bounding box center [594, 117] width 28 height 28
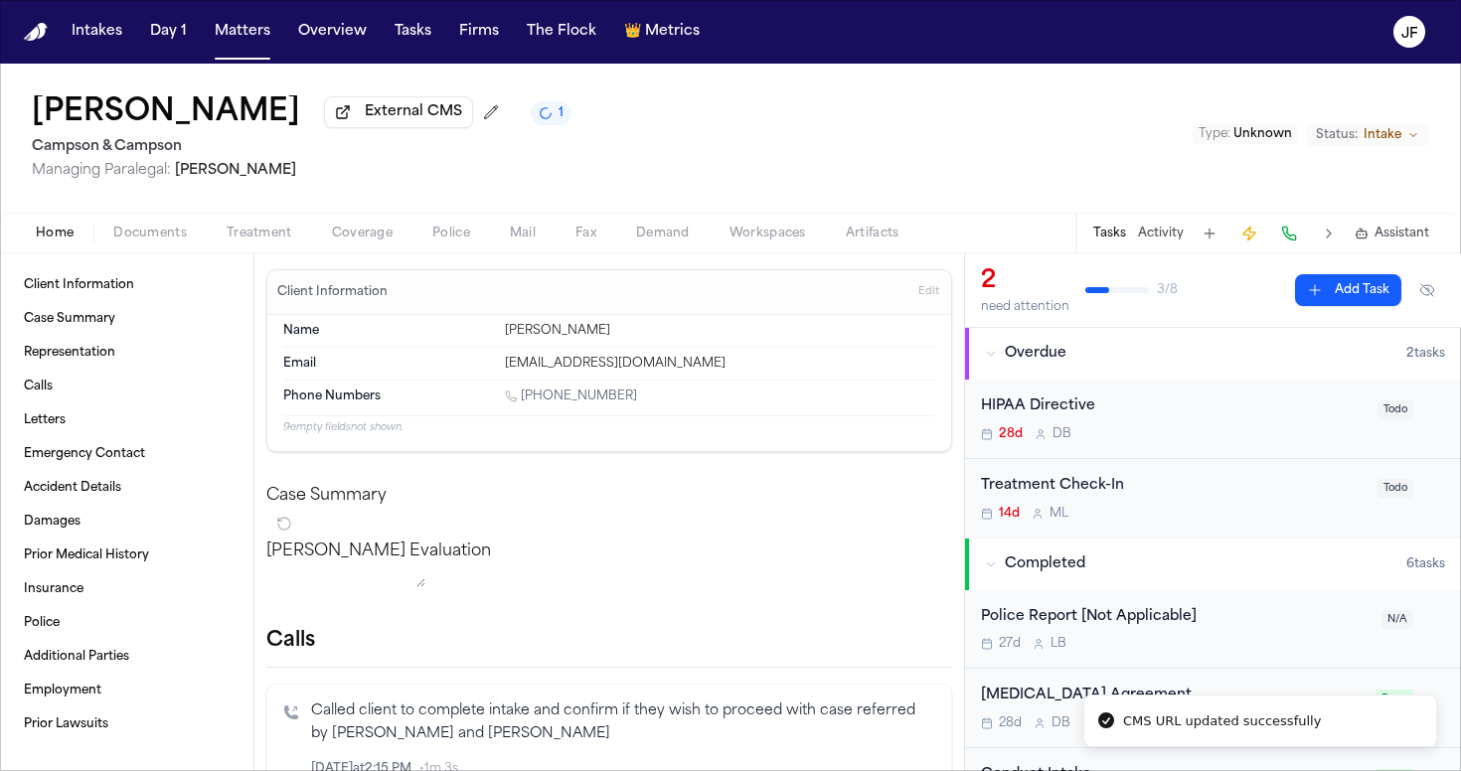
click at [887, 186] on div "[PERSON_NAME] External CMS 1 Campson & [PERSON_NAME] Managing Paralegal: [PERSO…" at bounding box center [730, 138] width 1461 height 149
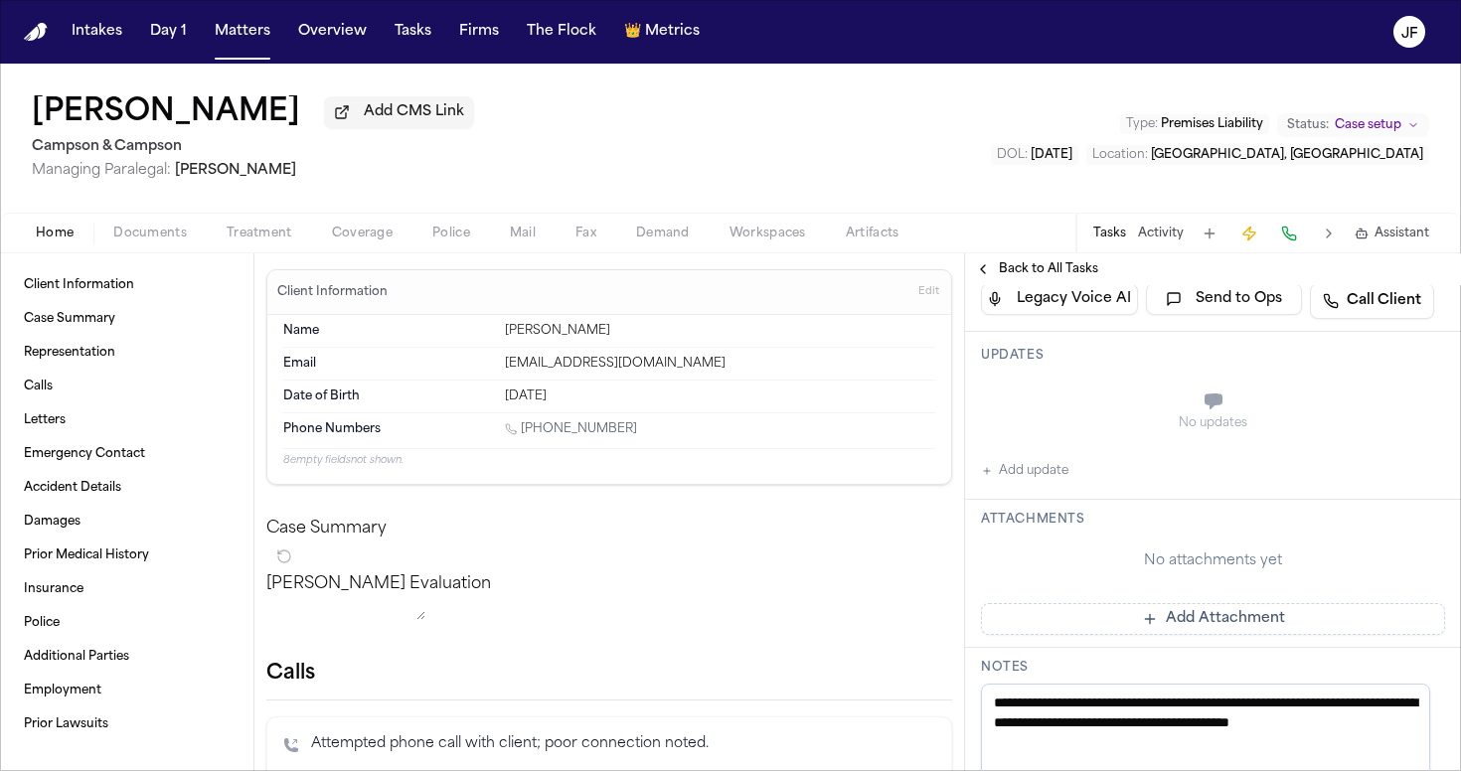
scroll to position [353, 0]
click at [1049, 473] on button "Add update" at bounding box center [1024, 473] width 87 height 24
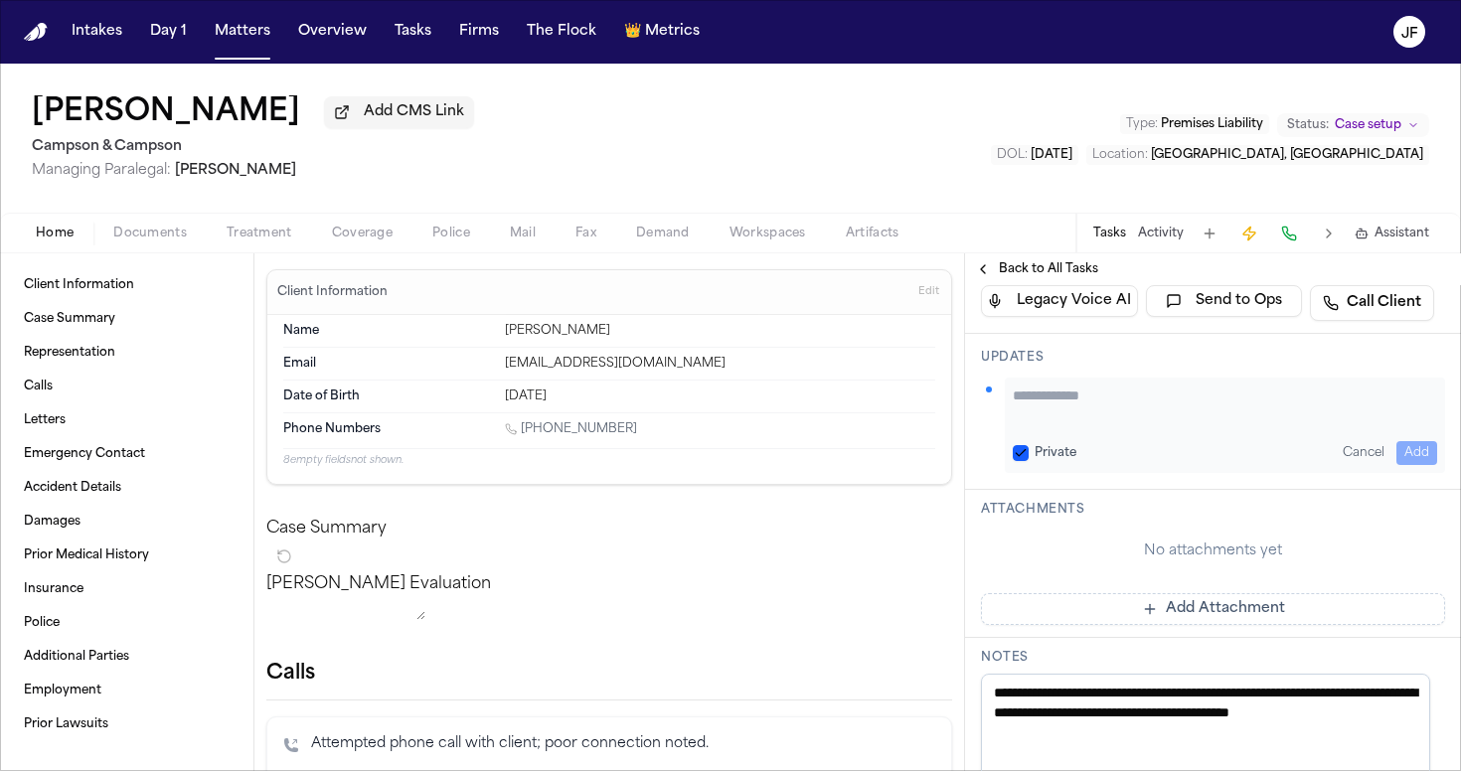
click at [1118, 403] on textarea "Add your update" at bounding box center [1225, 406] width 424 height 40
paste textarea "**********"
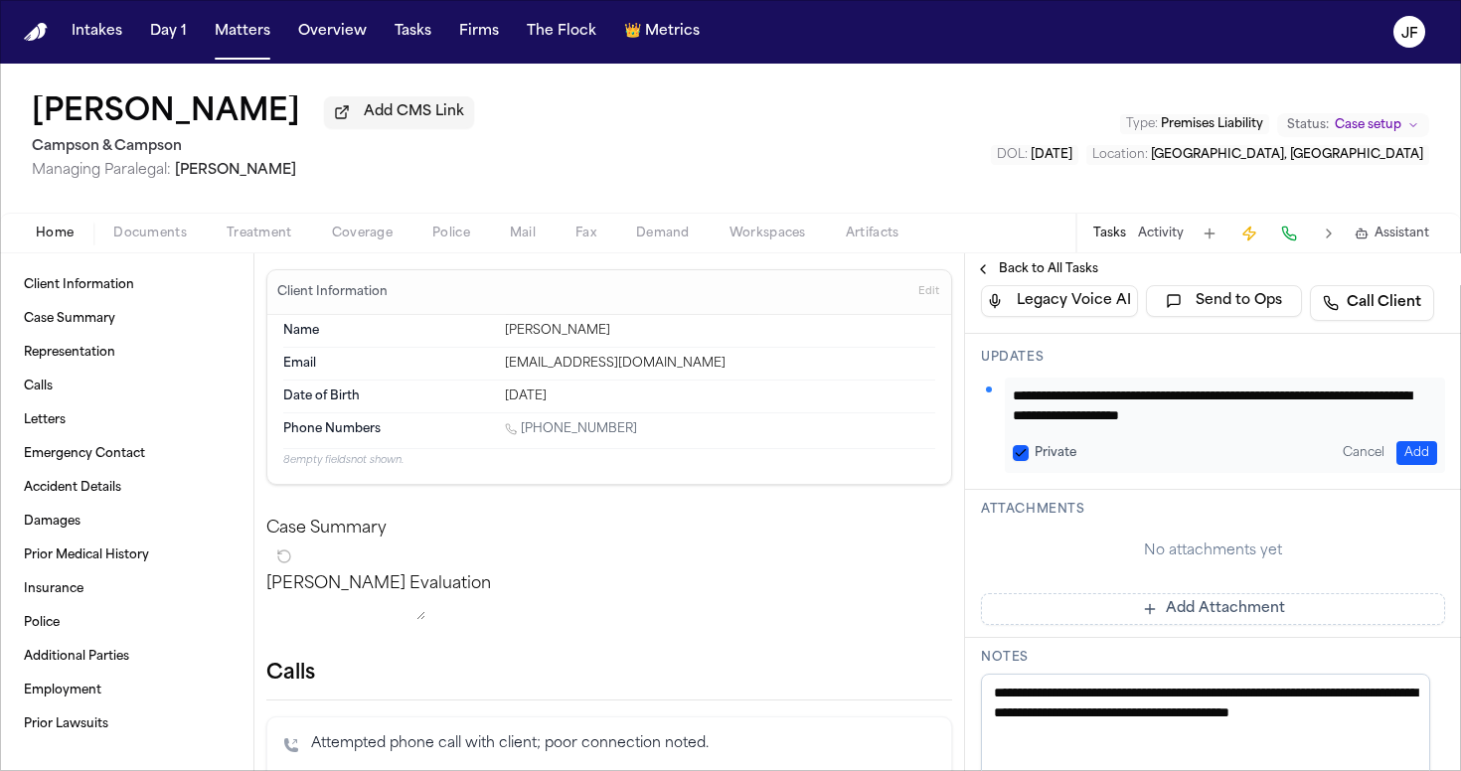
type textarea "**********"
click at [1402, 454] on button "Add" at bounding box center [1416, 453] width 41 height 24
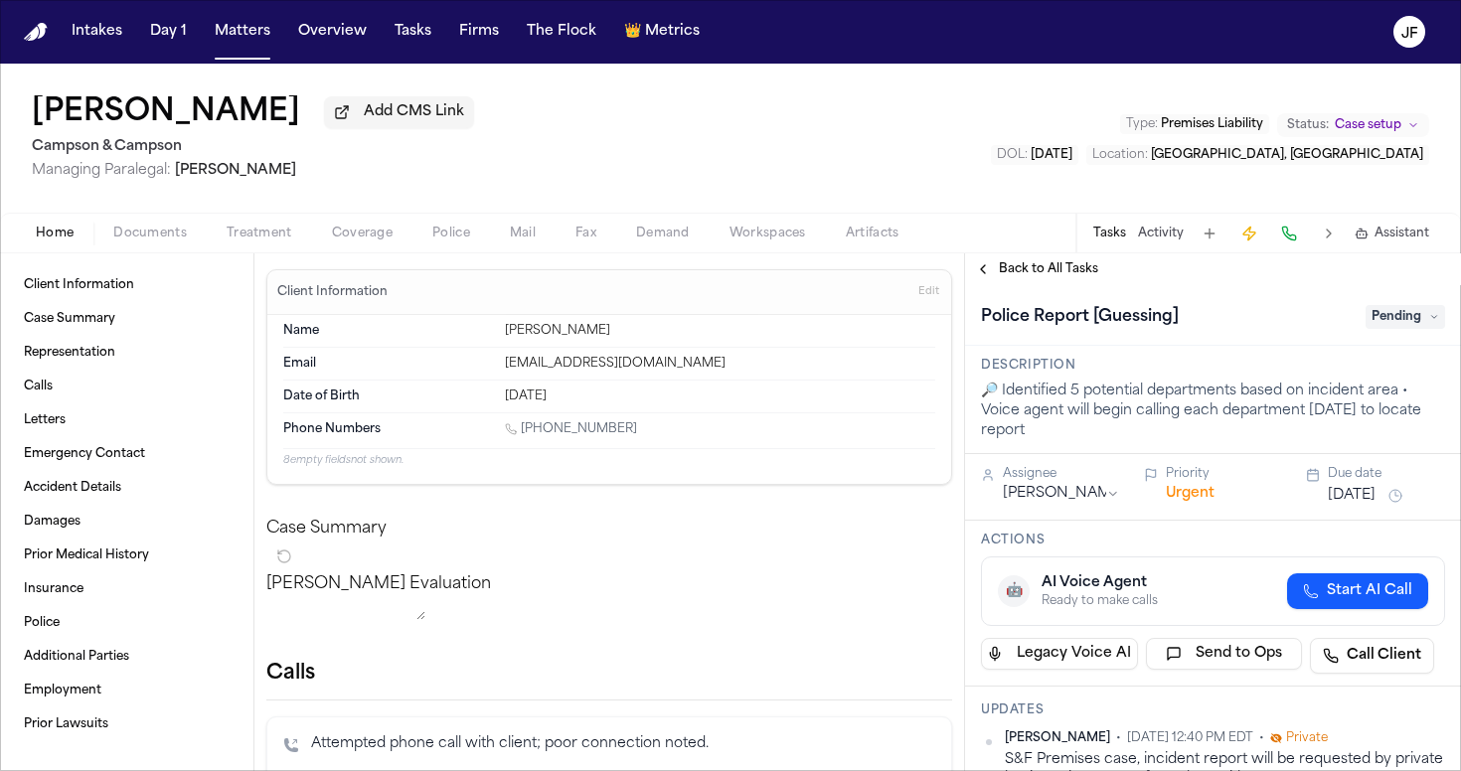
scroll to position [0, 0]
click at [1383, 310] on span "Pending" at bounding box center [1404, 317] width 79 height 24
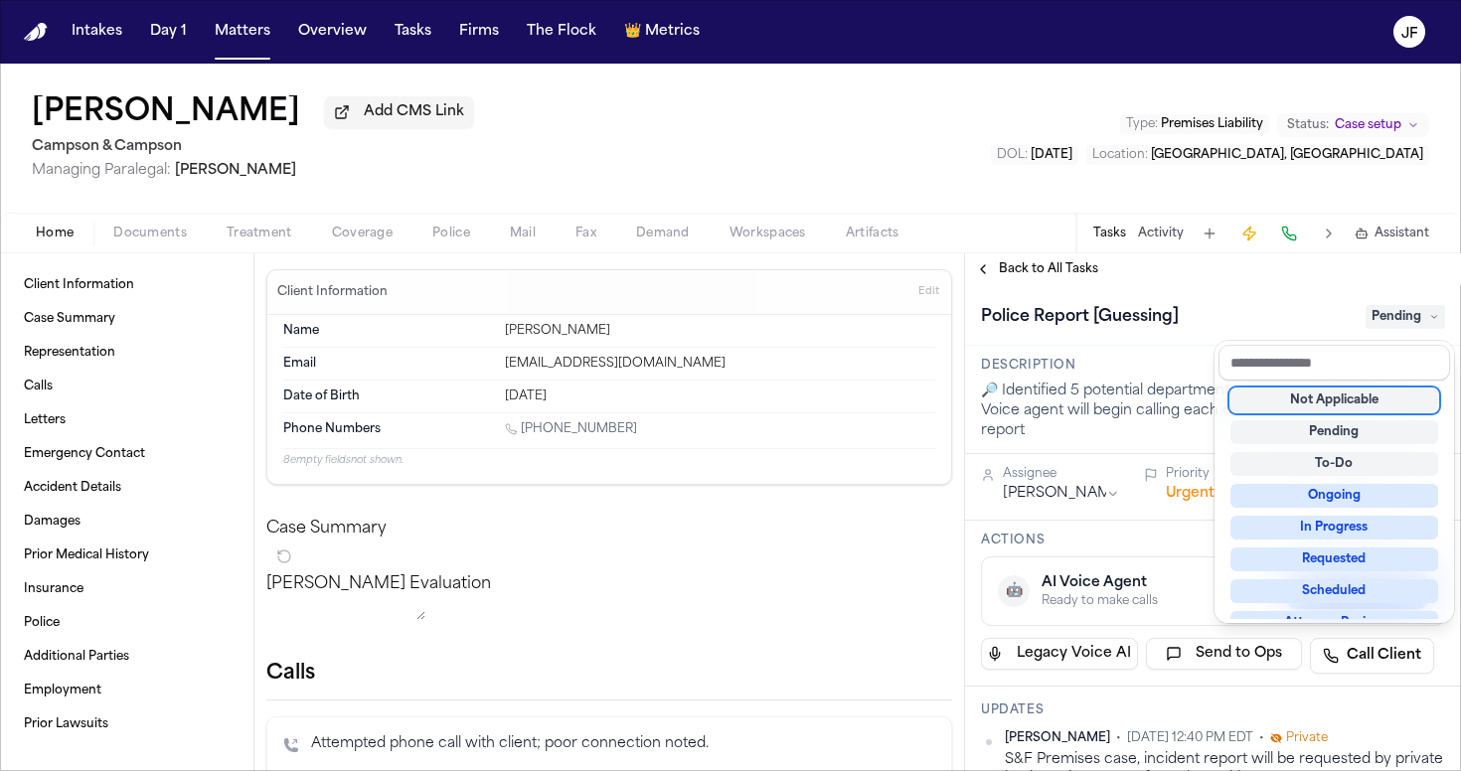
click at [1347, 404] on div "Not Applicable" at bounding box center [1334, 401] width 208 height 24
click at [830, 1] on div "Intakes Day 1 Matters Overview Tasks Firms The Flock 👑 Metrics JF Sandy Laudand…" at bounding box center [730, 385] width 1461 height 771
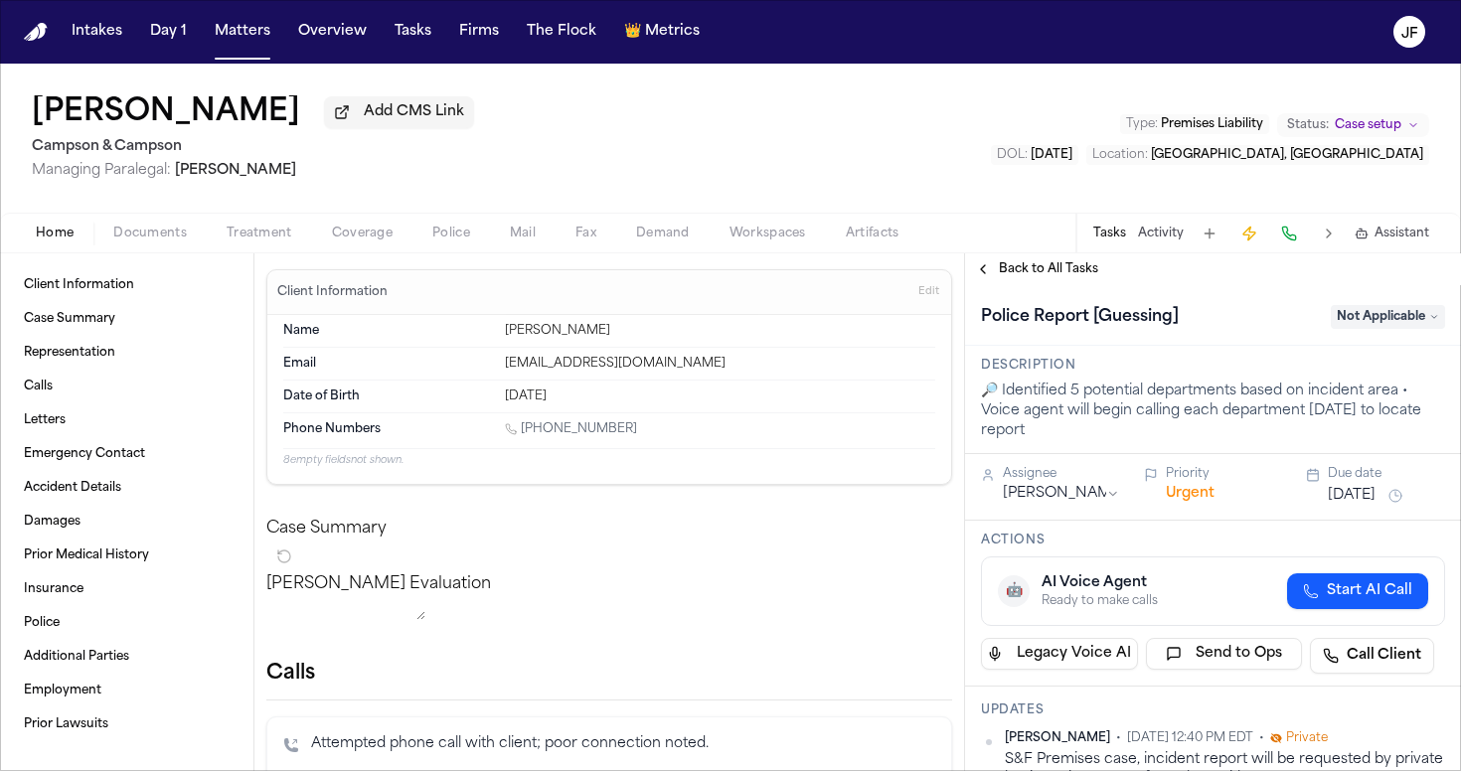
click at [398, 122] on span "Add CMS Link" at bounding box center [414, 112] width 100 height 20
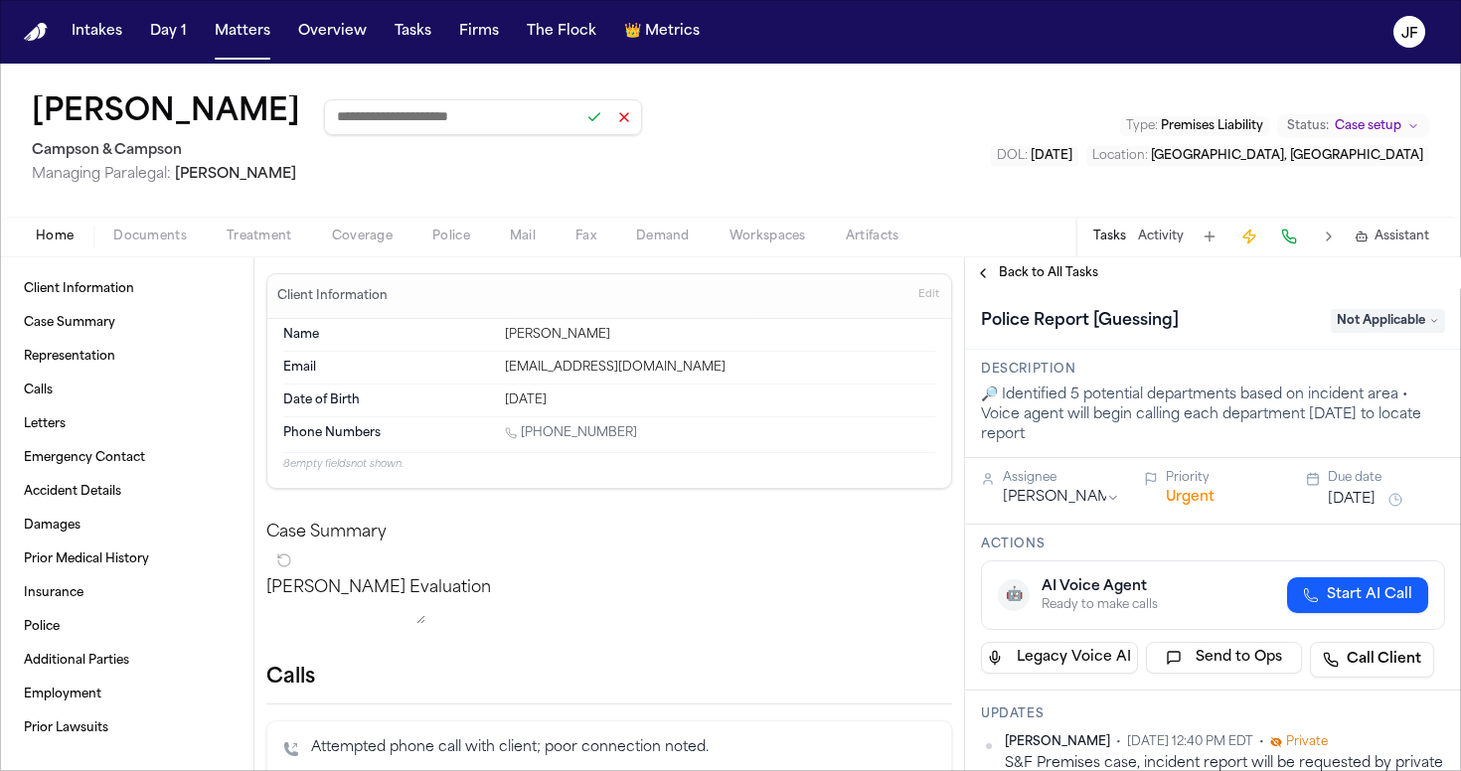
paste input "**********"
type input "**********"
click at [580, 129] on button at bounding box center [594, 117] width 28 height 28
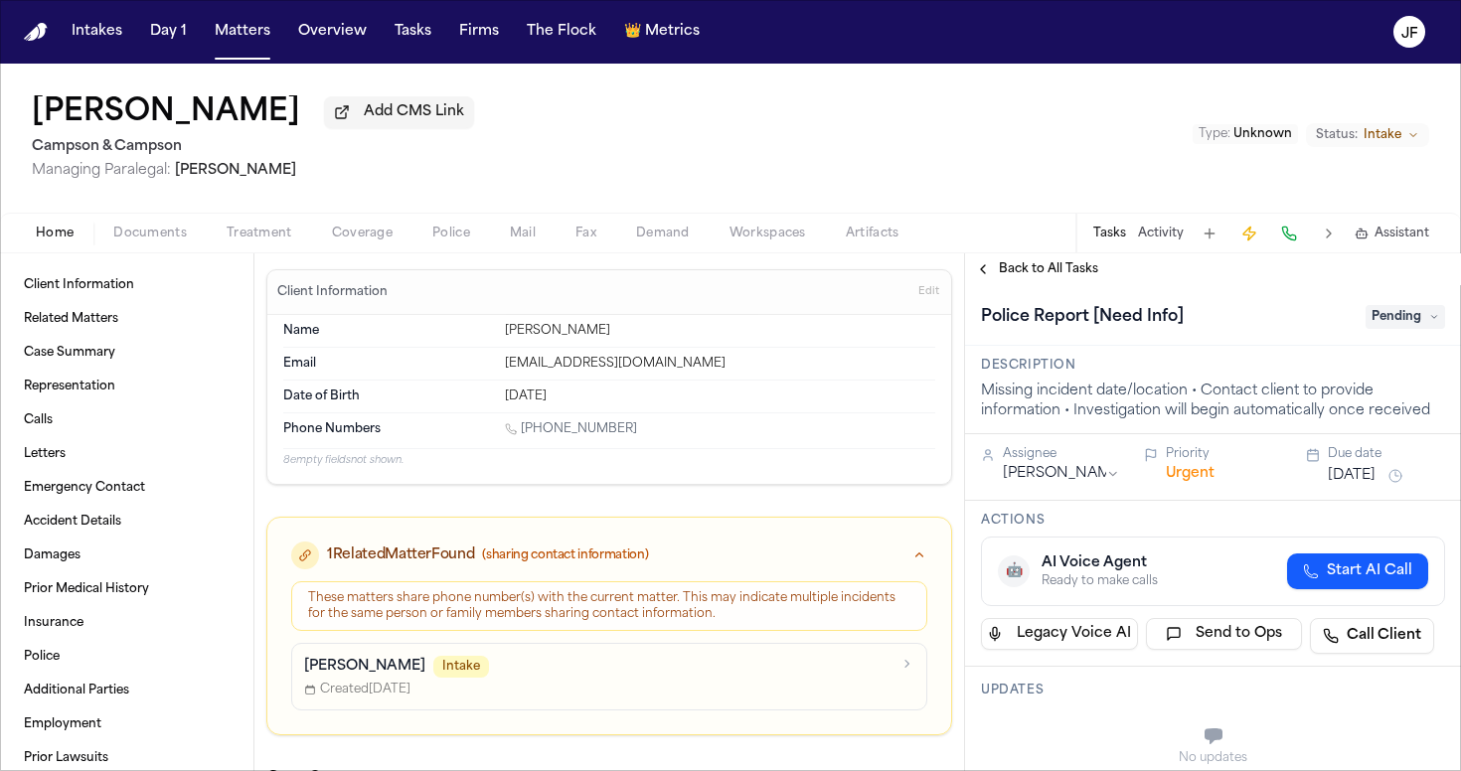
click at [381, 103] on button "Add CMS Link" at bounding box center [399, 112] width 150 height 32
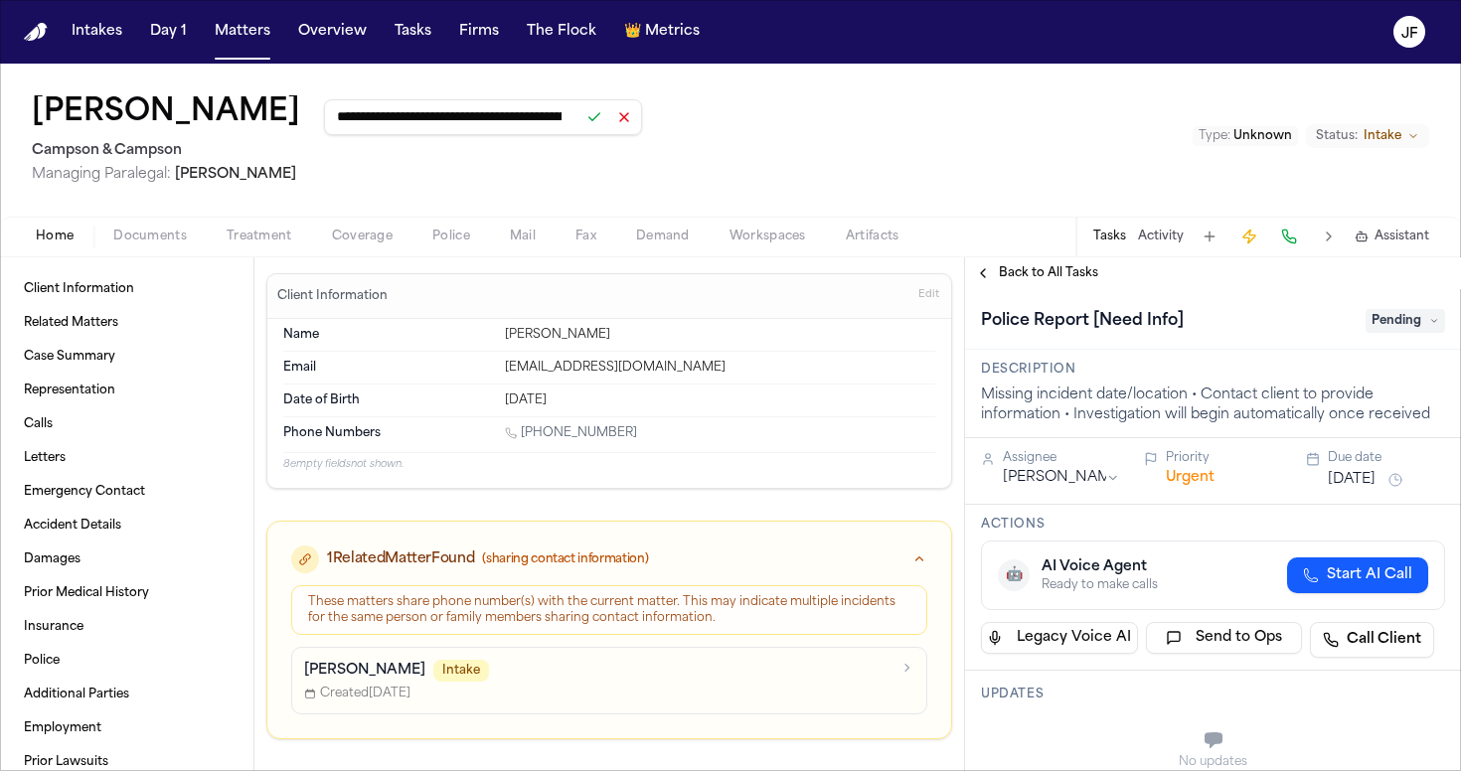
type input "**********"
click at [580, 117] on button at bounding box center [594, 117] width 28 height 28
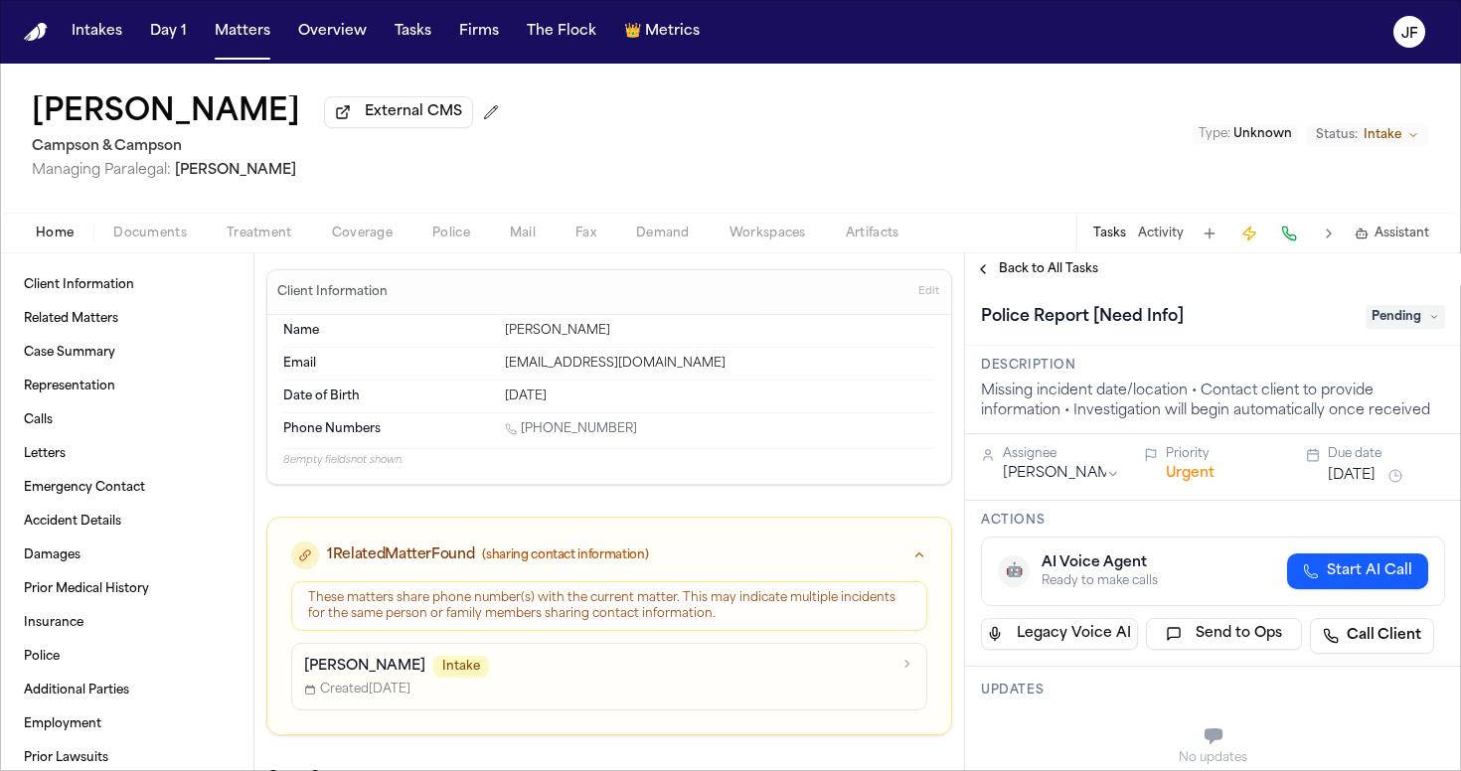
click at [349, 672] on p "Daniel Hudson" at bounding box center [364, 667] width 121 height 20
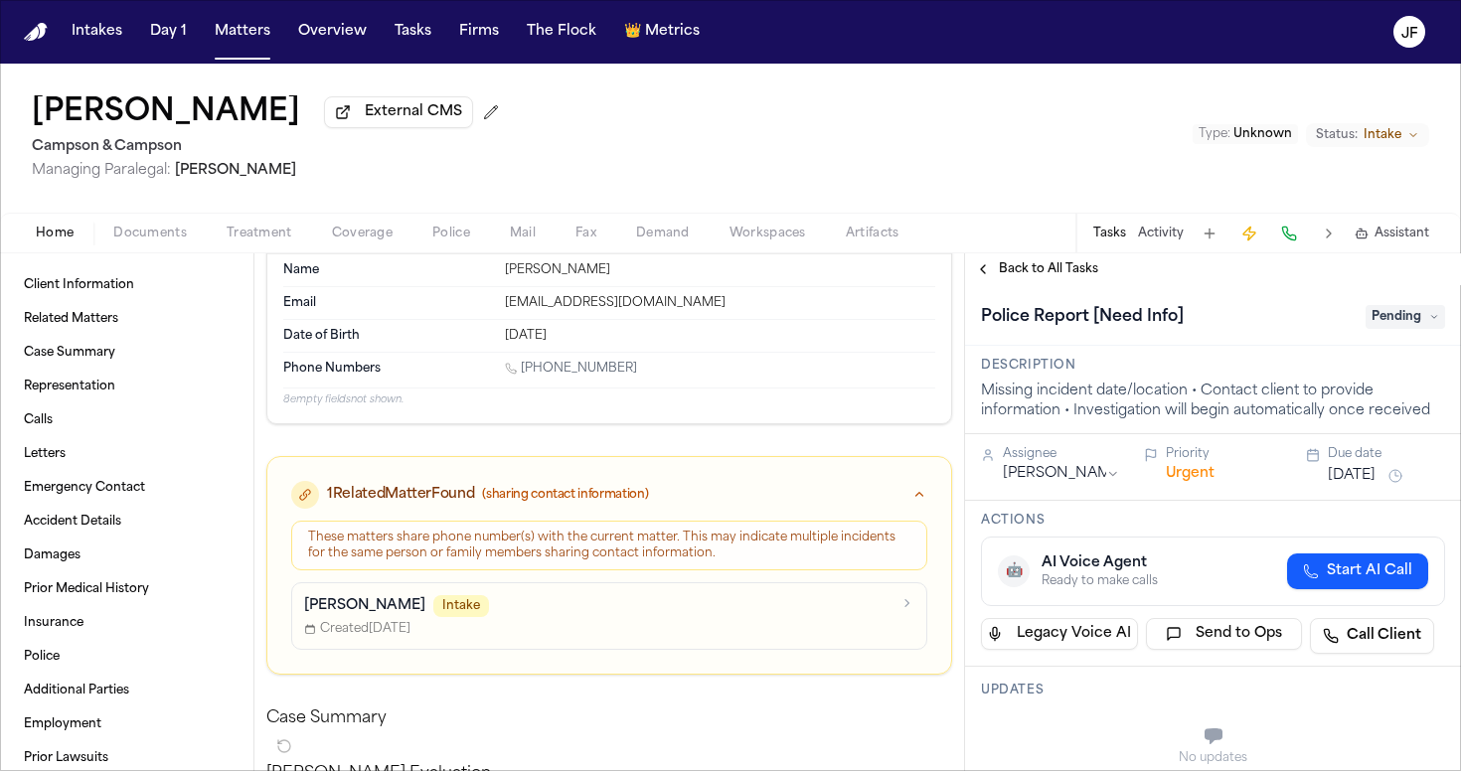
scroll to position [62, 0]
click at [181, 125] on h1 "Daniel Hudson" at bounding box center [166, 113] width 268 height 36
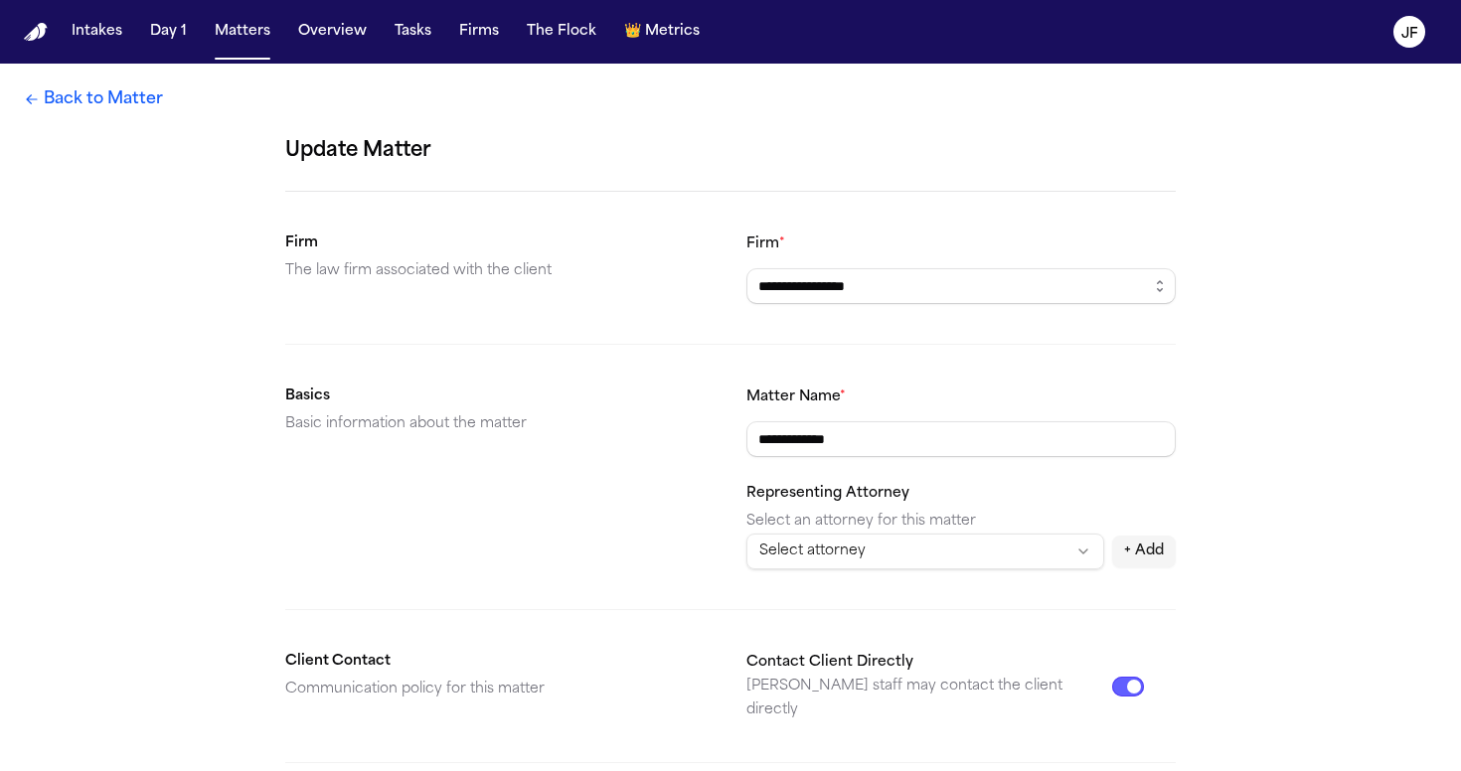
click at [83, 102] on link "Back to Matter" at bounding box center [93, 99] width 139 height 24
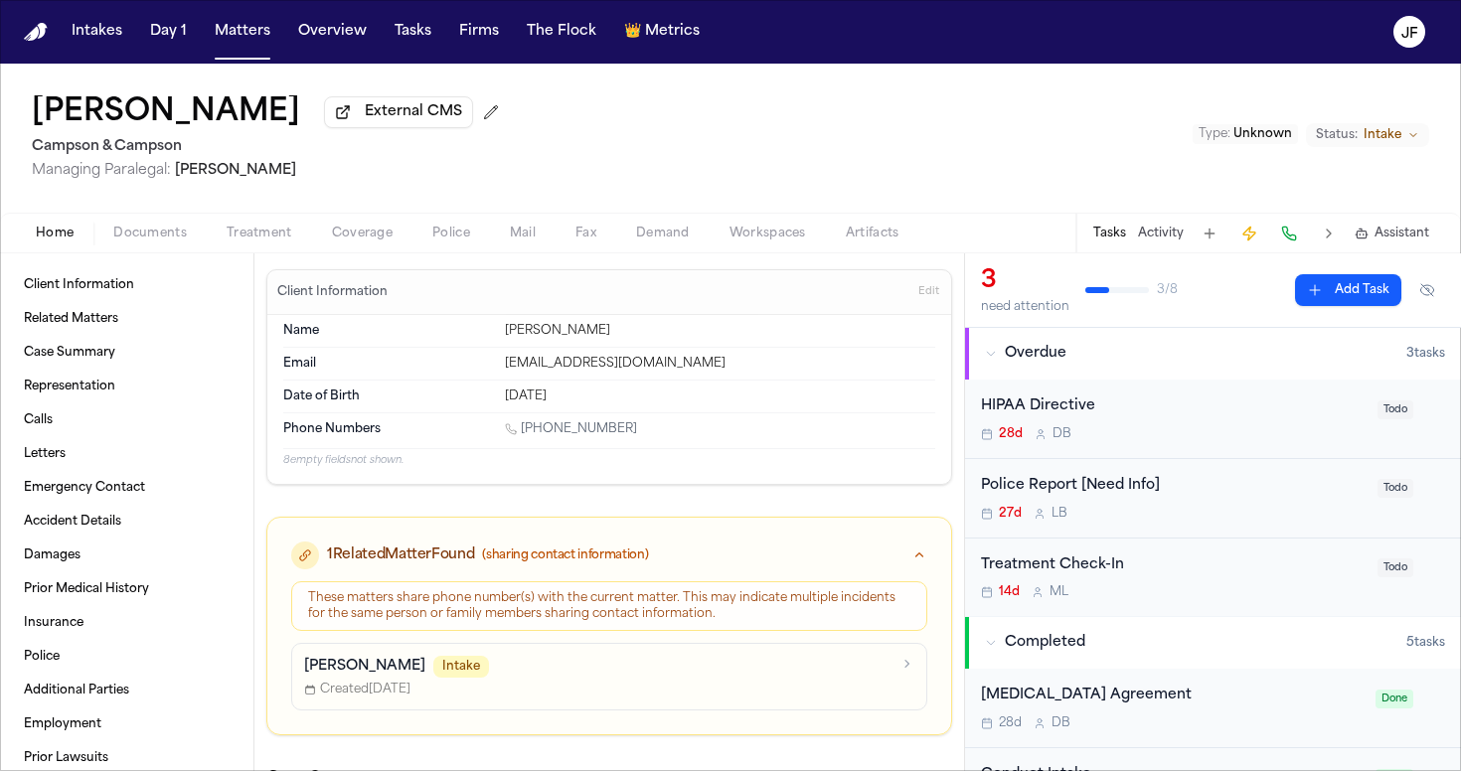
click at [1094, 506] on div "Police Report [Need Info] 27d L B" at bounding box center [1173, 498] width 385 height 47
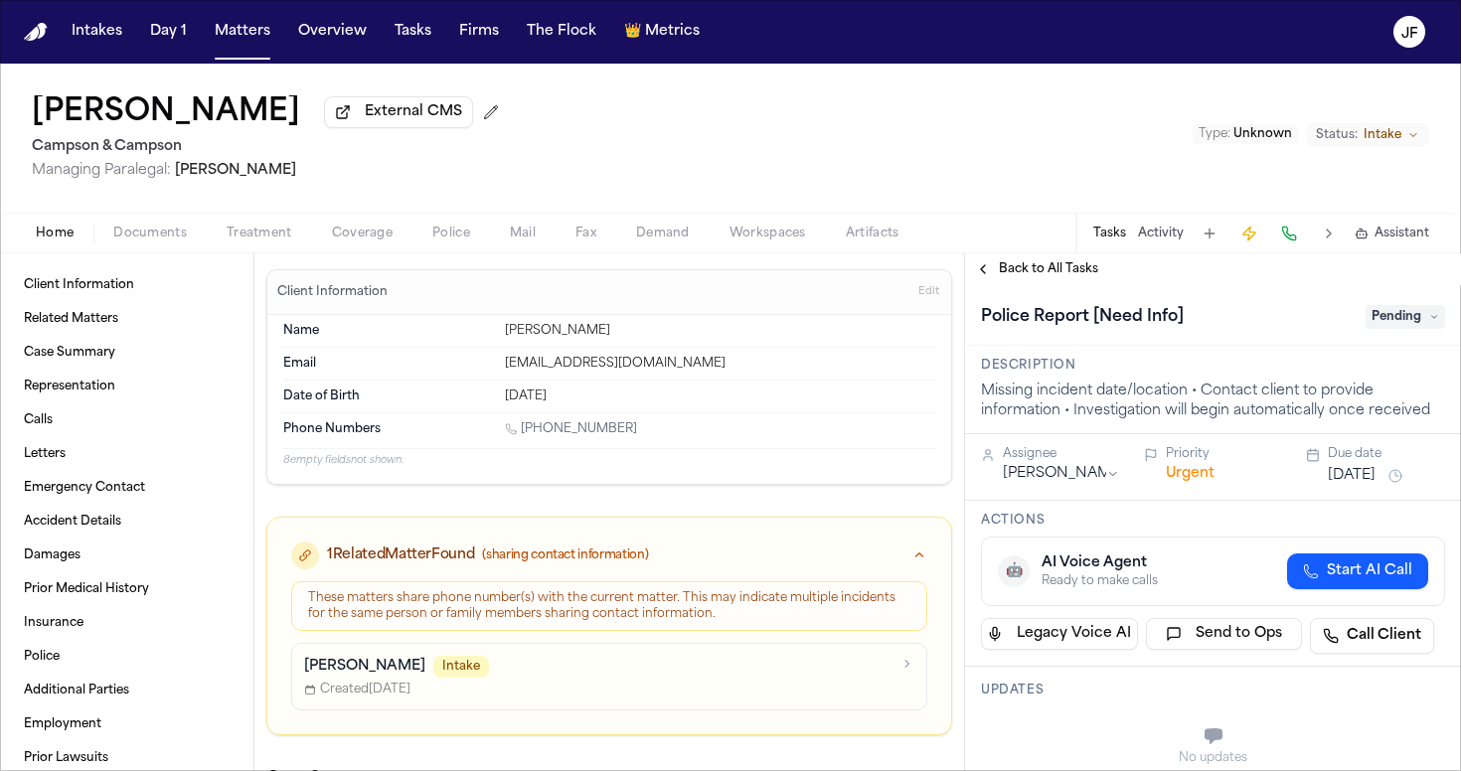
click at [1396, 320] on span "Pending" at bounding box center [1404, 317] width 79 height 24
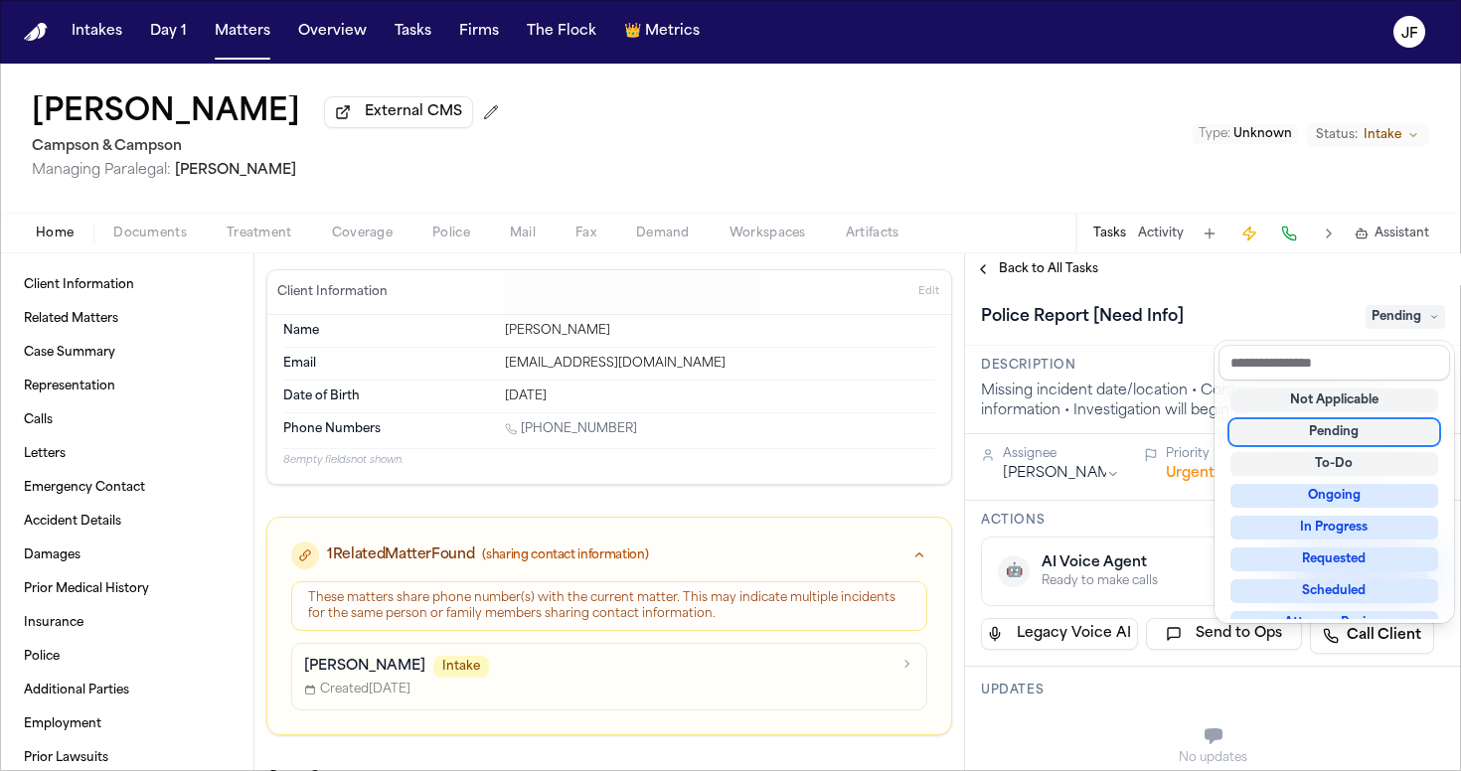
click at [1310, 413] on div "Not Applicable Pending To-Do Ongoing In Progress Requested Scheduled Attorney R…" at bounding box center [1334, 500] width 232 height 238
click at [1311, 400] on div "Not Applicable" at bounding box center [1334, 401] width 208 height 24
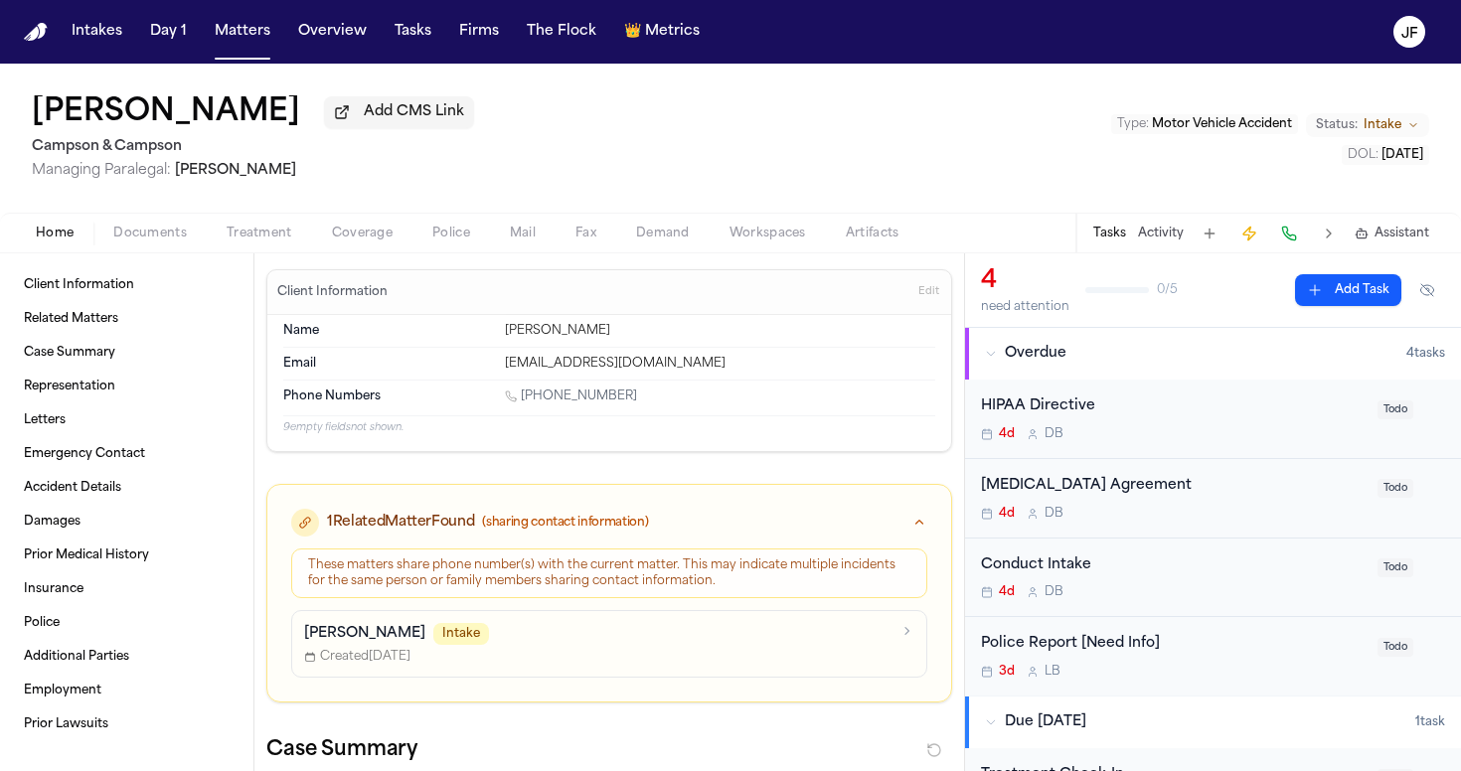
click at [364, 122] on span "Add CMS Link" at bounding box center [414, 112] width 100 height 20
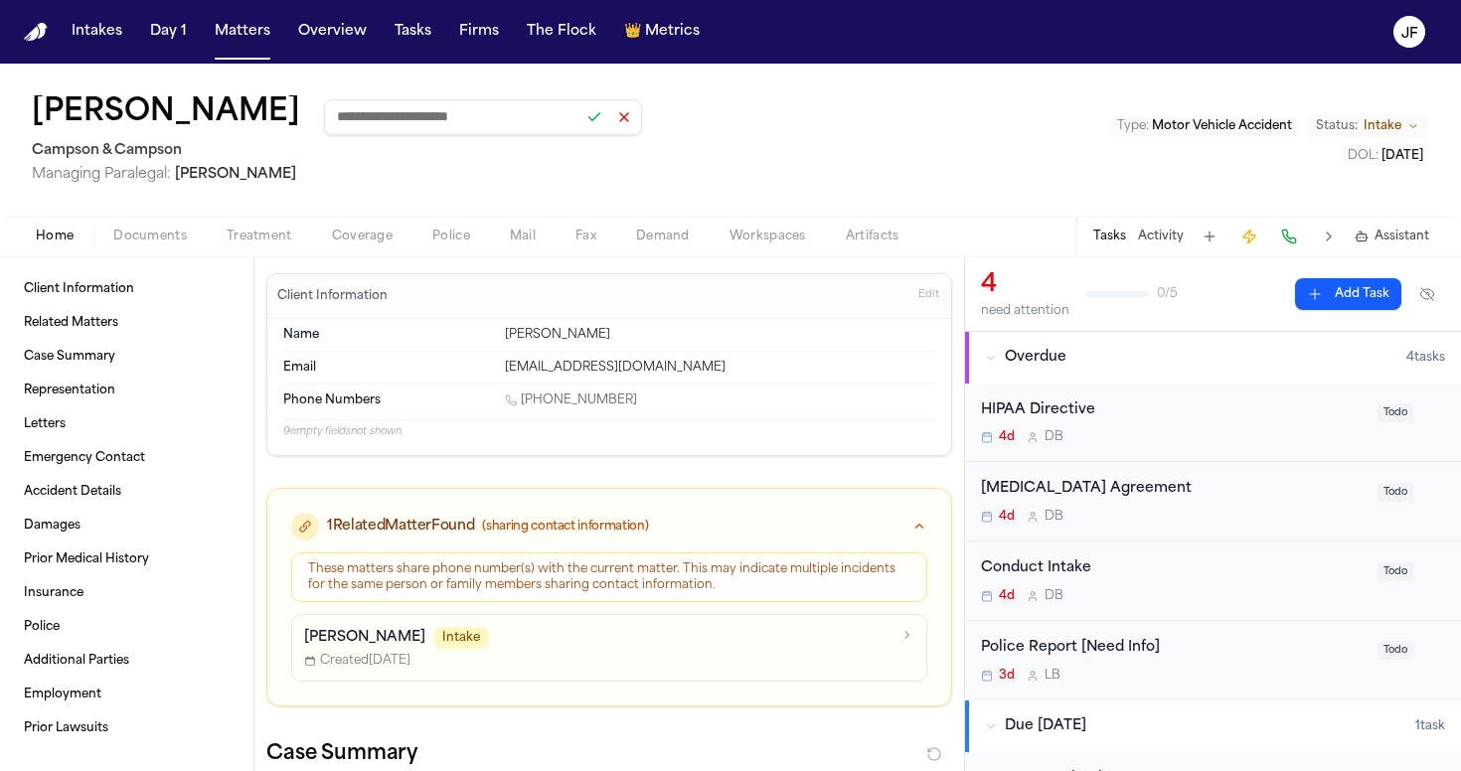
paste input "**********"
type input "**********"
click at [580, 128] on button at bounding box center [594, 117] width 28 height 28
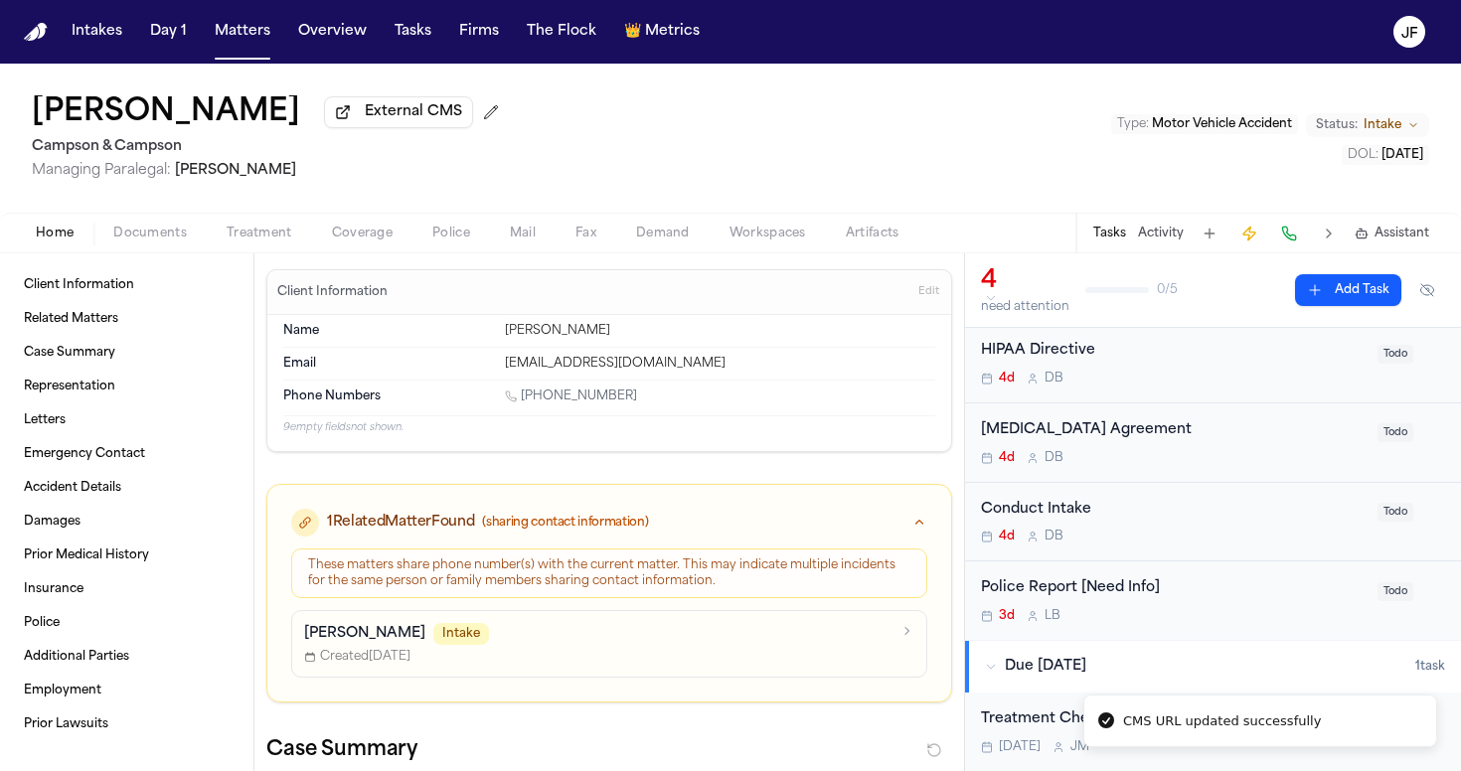
scroll to position [56, 0]
click at [1093, 588] on div "Police Report [Need Info]" at bounding box center [1173, 588] width 385 height 23
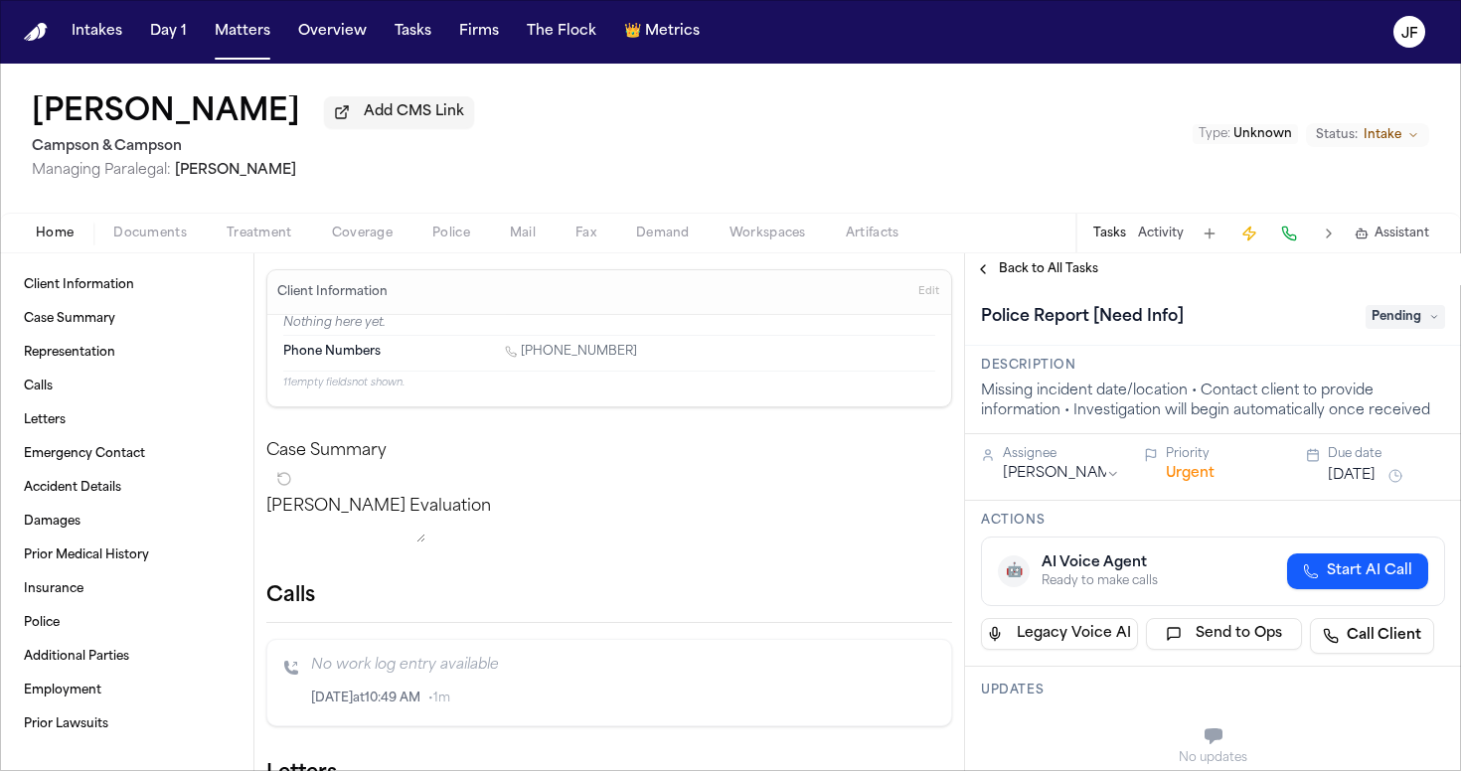
click at [1409, 317] on span "Pending" at bounding box center [1404, 317] width 79 height 24
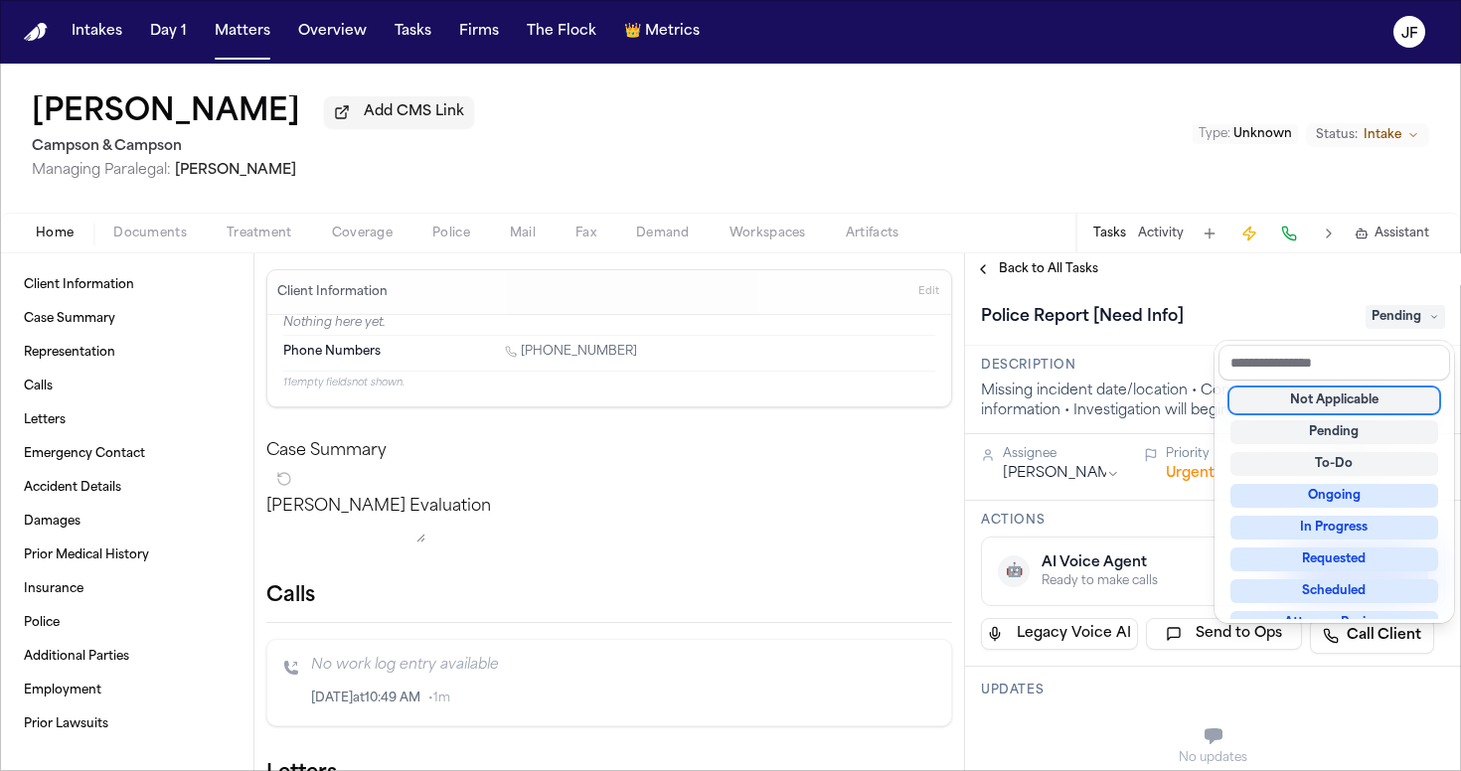
click at [1342, 398] on div "Not Applicable" at bounding box center [1334, 401] width 208 height 24
click at [301, 129] on div "Charles Burke Add CMS Link Campson & Campson Managing Paralegal: Jacqueline Mal…" at bounding box center [730, 418] width 1461 height 708
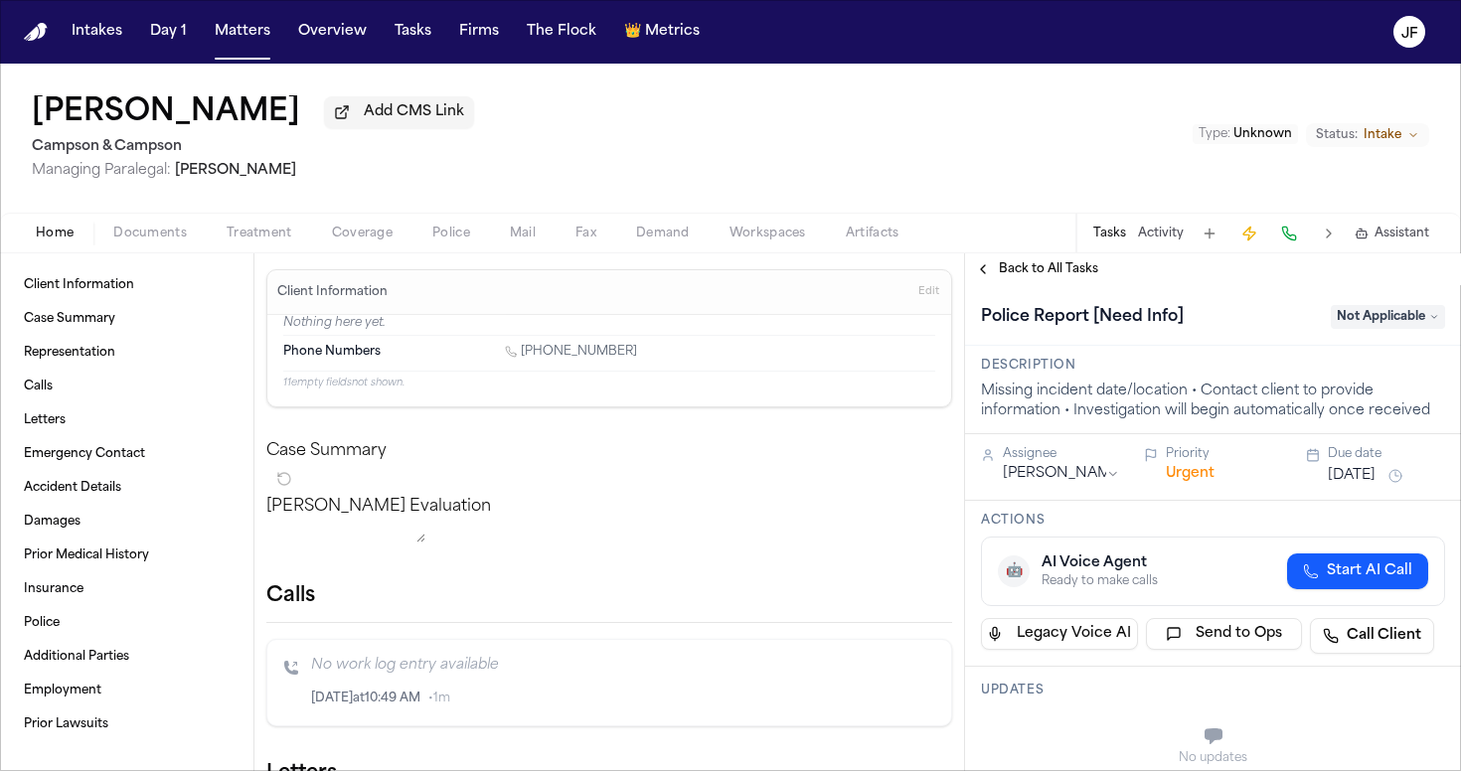
click at [364, 122] on span "Add CMS Link" at bounding box center [414, 112] width 100 height 20
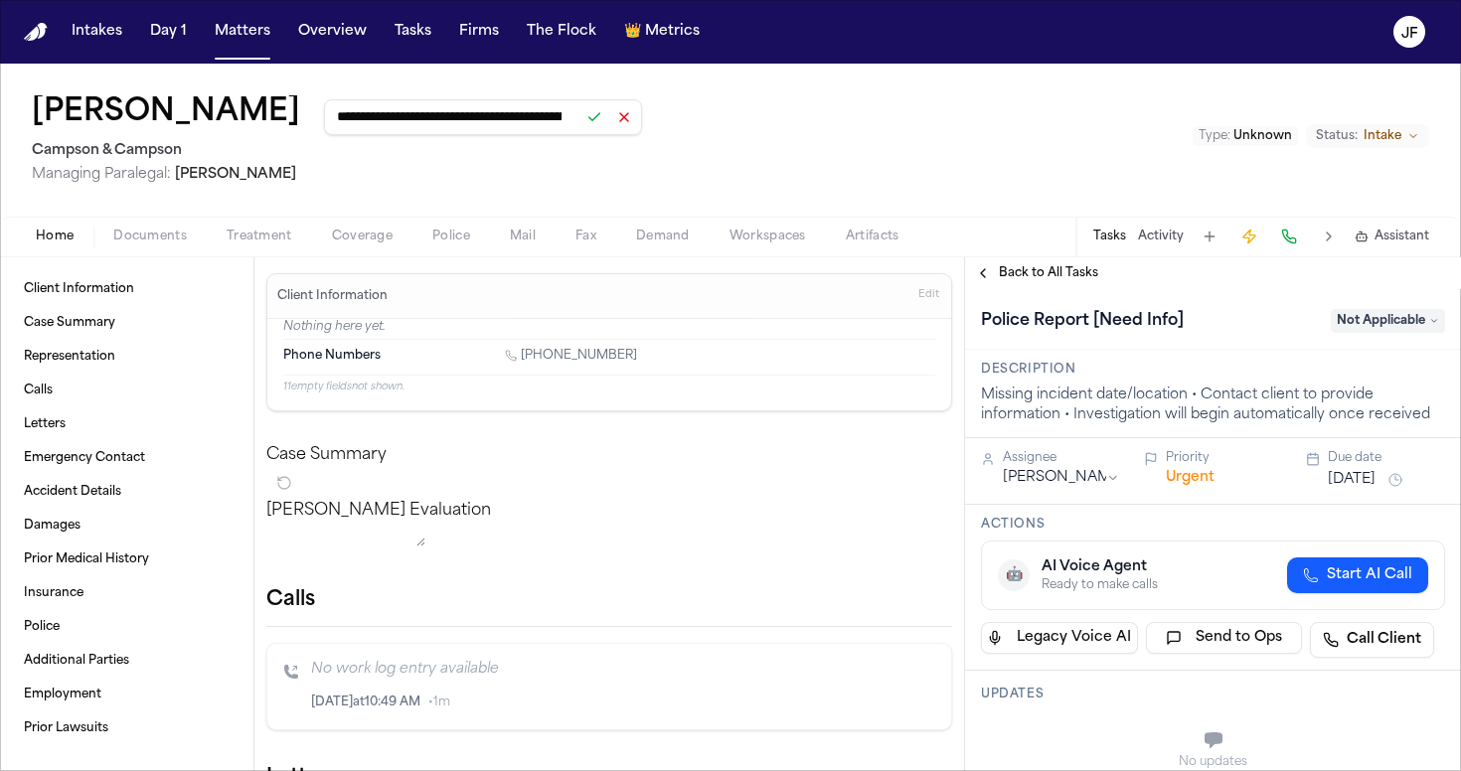
type input "**********"
click at [580, 119] on button at bounding box center [594, 117] width 28 height 28
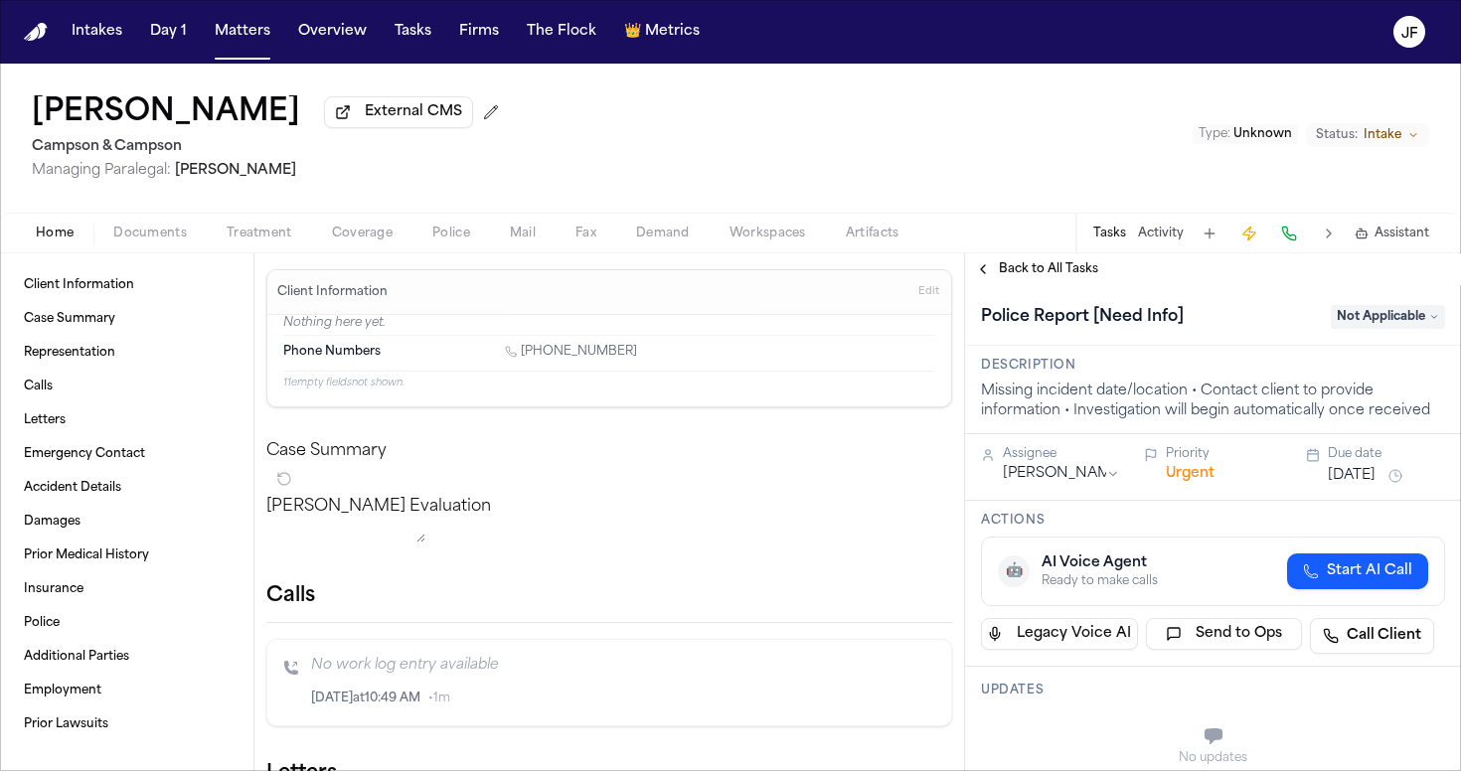
click at [175, 241] on span "Documents" at bounding box center [150, 234] width 74 height 16
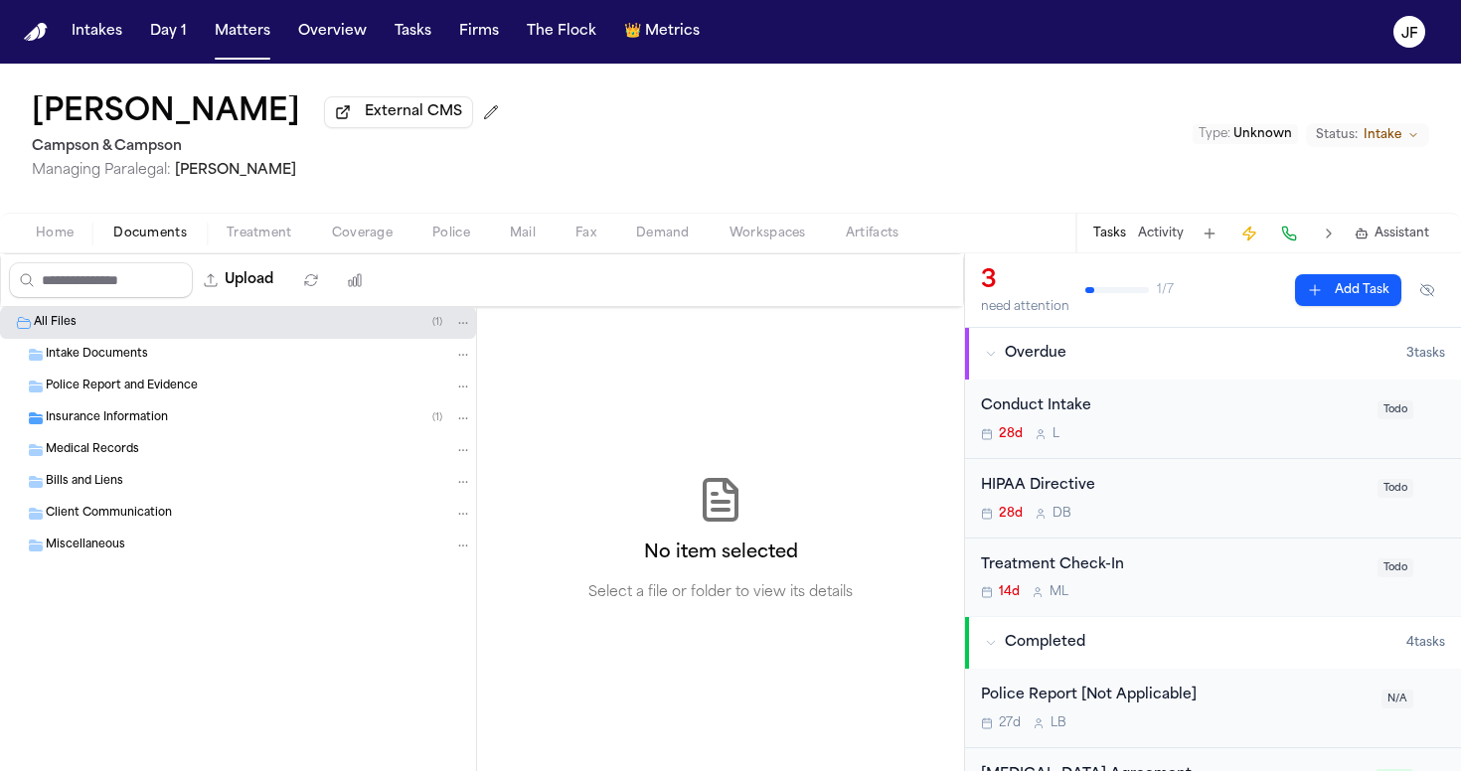
click at [136, 411] on div "Insurance Information ( 1 )" at bounding box center [238, 418] width 476 height 32
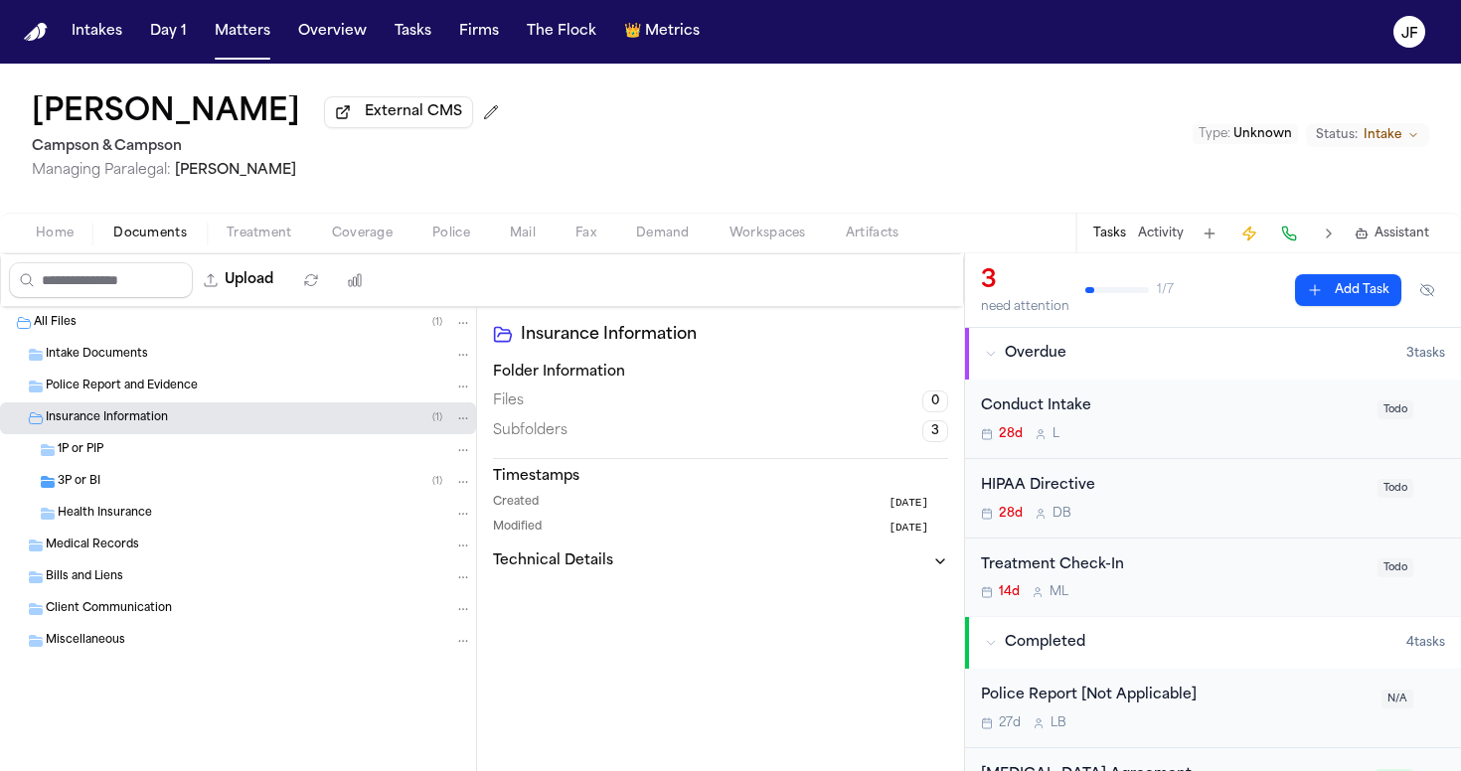
click at [135, 476] on div "3P or BI ( 1 )" at bounding box center [238, 482] width 476 height 32
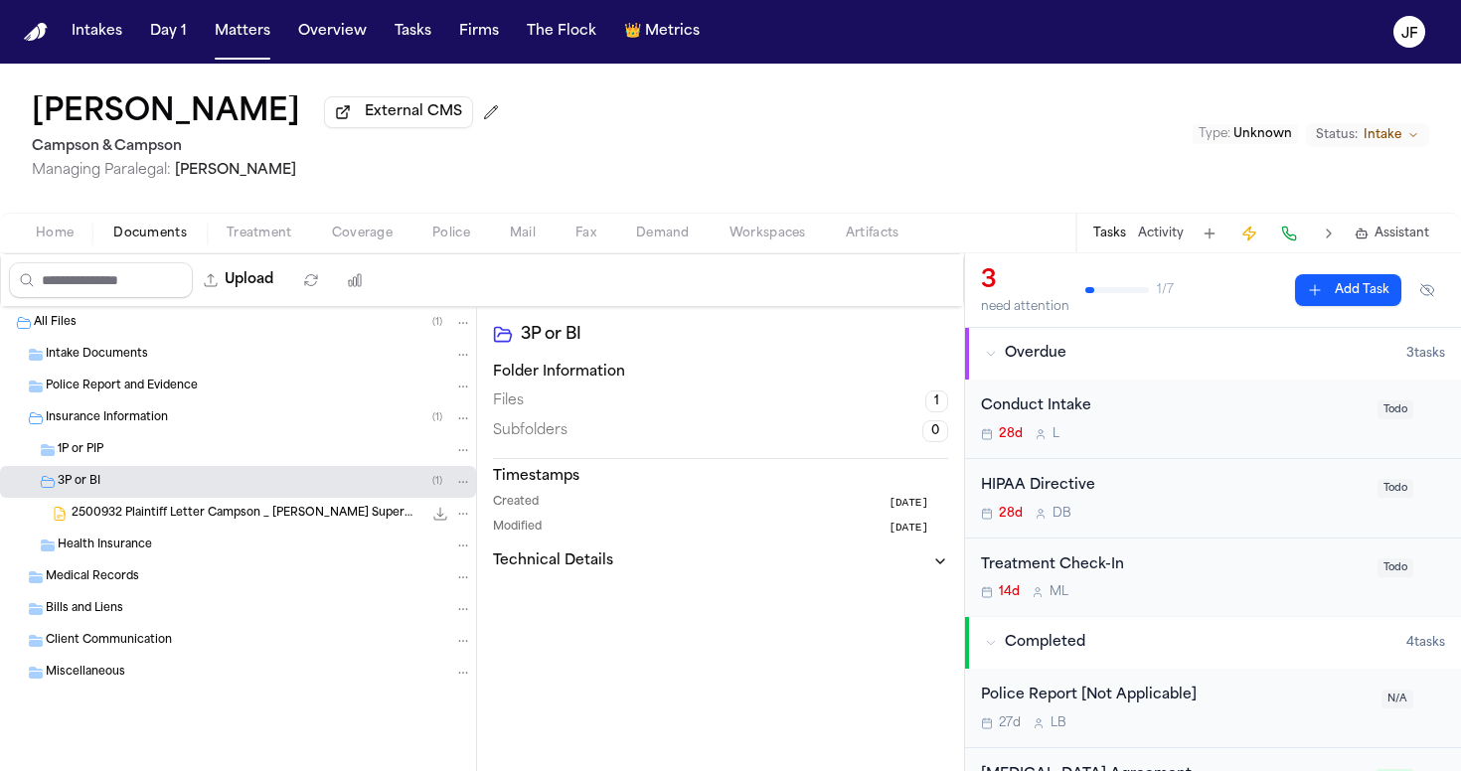
click at [184, 523] on span "2500932 Plaintiff Letter Campson _ Campson Aldis Supermarket 08-20-2025.docx" at bounding box center [247, 514] width 351 height 17
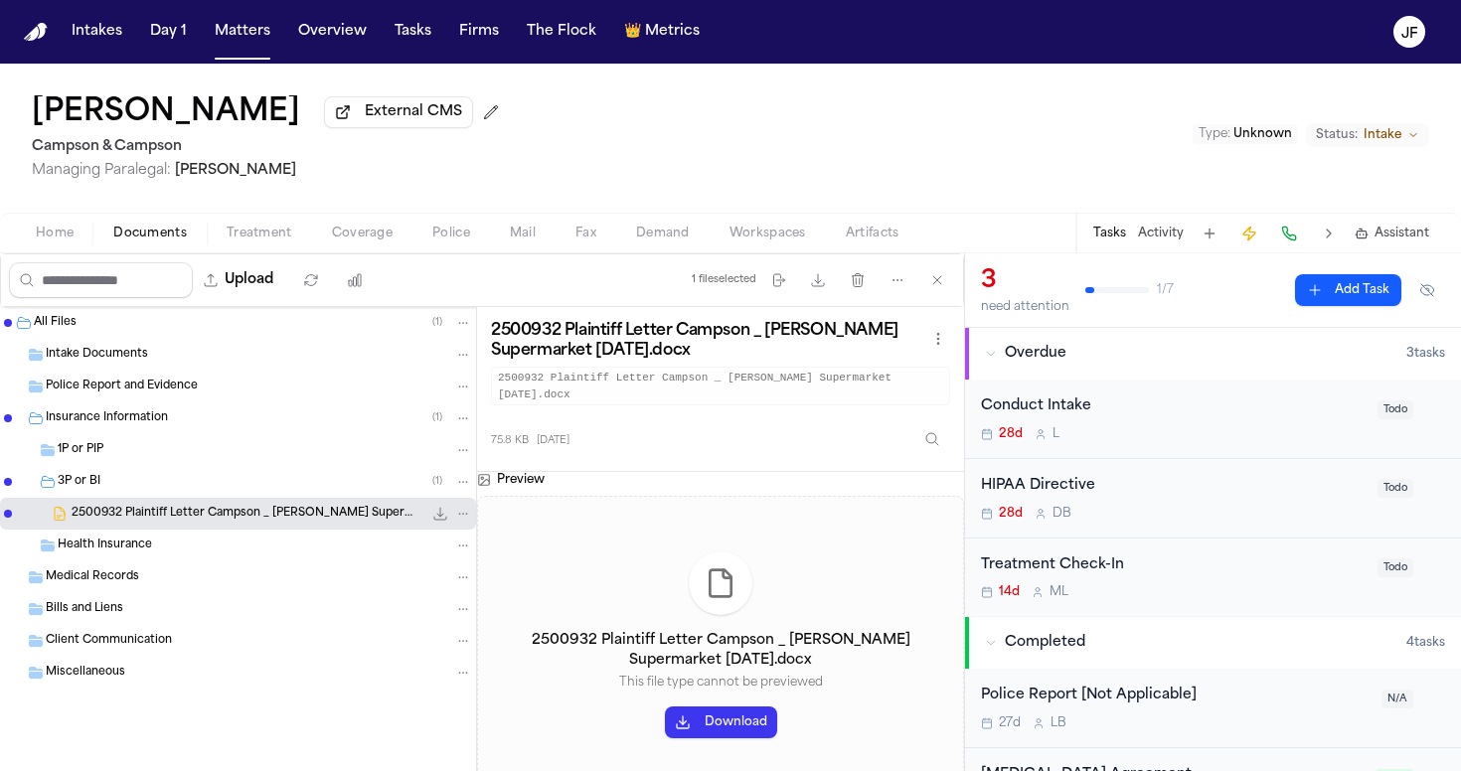
click at [147, 447] on div "1P or PIP" at bounding box center [265, 450] width 414 height 18
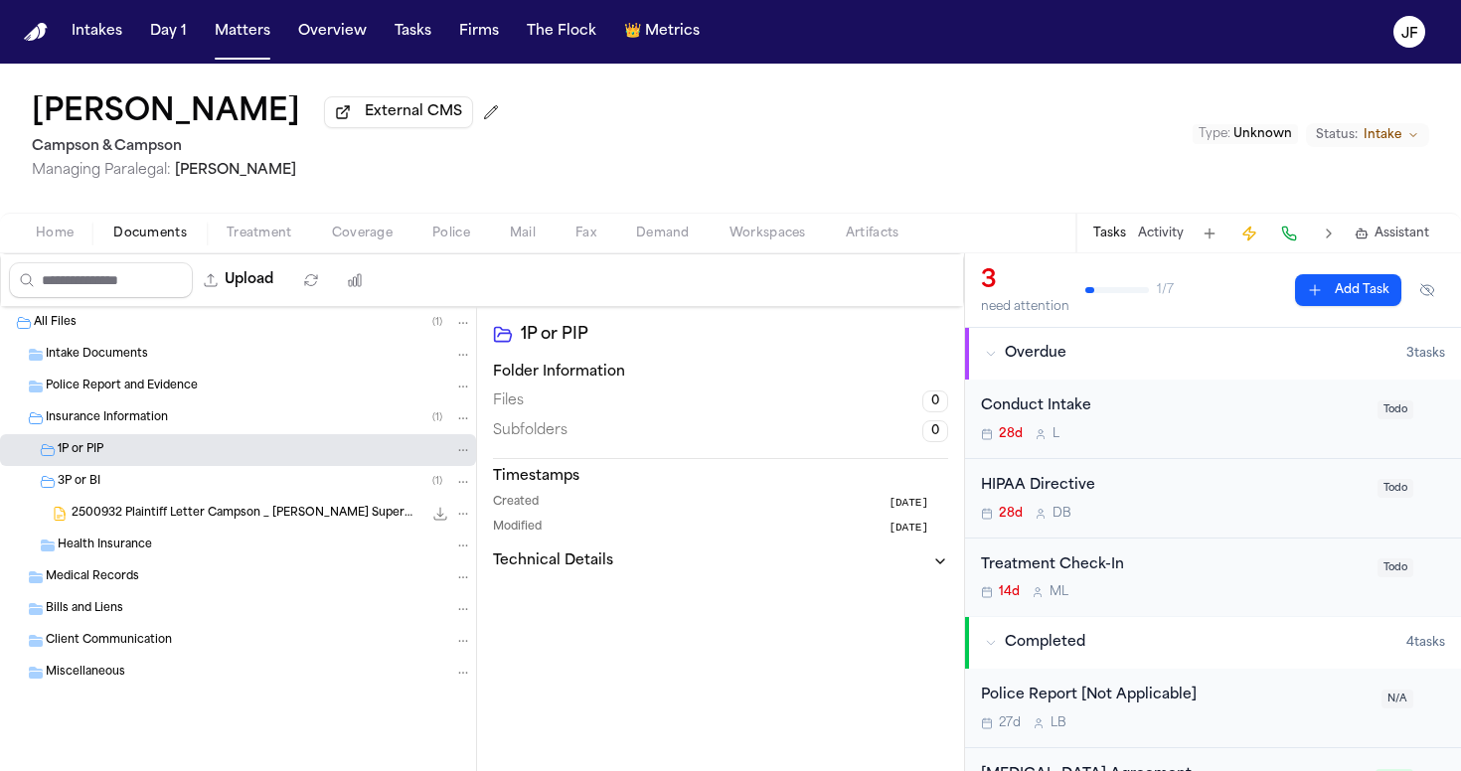
click at [154, 423] on span "Insurance Information" at bounding box center [107, 418] width 122 height 17
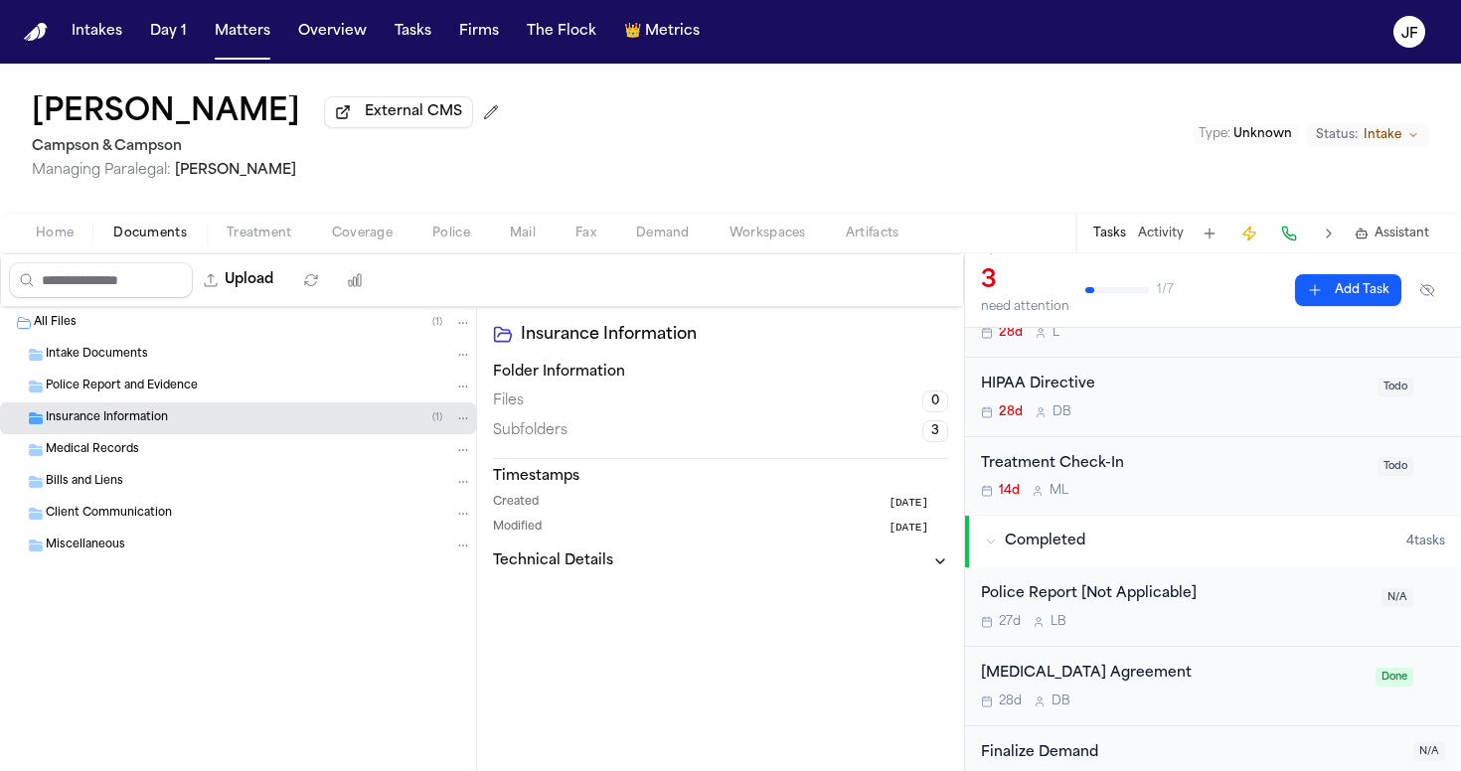
scroll to position [102, 0]
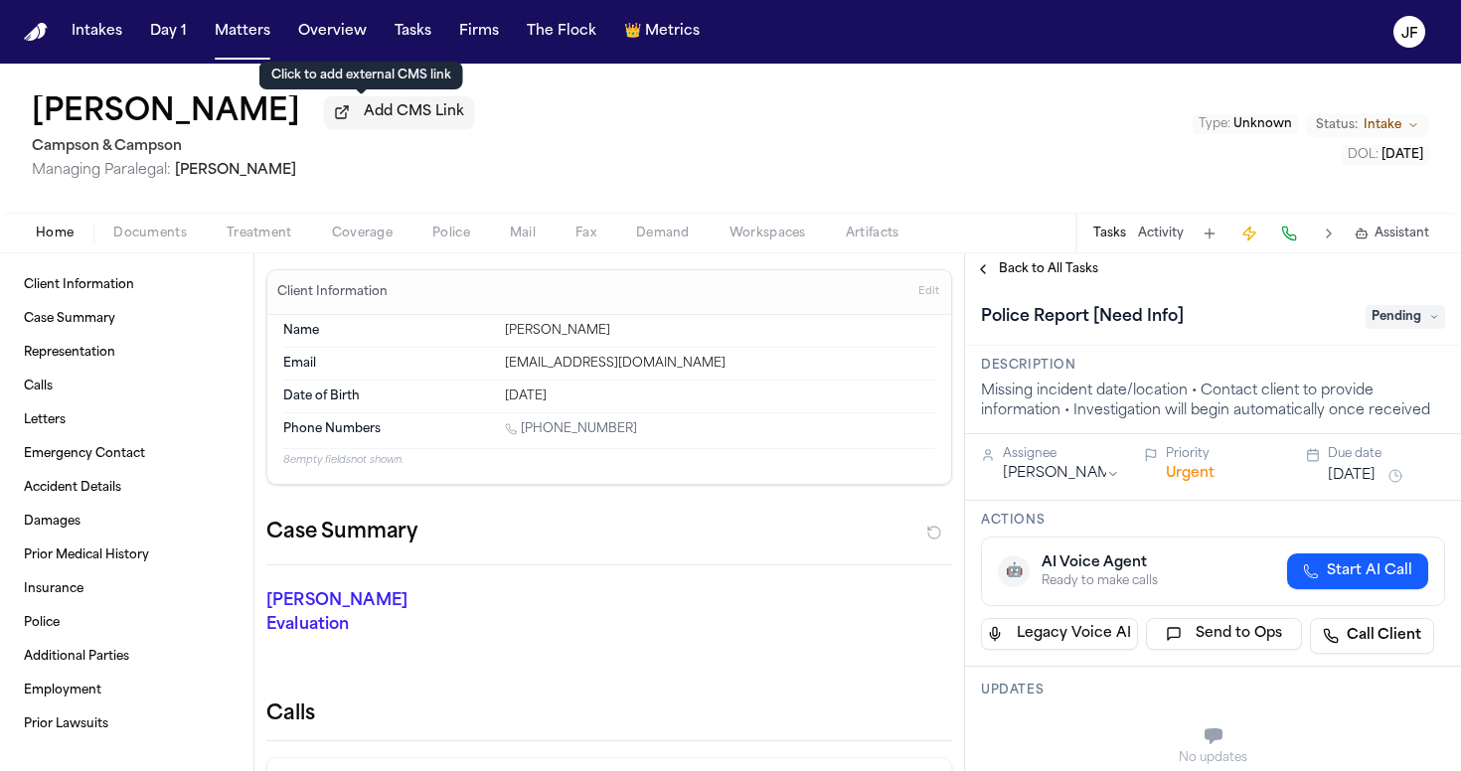
click at [419, 110] on span "Add CMS Link" at bounding box center [414, 112] width 100 height 20
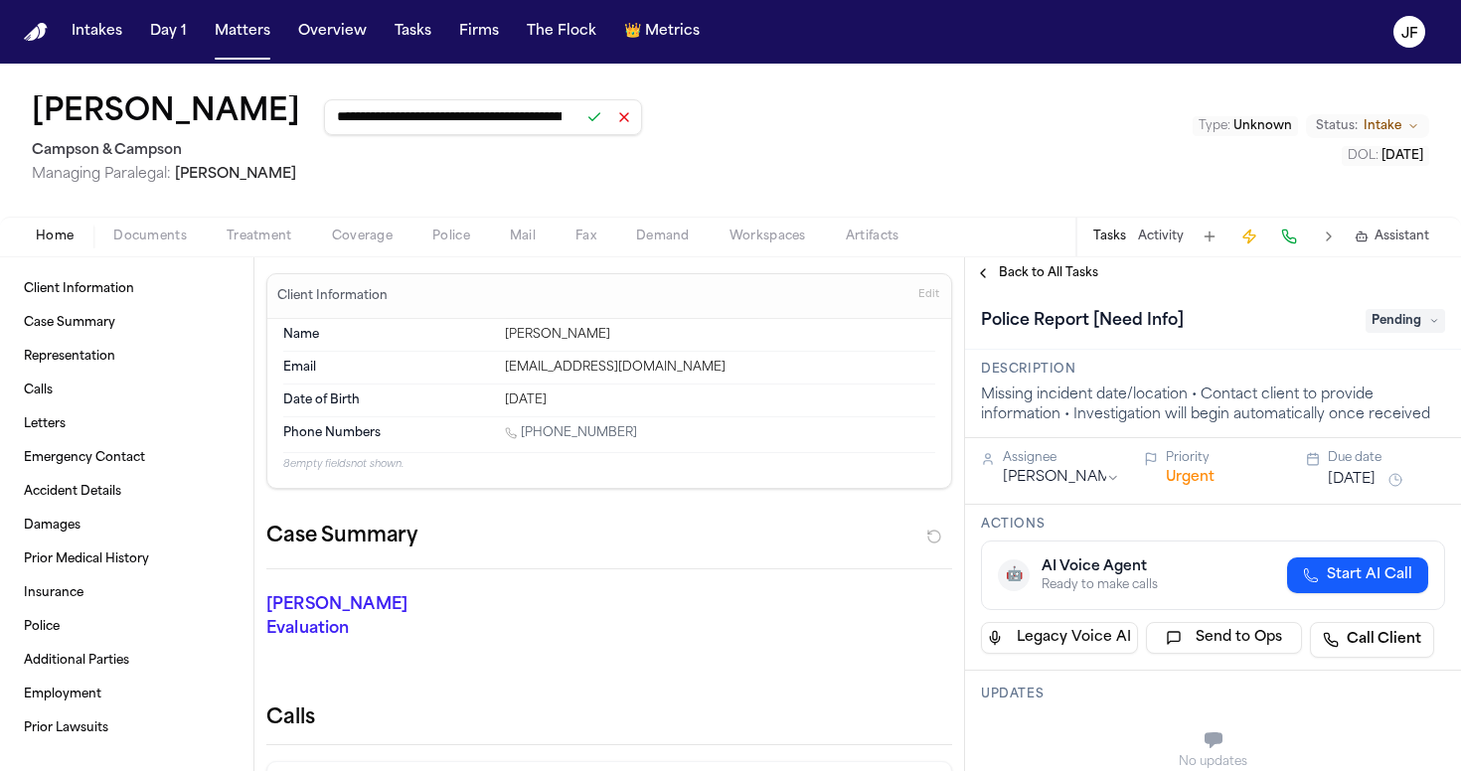
type input "**********"
click at [580, 125] on button at bounding box center [594, 117] width 28 height 28
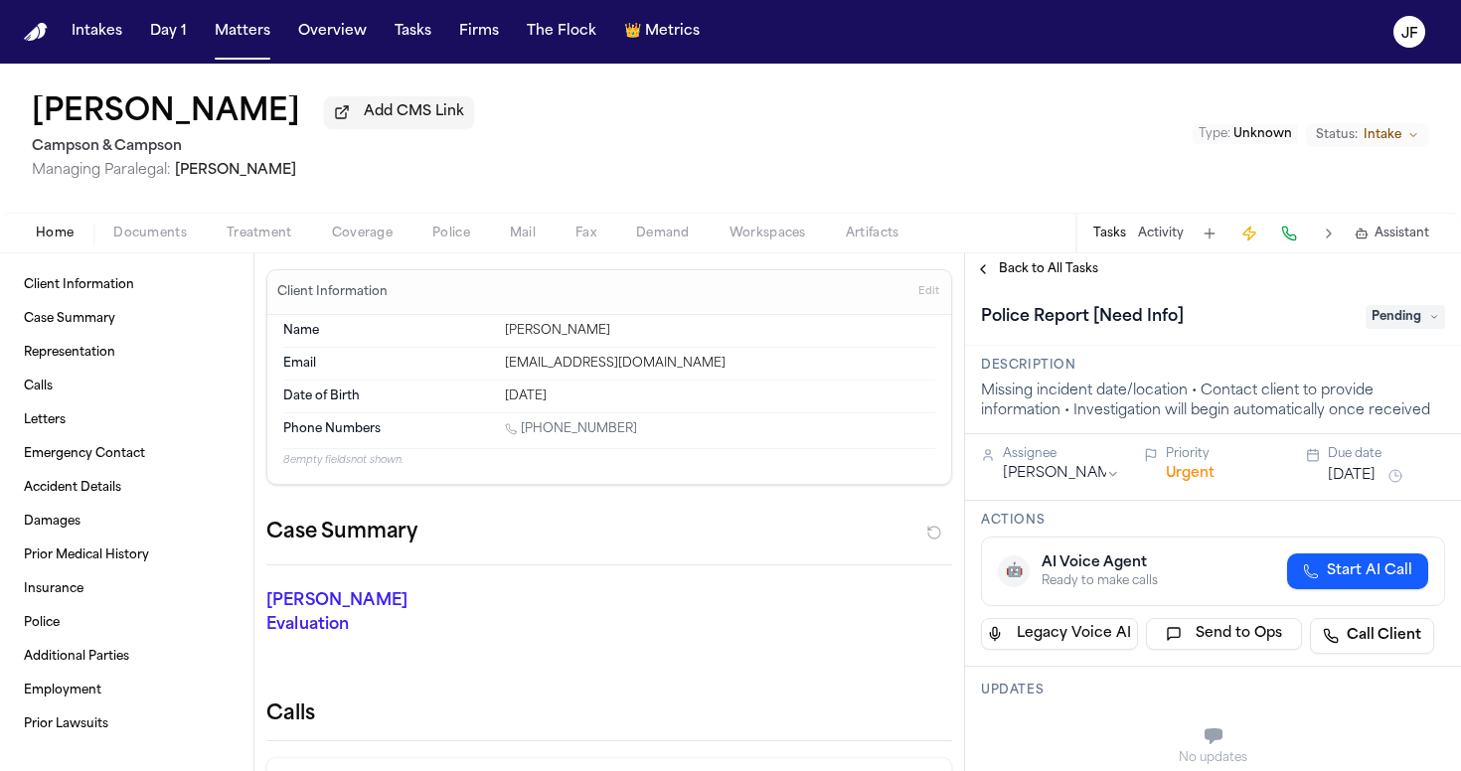
click at [140, 236] on span "Documents" at bounding box center [150, 234] width 74 height 16
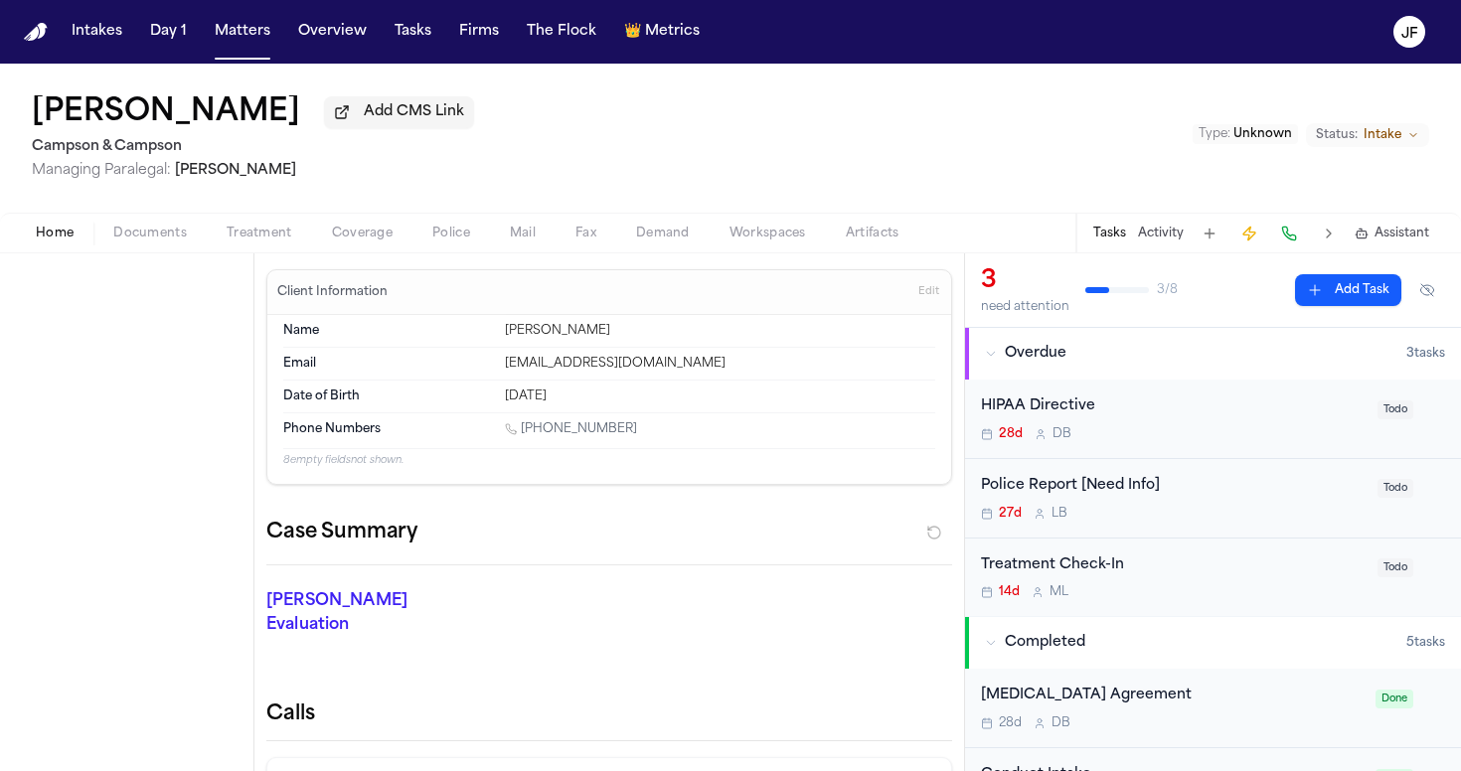
click at [86, 237] on button "Home" at bounding box center [55, 234] width 78 height 24
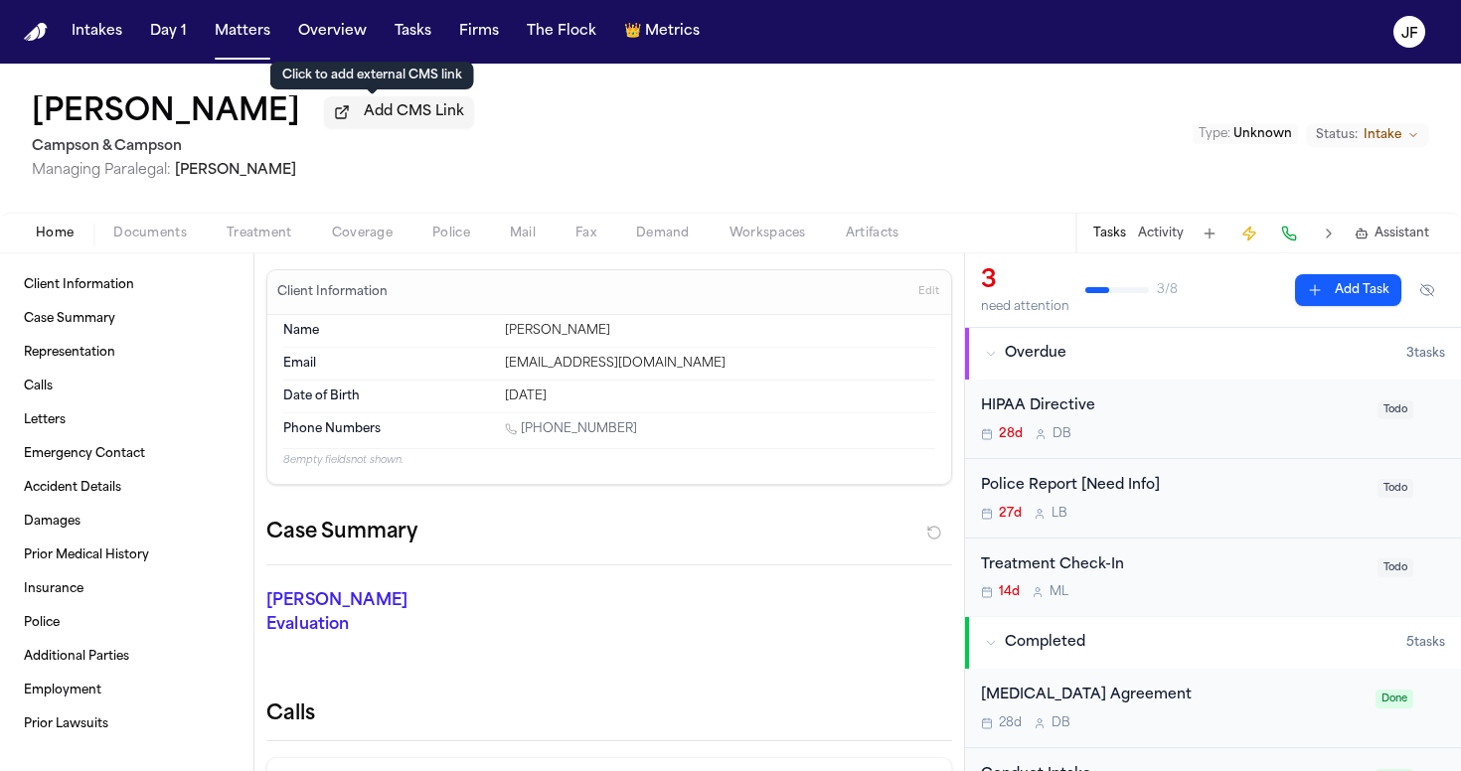
click at [375, 106] on button "Add CMS Link" at bounding box center [399, 112] width 150 height 32
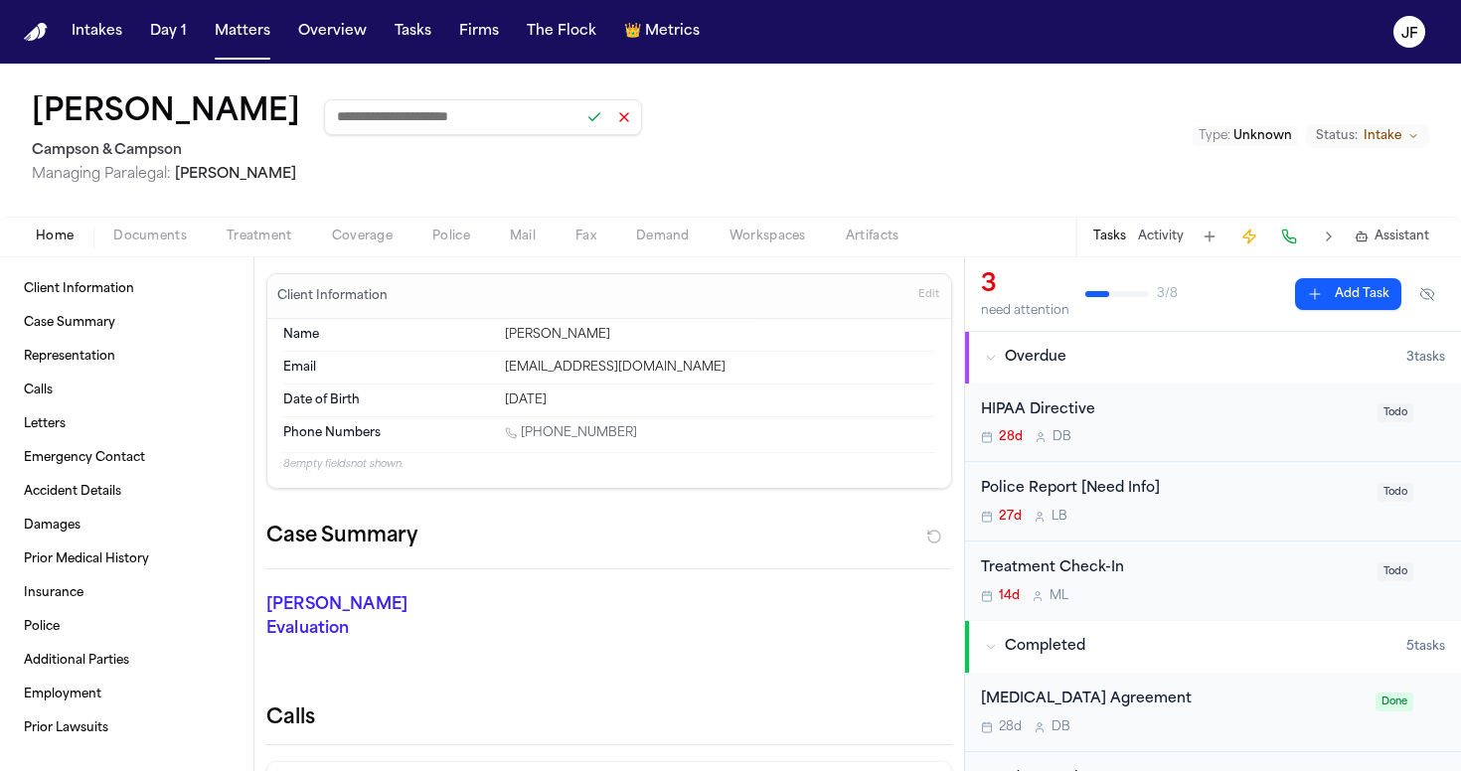
type input "*"
type input "**********"
click at [580, 120] on button at bounding box center [594, 117] width 28 height 28
click at [714, 173] on div "**********" at bounding box center [730, 140] width 1461 height 153
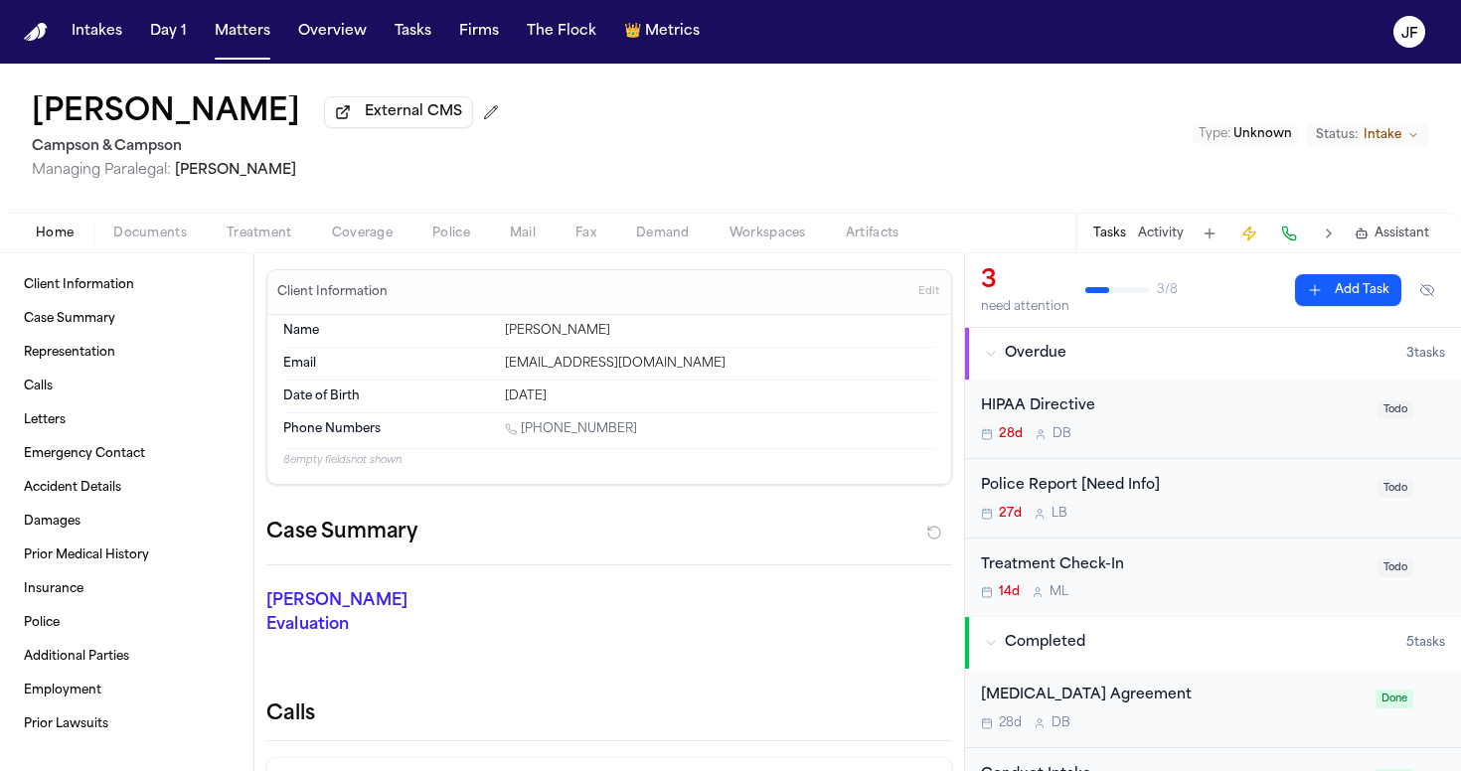
click at [1080, 503] on div "Police Report [Need Info] 27d L B" at bounding box center [1173, 498] width 385 height 47
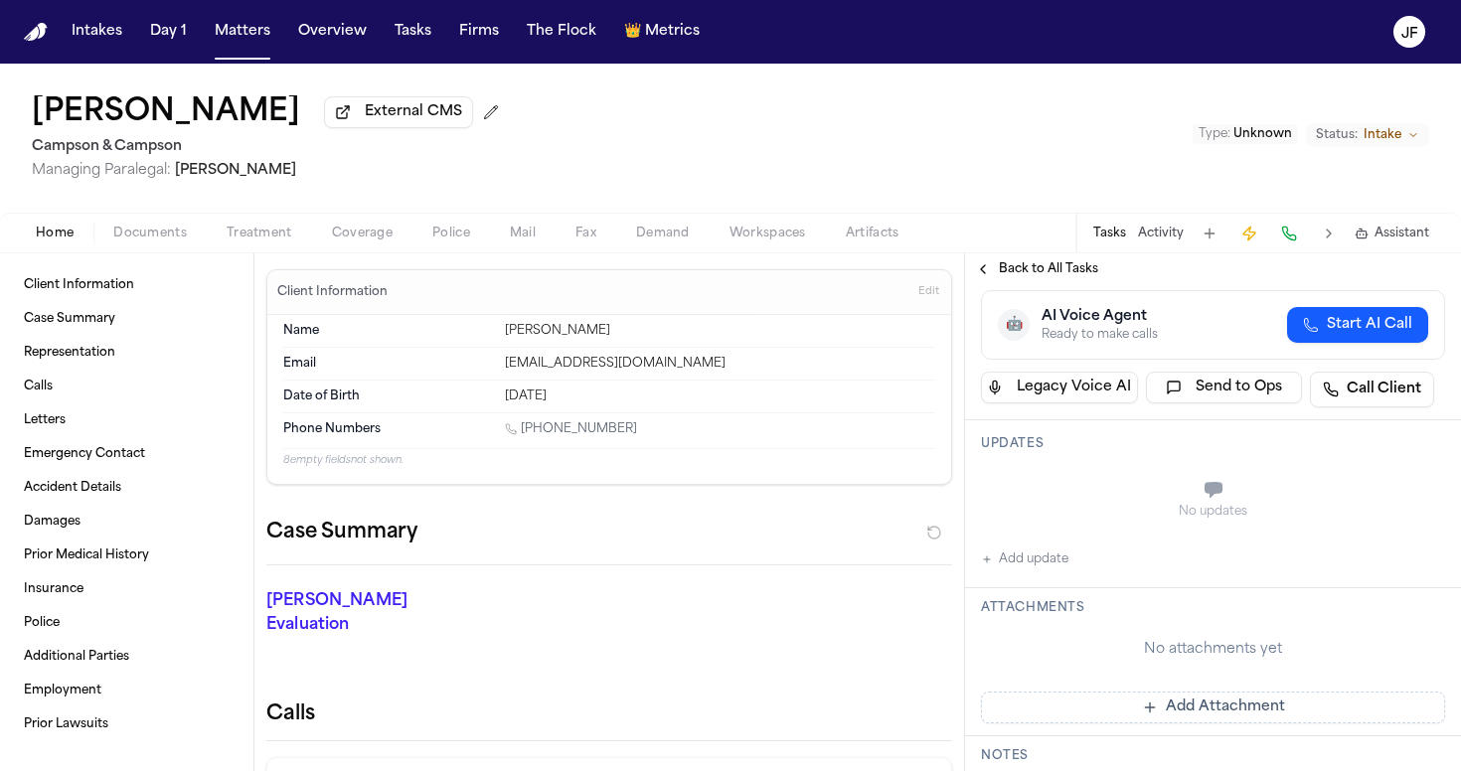
scroll to position [264, 0]
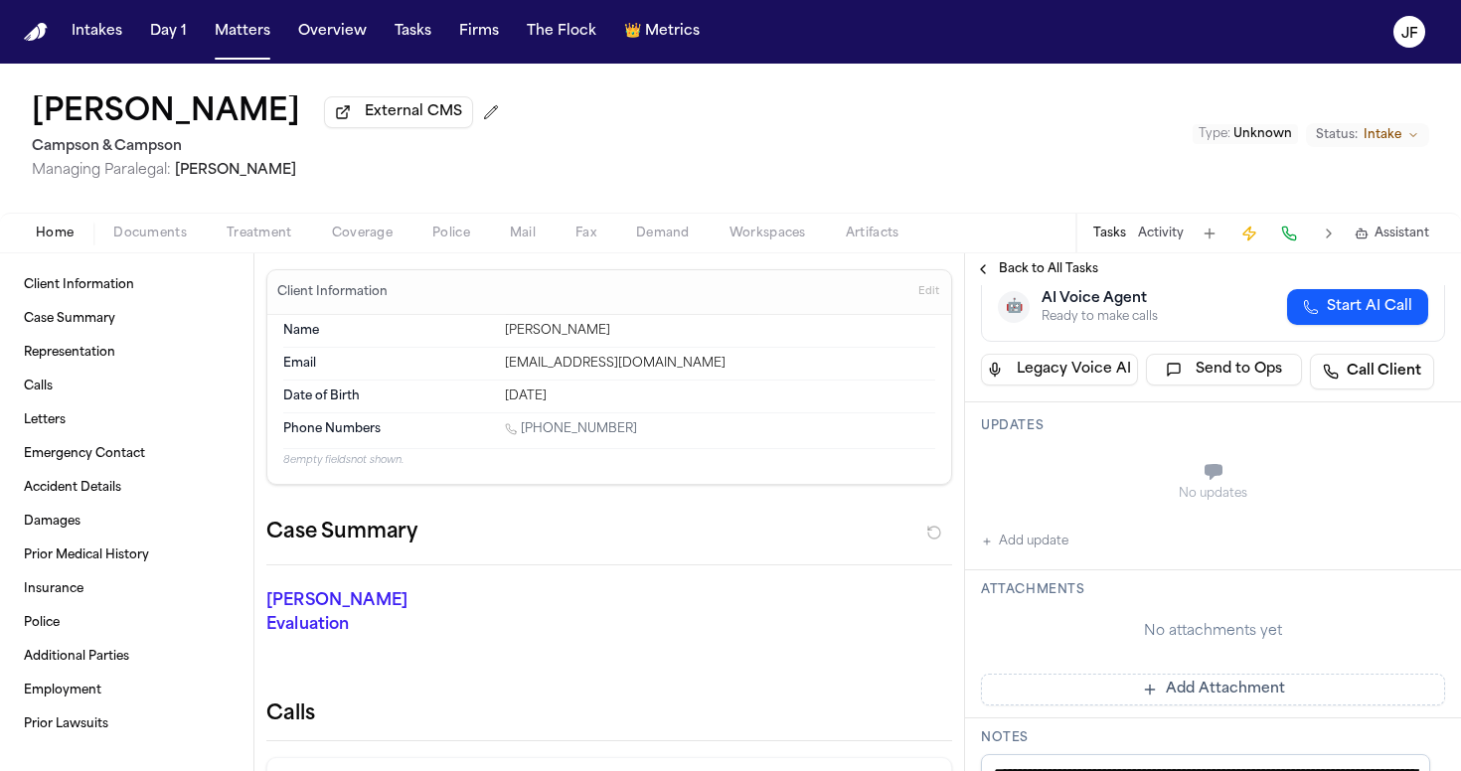
click at [1043, 547] on button "Add update" at bounding box center [1024, 542] width 87 height 24
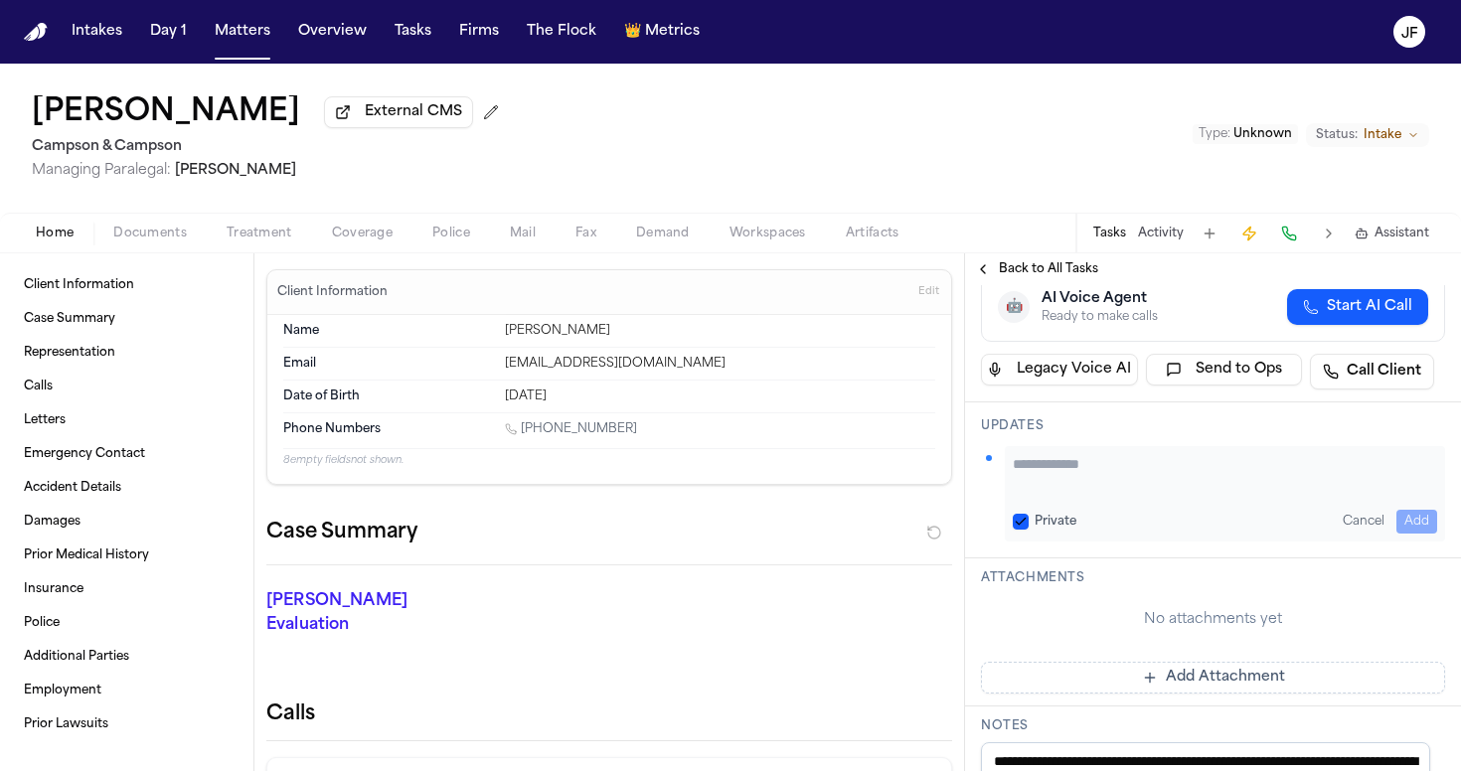
click at [1124, 477] on textarea "Add your update" at bounding box center [1225, 474] width 424 height 40
paste textarea "**********"
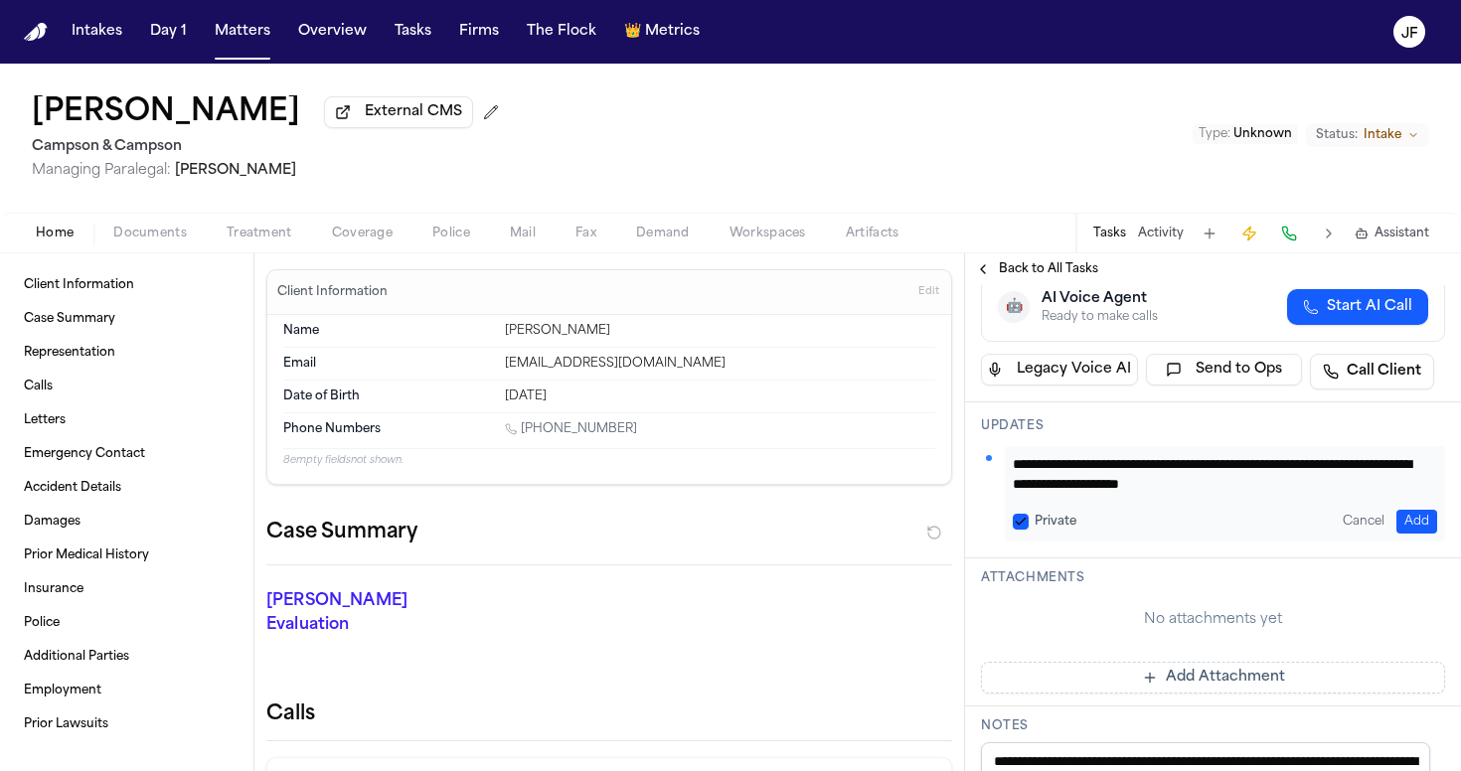
type textarea "**********"
click at [1412, 510] on button "Add" at bounding box center [1416, 522] width 41 height 24
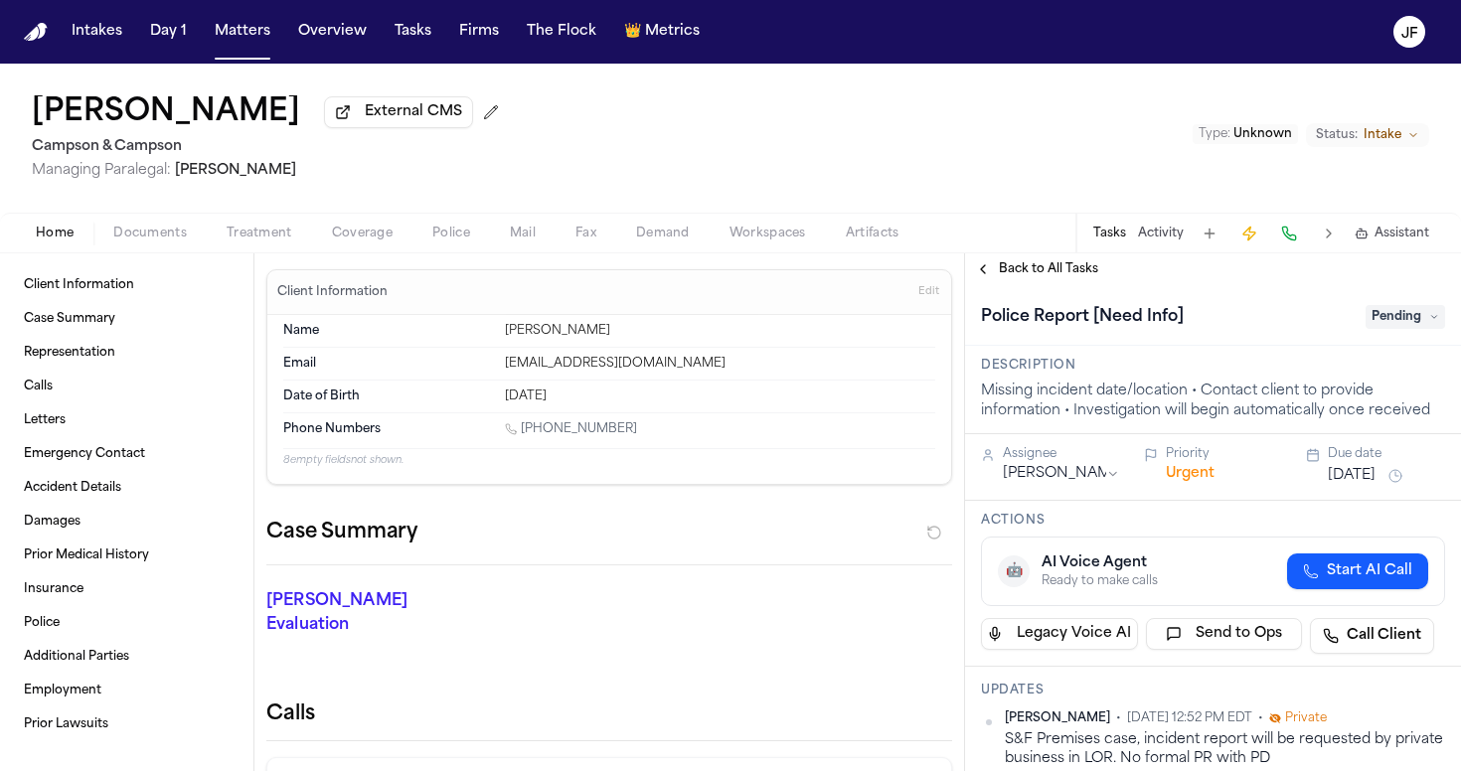
scroll to position [0, 0]
click at [1398, 311] on span "Pending" at bounding box center [1404, 317] width 79 height 24
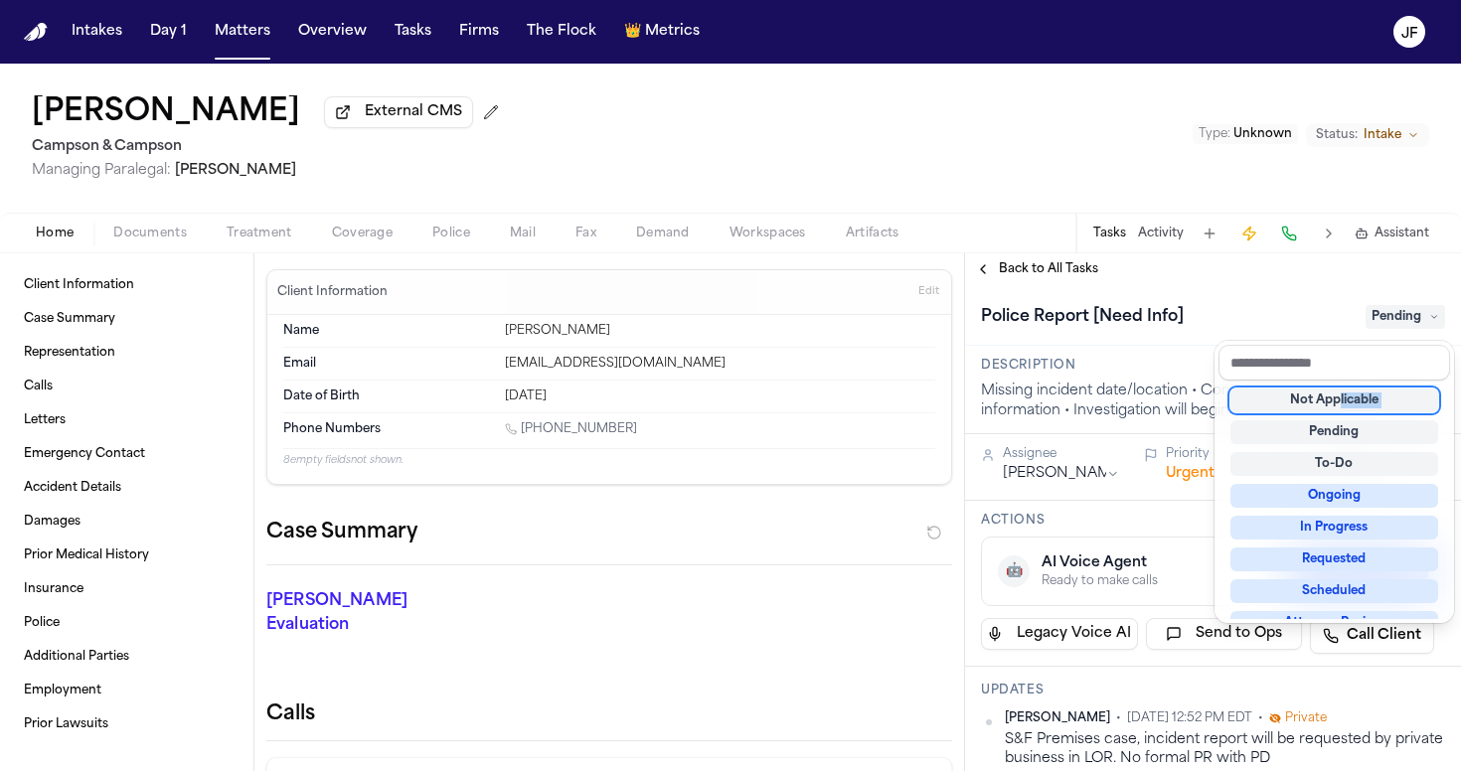
drag, startPoint x: 1333, startPoint y: 419, endPoint x: 1340, endPoint y: 397, distance: 22.9
click at [1340, 397] on div "Not Applicable Pending To-Do Ongoing In Progress Requested Scheduled Attorney R…" at bounding box center [1334, 500] width 232 height 238
click at [1340, 397] on div "Not Applicable" at bounding box center [1334, 401] width 208 height 24
click at [1346, 404] on div "Not Applicable" at bounding box center [1334, 401] width 208 height 24
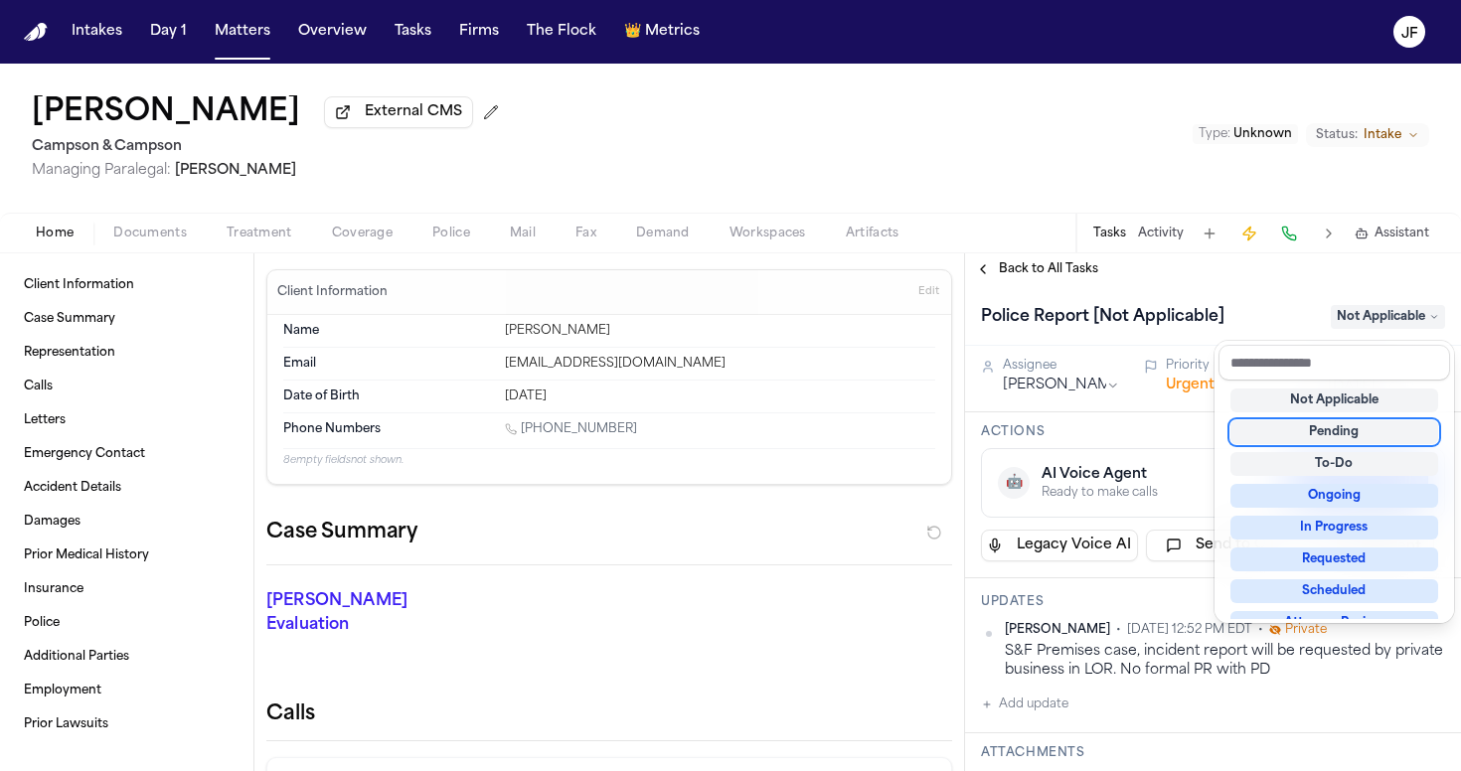
click at [1056, 277] on div "Back to All Tasks Police Report [Not Applicable] Not Applicable Assignee Lina B…" at bounding box center [1213, 512] width 496 height 518
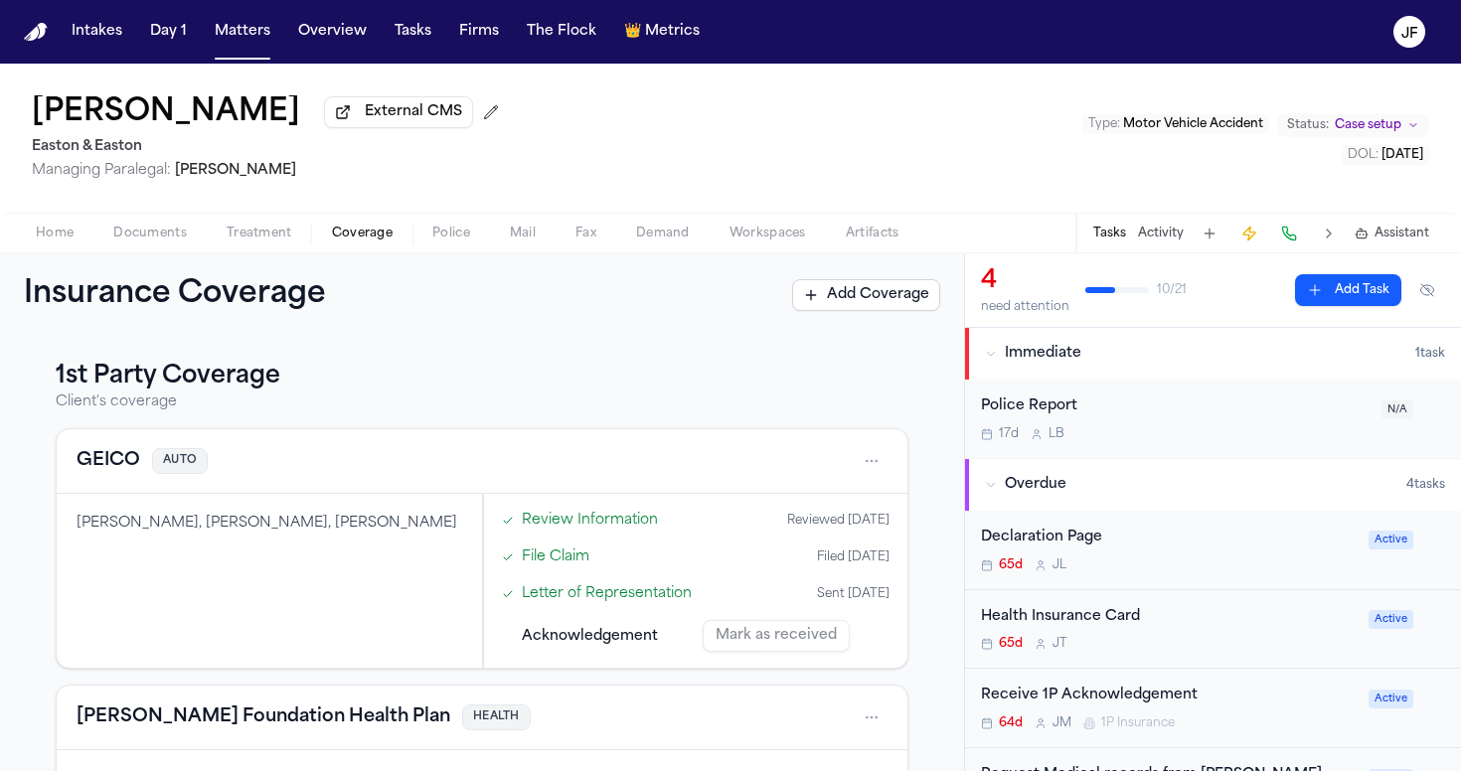
click at [103, 469] on button "GEICO" at bounding box center [109, 461] width 64 height 28
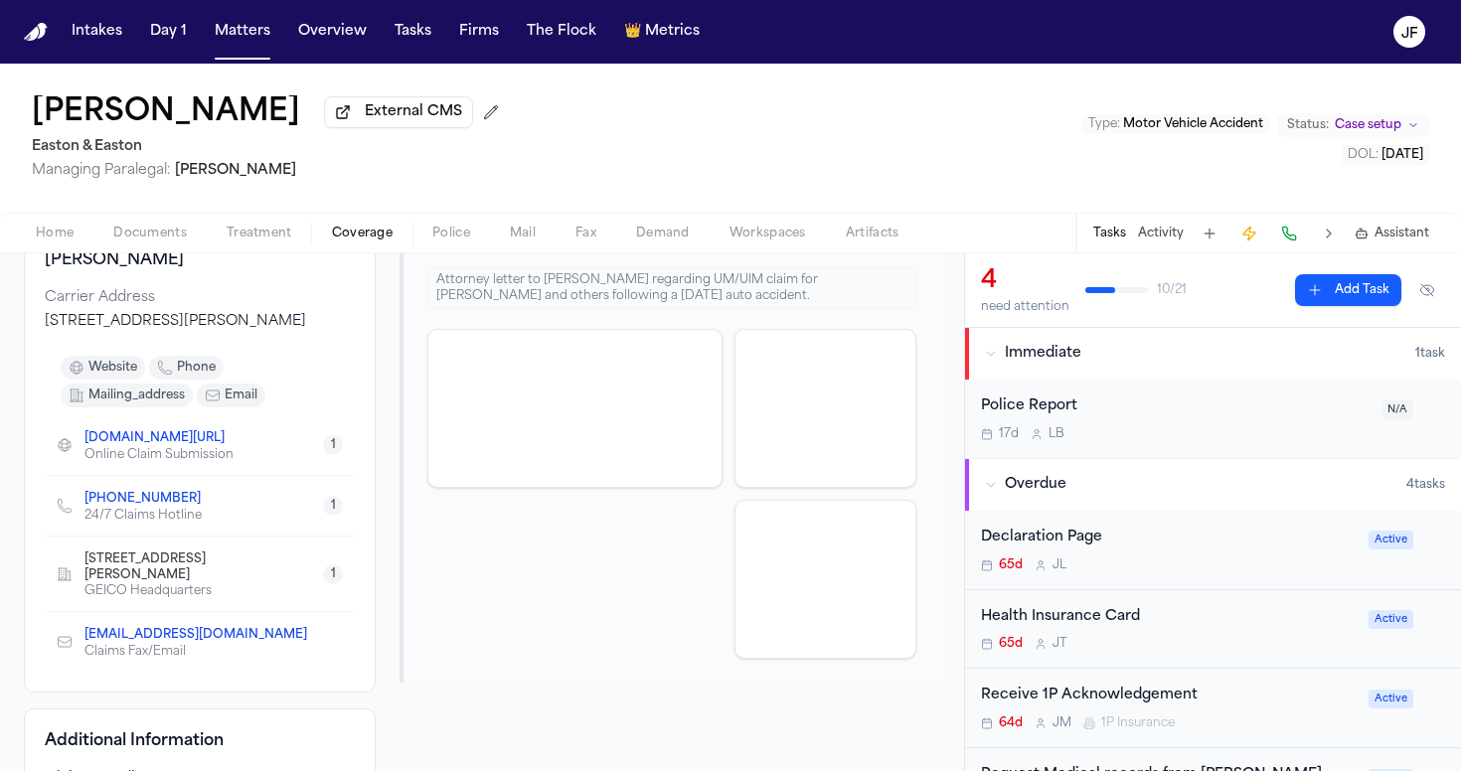
scroll to position [246, 0]
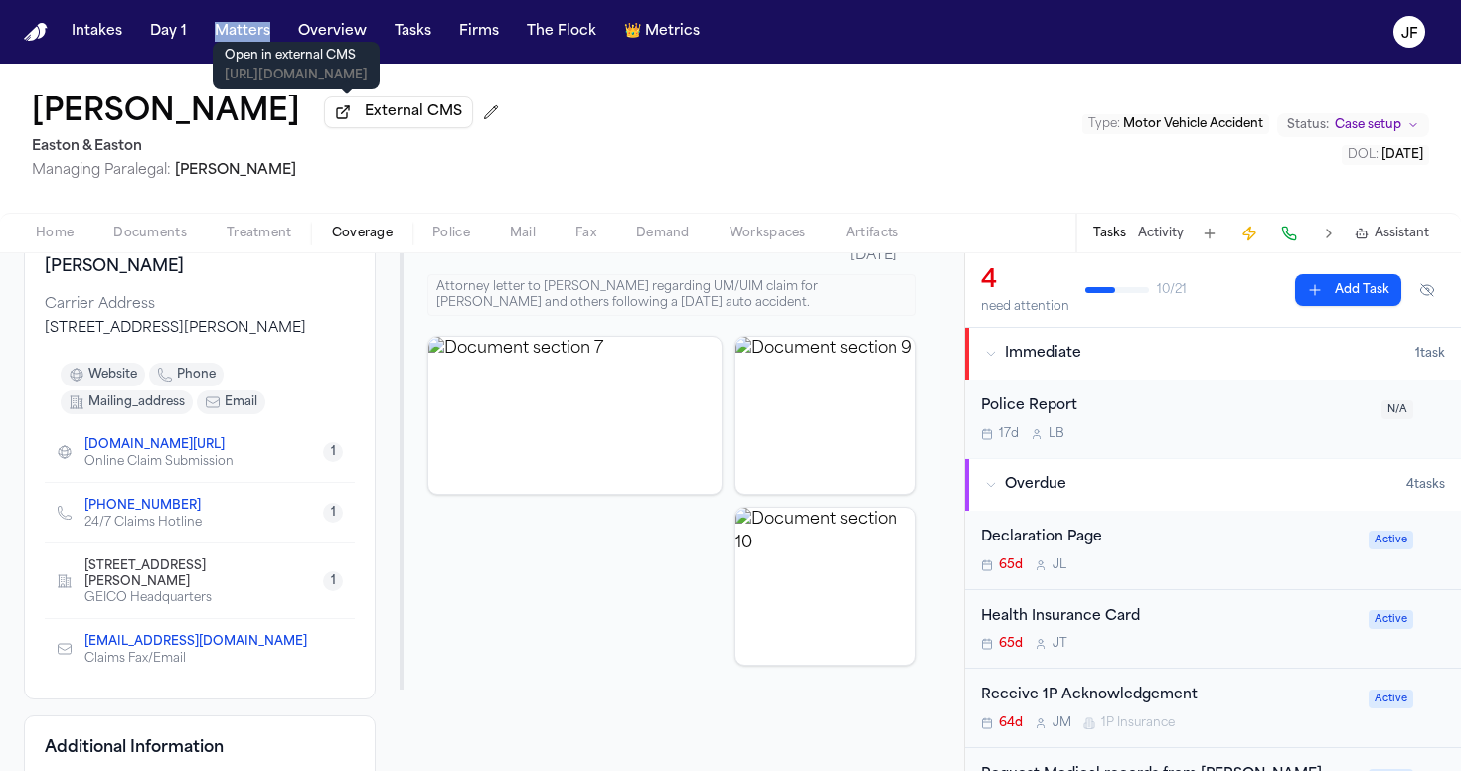
click at [365, 121] on span "External CMS" at bounding box center [413, 112] width 97 height 20
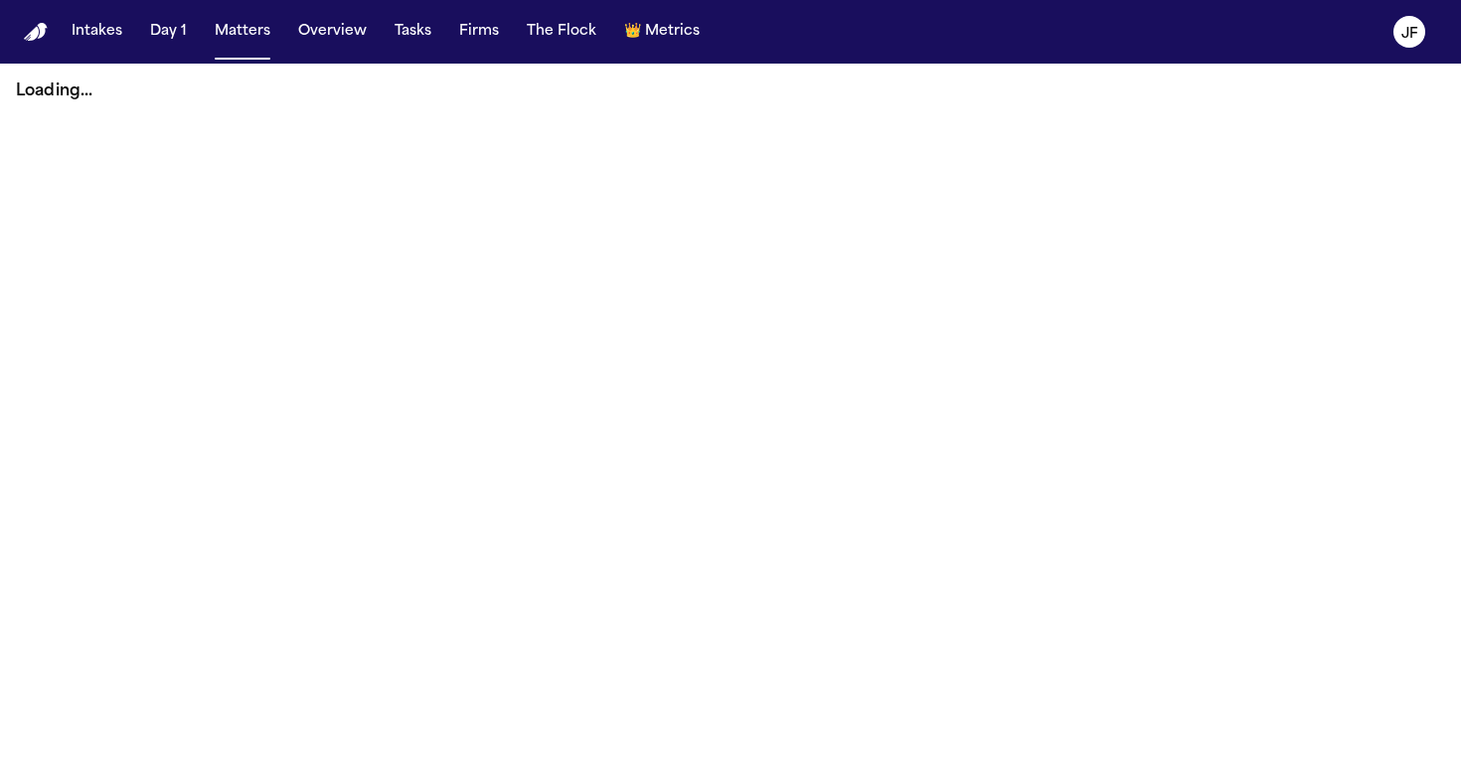
click at [206, 52] on nav "Intakes Day 1 Matters Overview Tasks Firms The Flock 👑 Metrics JF" at bounding box center [730, 32] width 1461 height 64
click at [224, 52] on nav "Intakes Day 1 Matters Overview Tasks Firms The Flock 👑 Metrics JF" at bounding box center [730, 32] width 1461 height 64
click at [250, 40] on button "Matters" at bounding box center [243, 32] width 72 height 36
click at [237, 34] on button "Matters" at bounding box center [243, 32] width 72 height 36
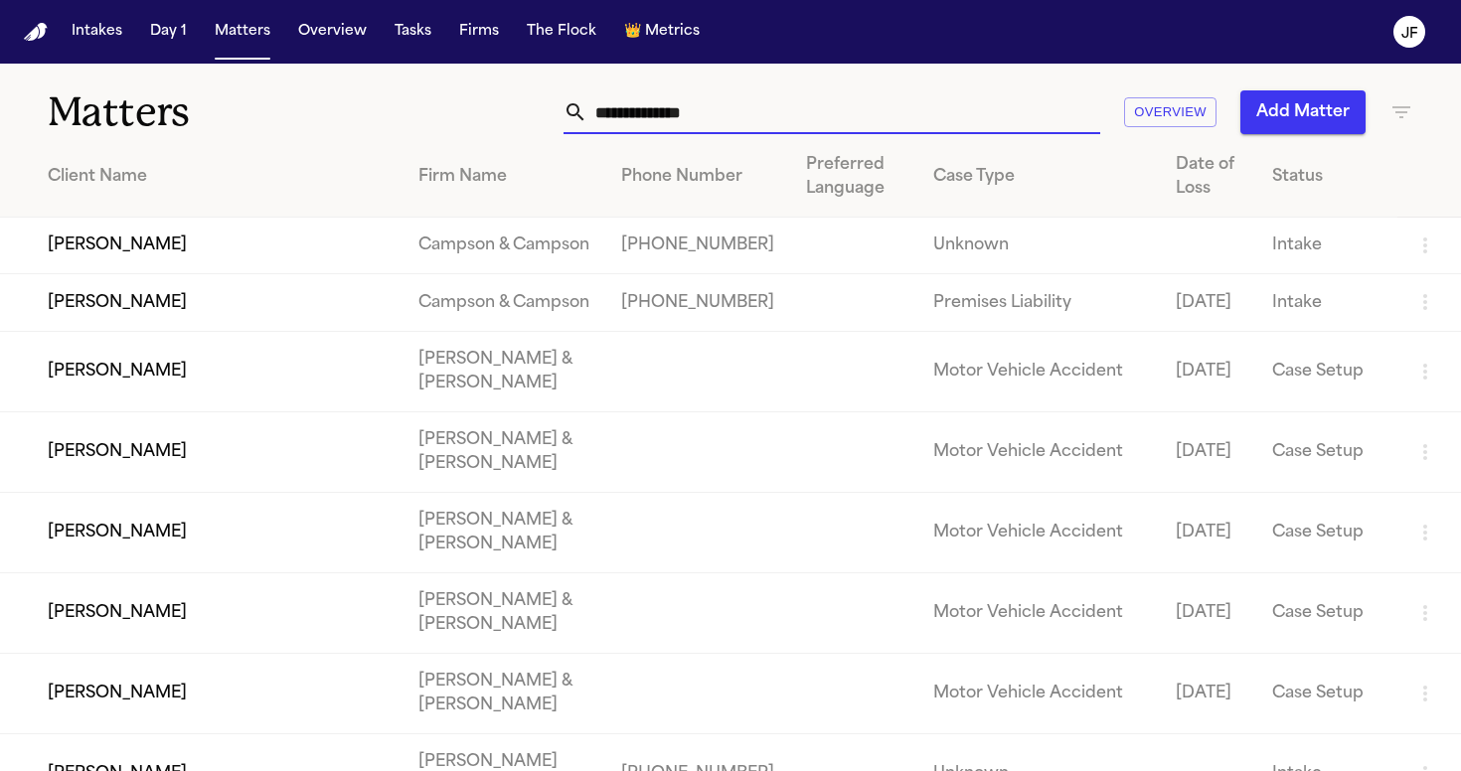
click at [736, 120] on input "text" at bounding box center [843, 112] width 513 height 44
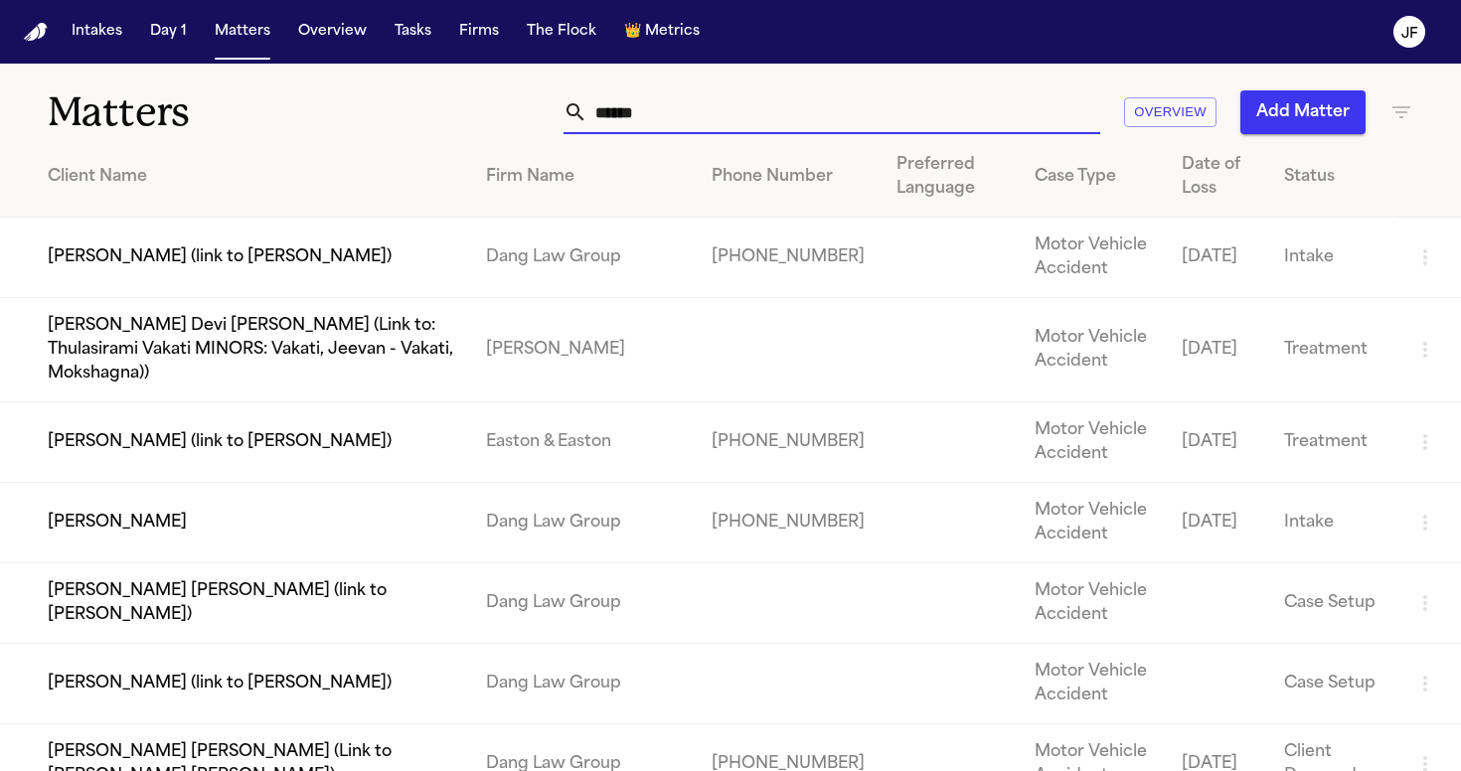
type input "******"
click at [188, 451] on td "[PERSON_NAME] (link to [PERSON_NAME])" at bounding box center [235, 442] width 470 height 80
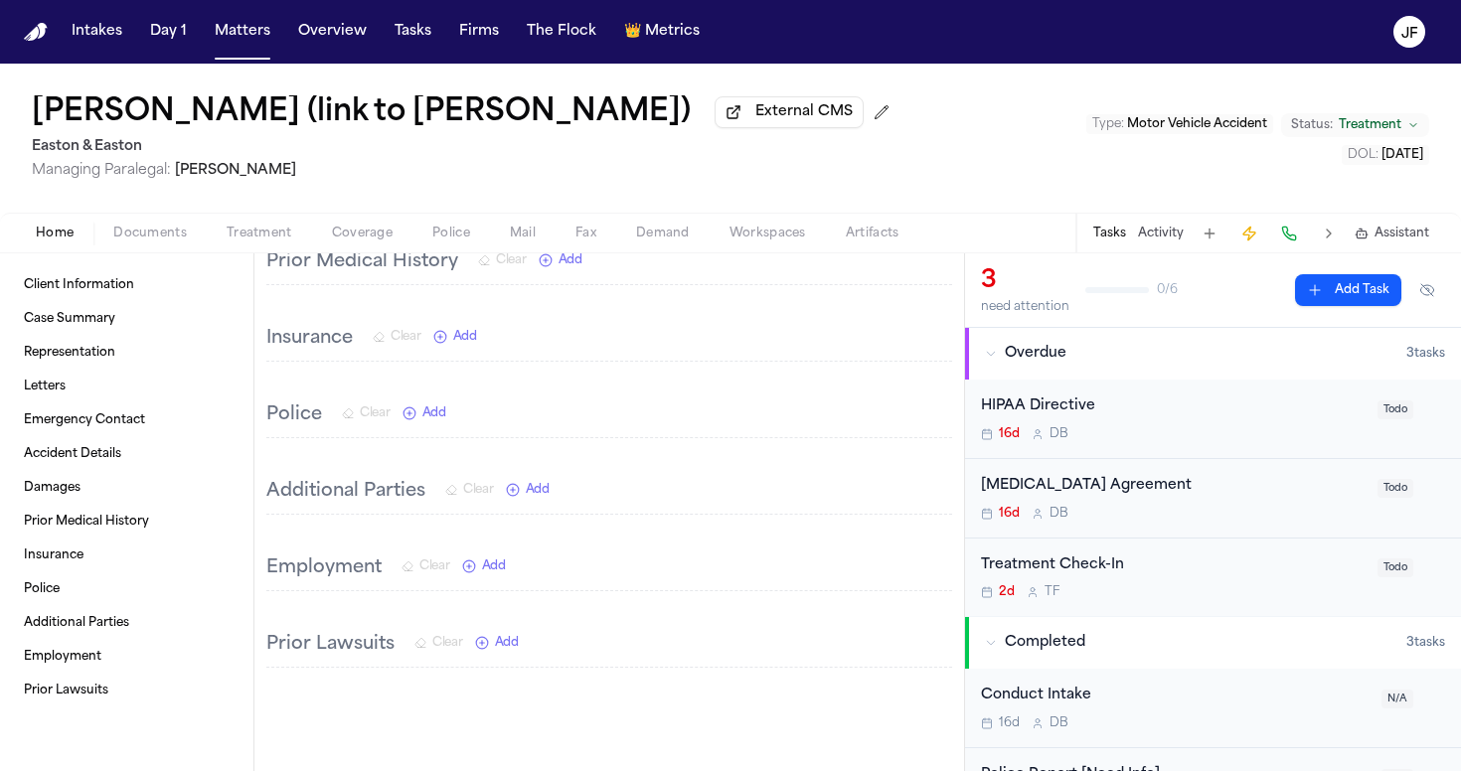
scroll to position [1072, 0]
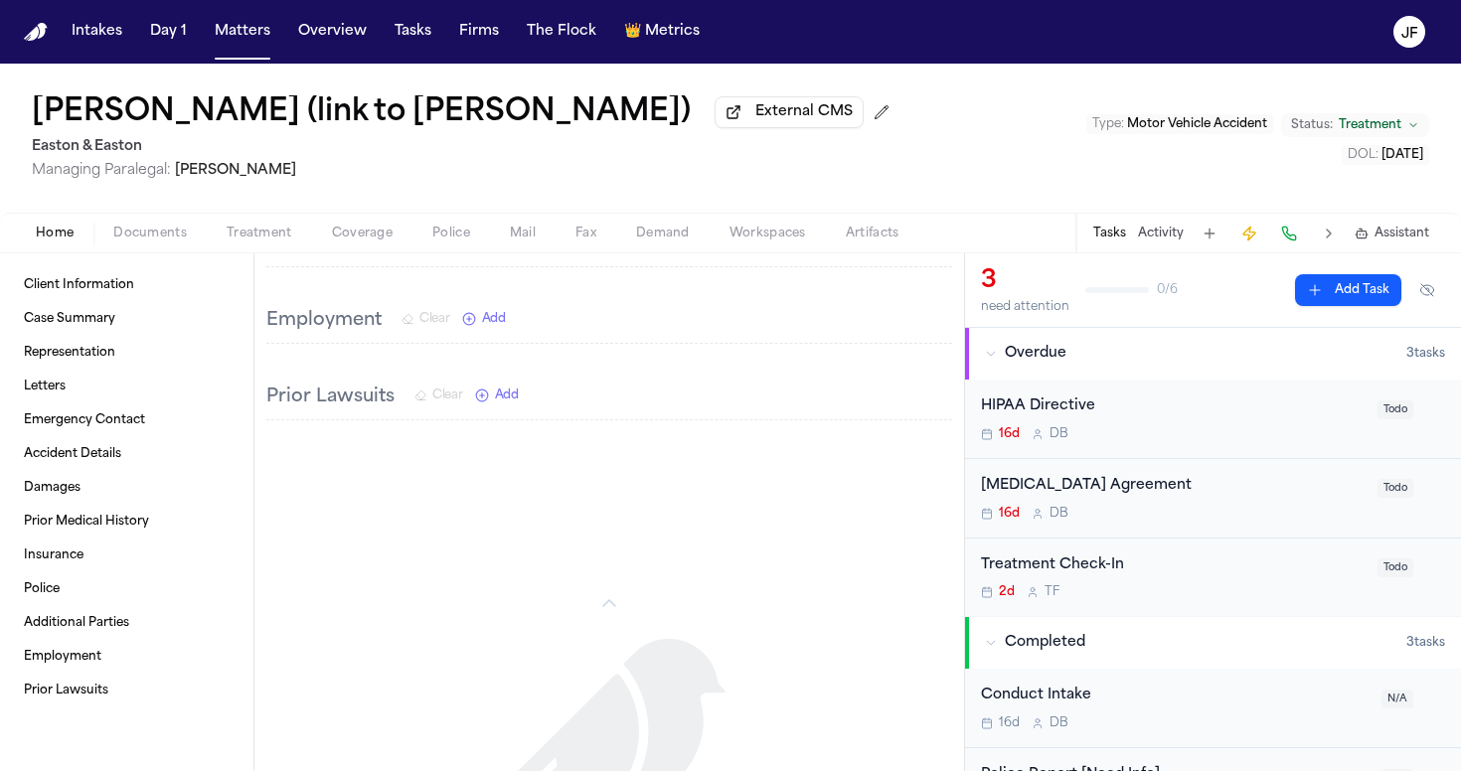
click at [143, 238] on span "Documents" at bounding box center [150, 234] width 74 height 16
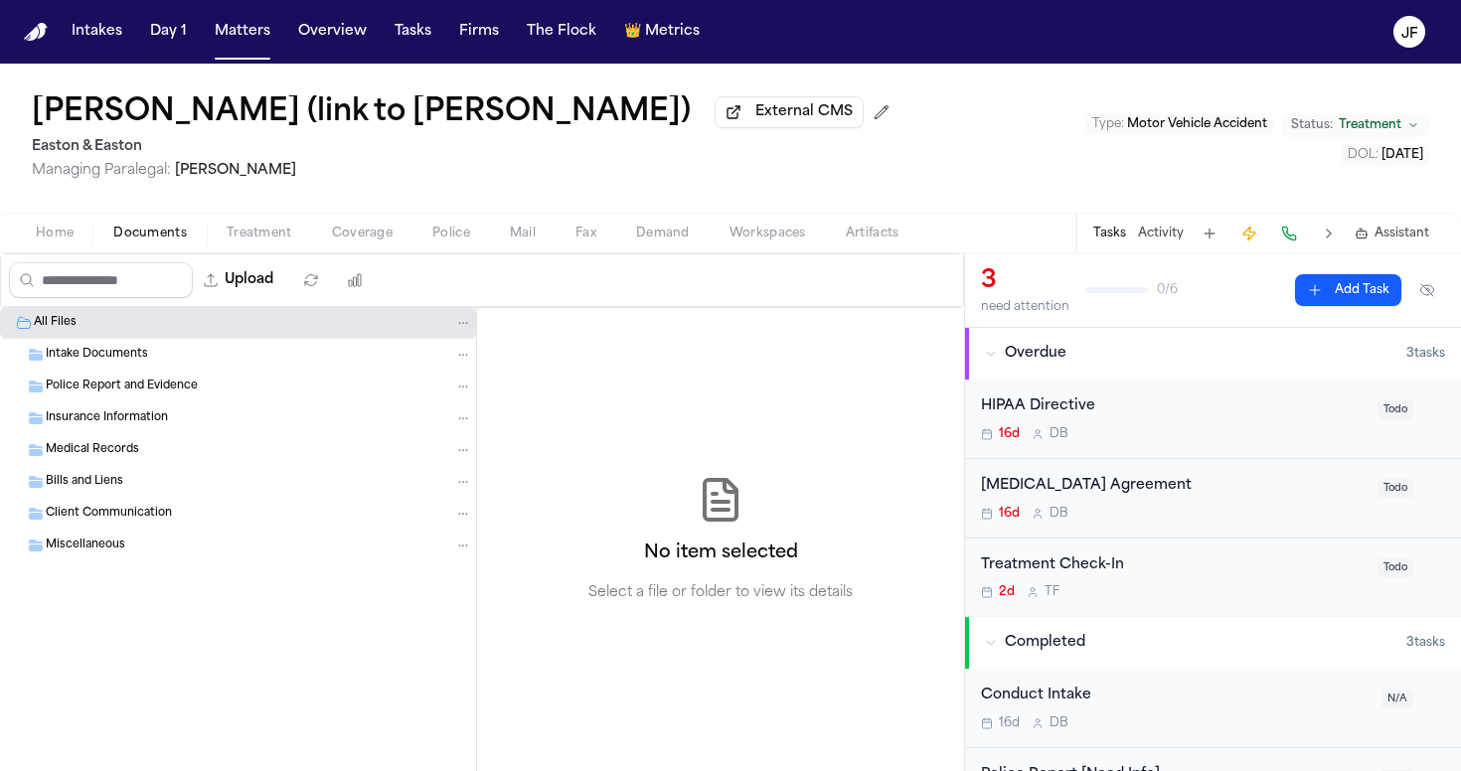
click at [132, 422] on span "Insurance Information" at bounding box center [107, 418] width 122 height 17
